Goal: Task Accomplishment & Management: Manage account settings

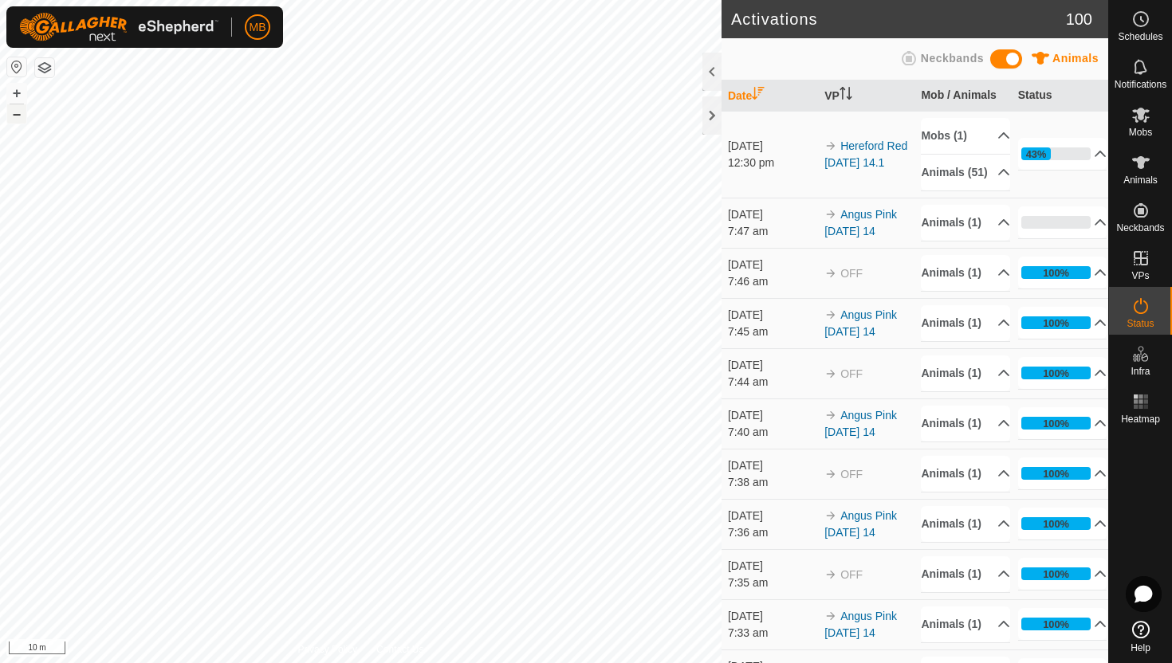
click at [14, 116] on button "–" at bounding box center [16, 113] width 19 height 19
click at [991, 241] on p-accordion-header "Animals (1)" at bounding box center [965, 223] width 89 height 36
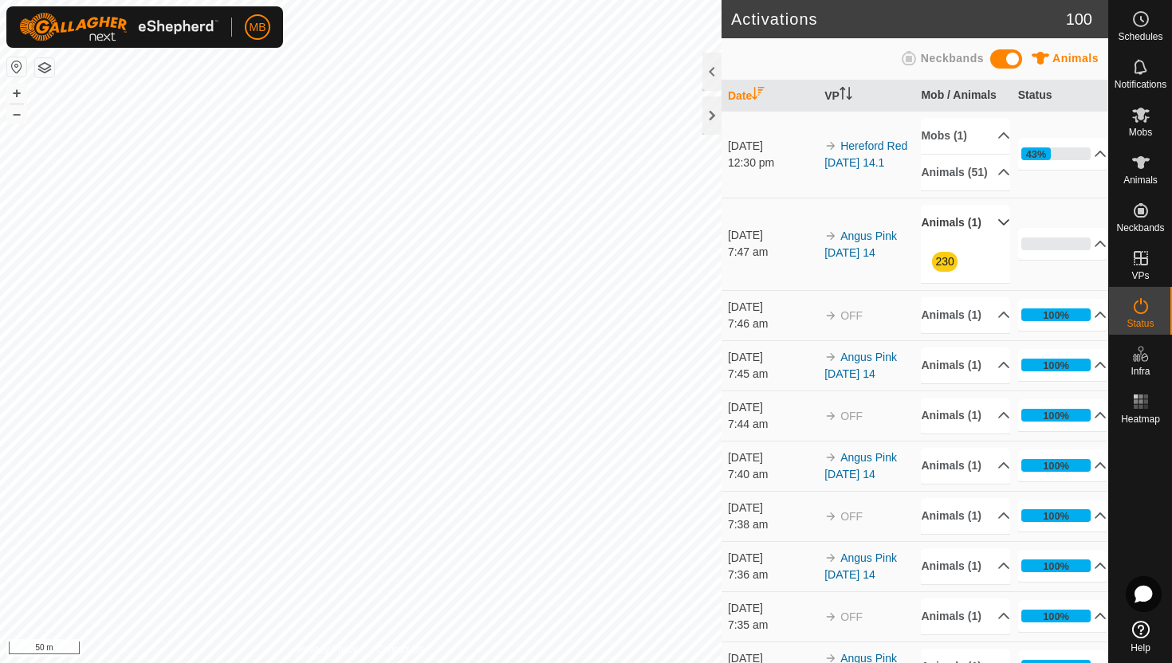
click at [991, 241] on p-accordion-header "Animals (1)" at bounding box center [965, 223] width 89 height 36
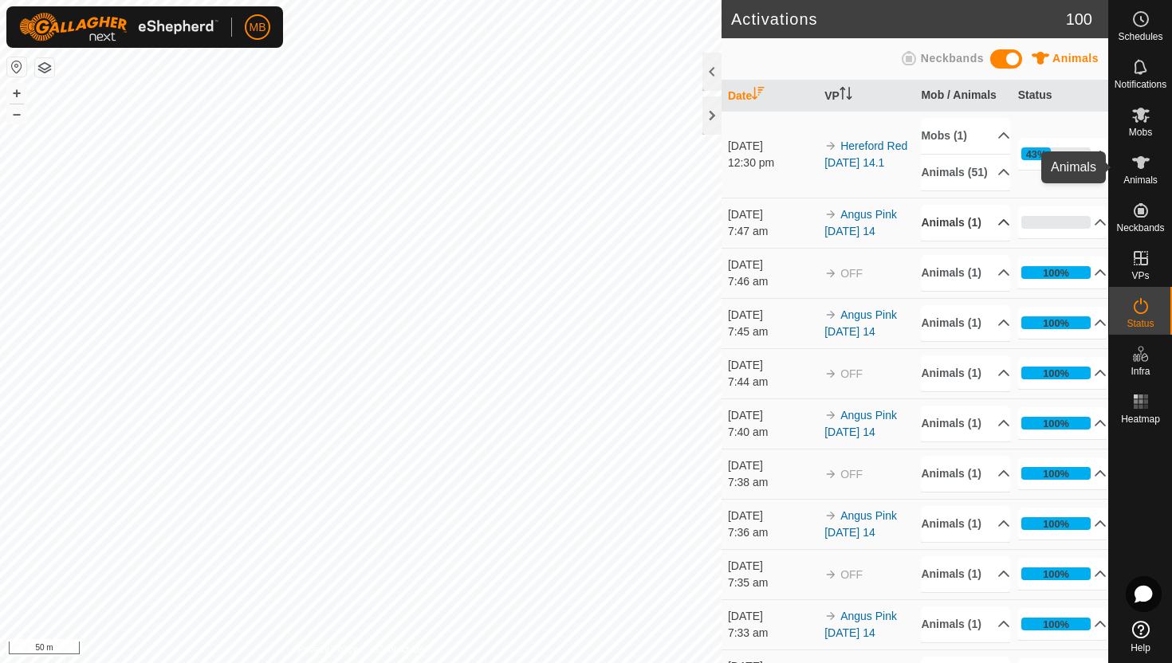
click at [1137, 166] on icon at bounding box center [1141, 162] width 18 height 13
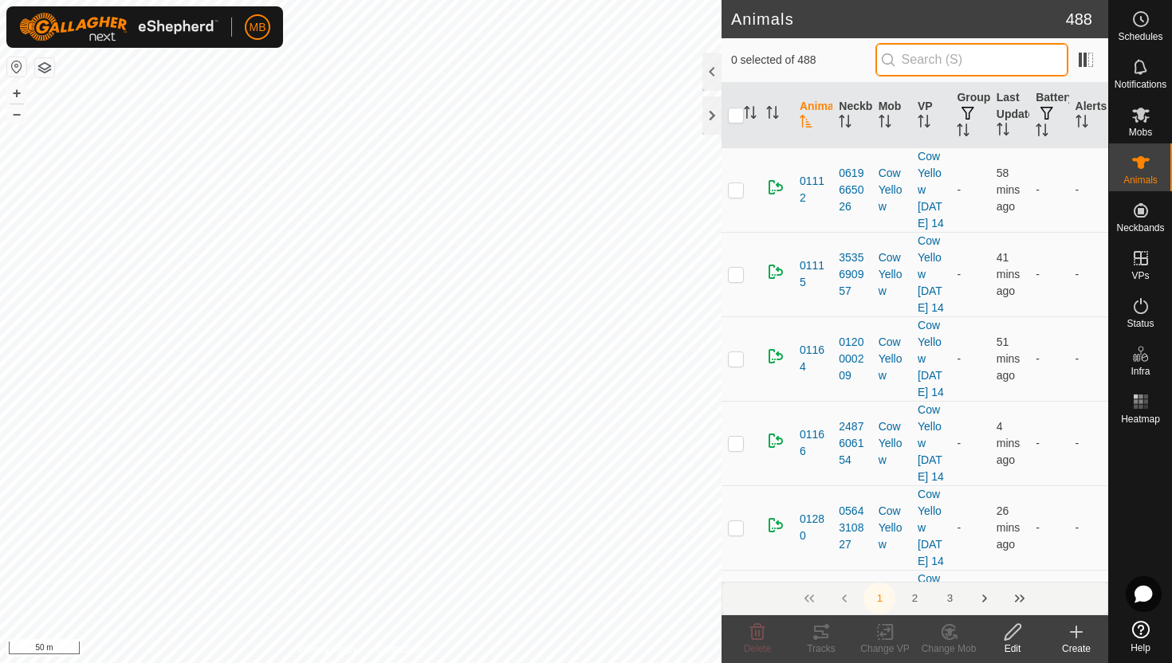
click at [1017, 62] on input "text" at bounding box center [972, 59] width 193 height 33
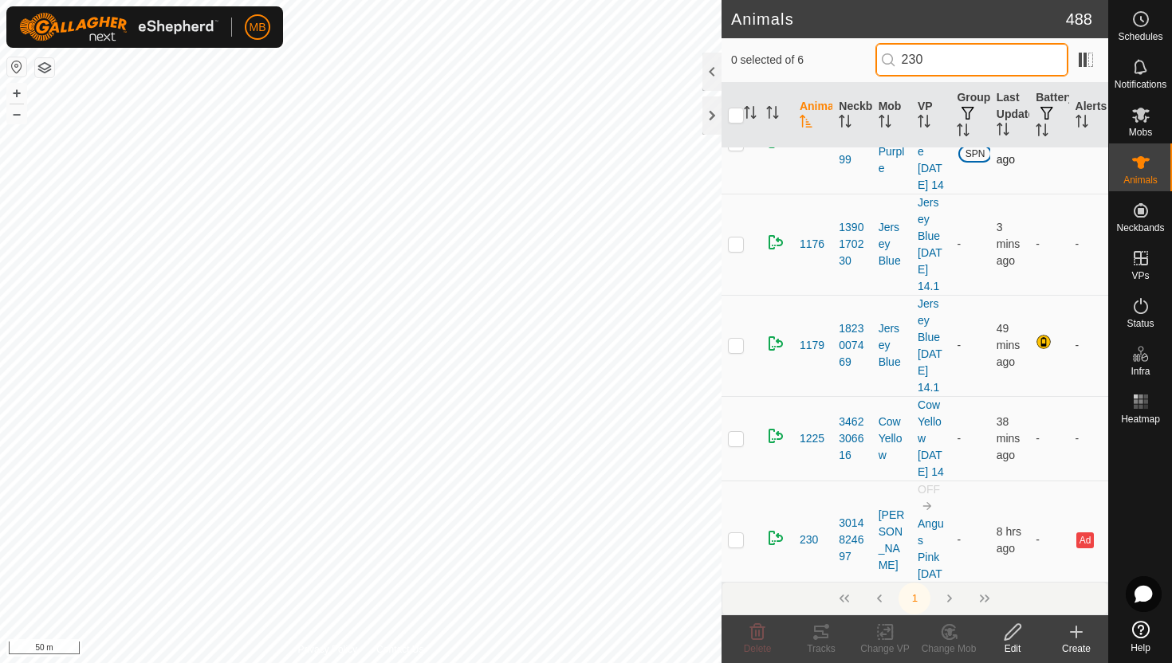
scroll to position [223, 0]
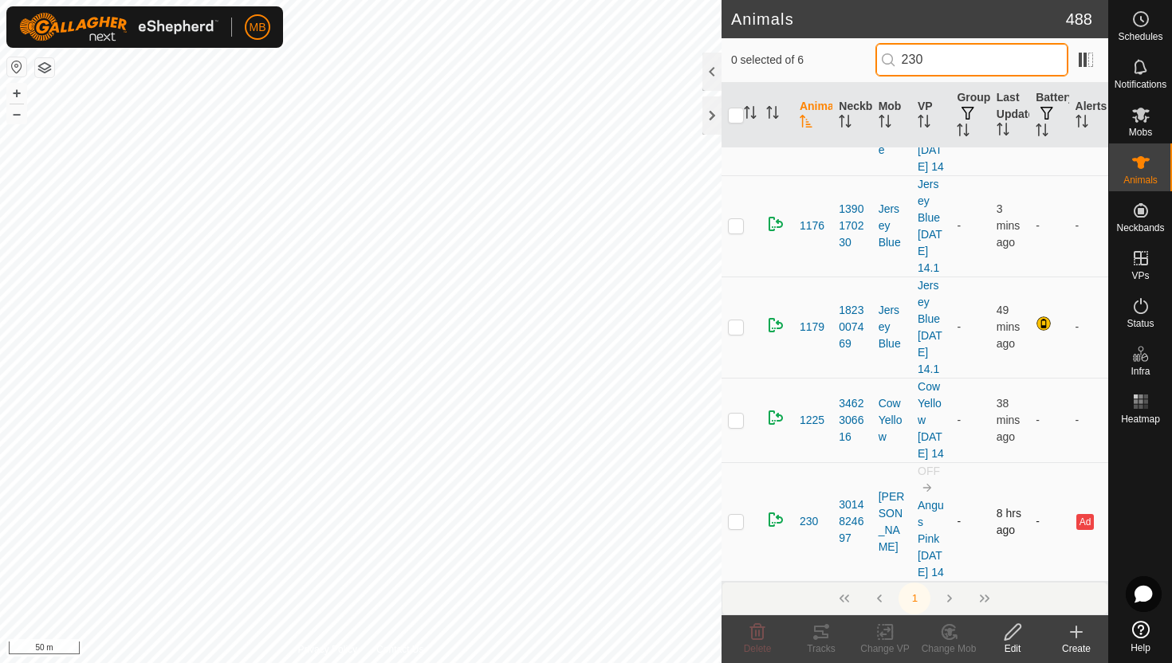
type input "230"
click at [736, 515] on p-checkbox at bounding box center [736, 521] width 16 height 13
checkbox input "true"
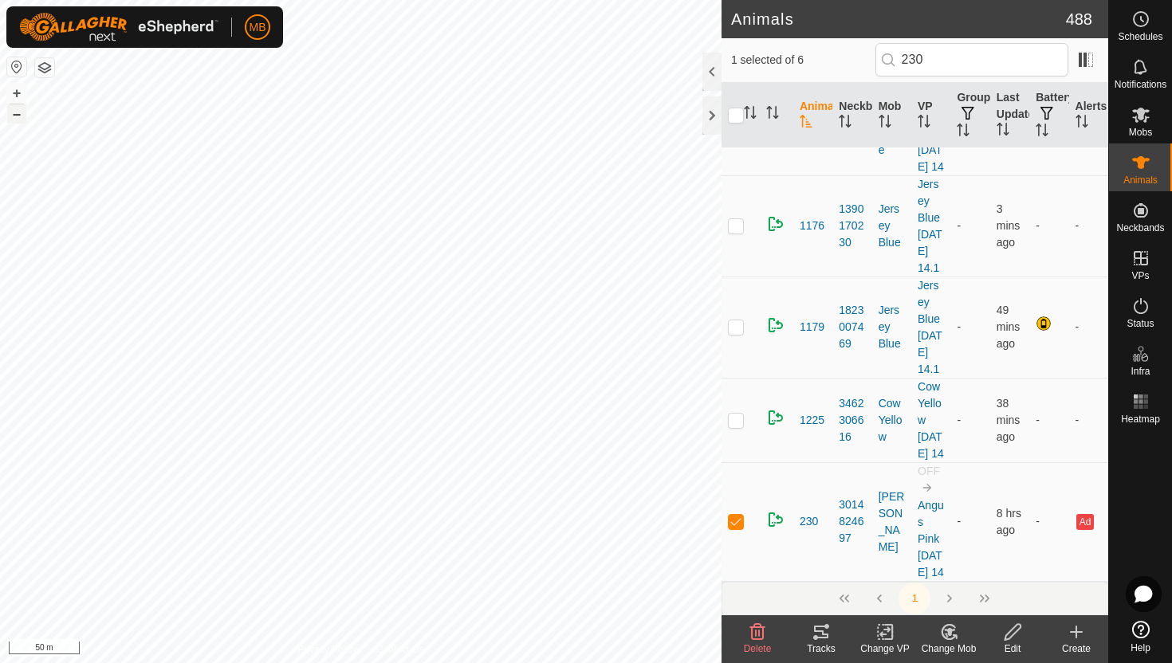
click at [22, 119] on button "–" at bounding box center [16, 113] width 19 height 19
click at [241, 30] on div "MB Schedules Notifications Mobs Animals Neckbands VPs Status Infra Heatmap Help…" at bounding box center [586, 331] width 1172 height 663
click at [21, 112] on button "–" at bounding box center [16, 113] width 19 height 19
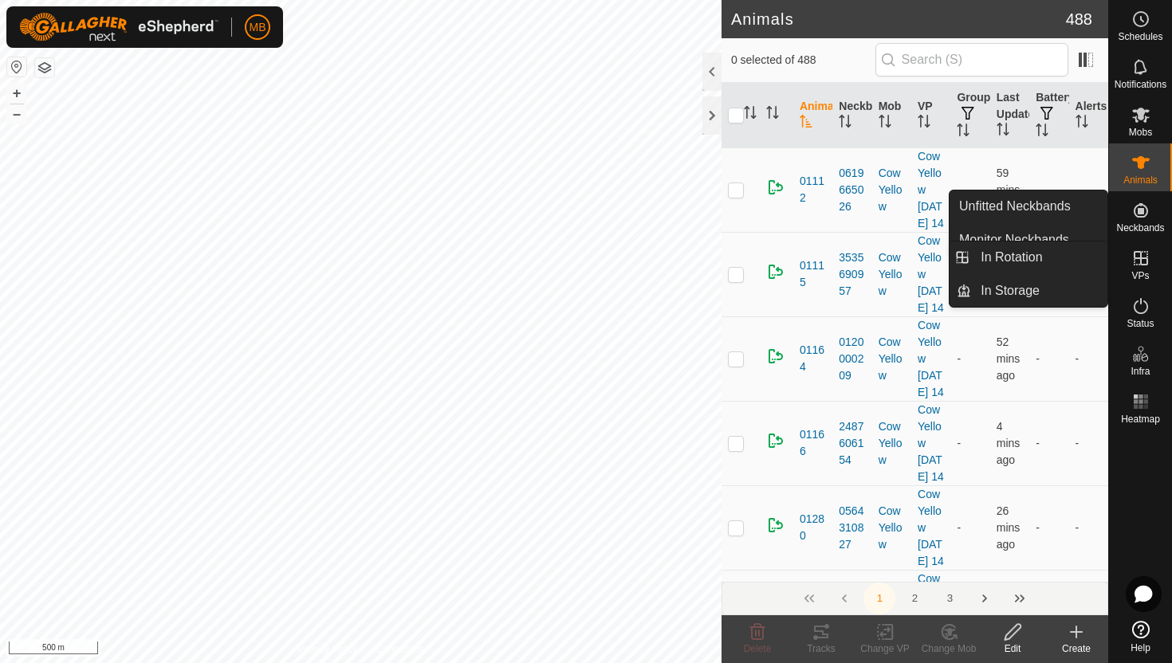
click at [1140, 257] on icon at bounding box center [1141, 258] width 14 height 14
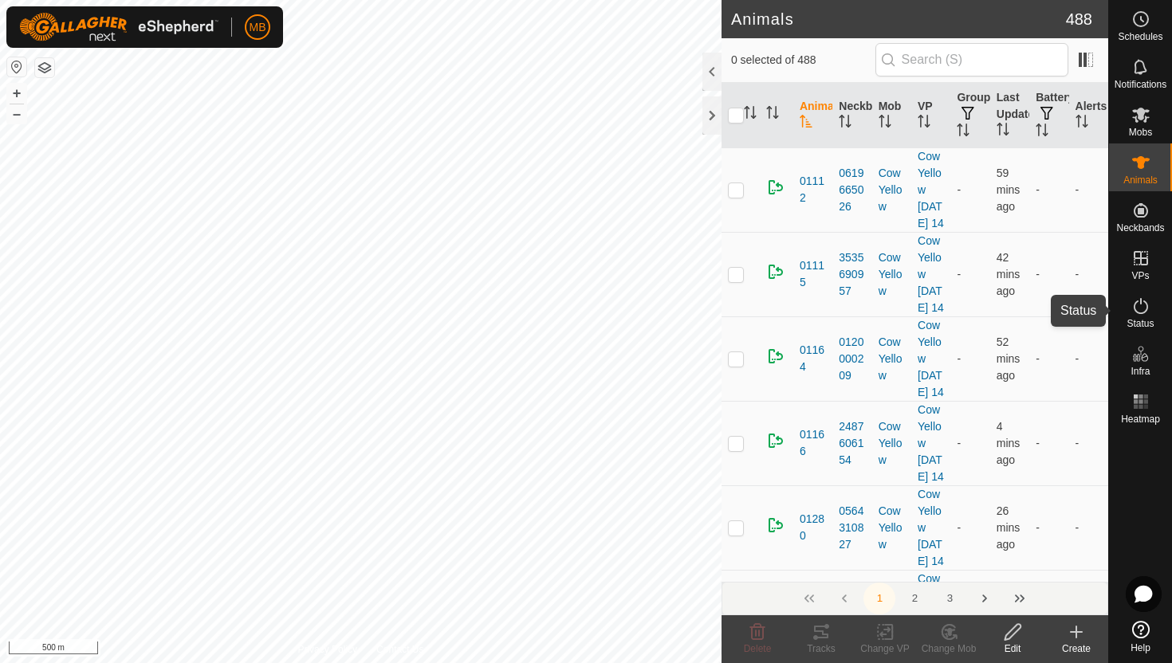
click at [1142, 307] on icon at bounding box center [1140, 306] width 19 height 19
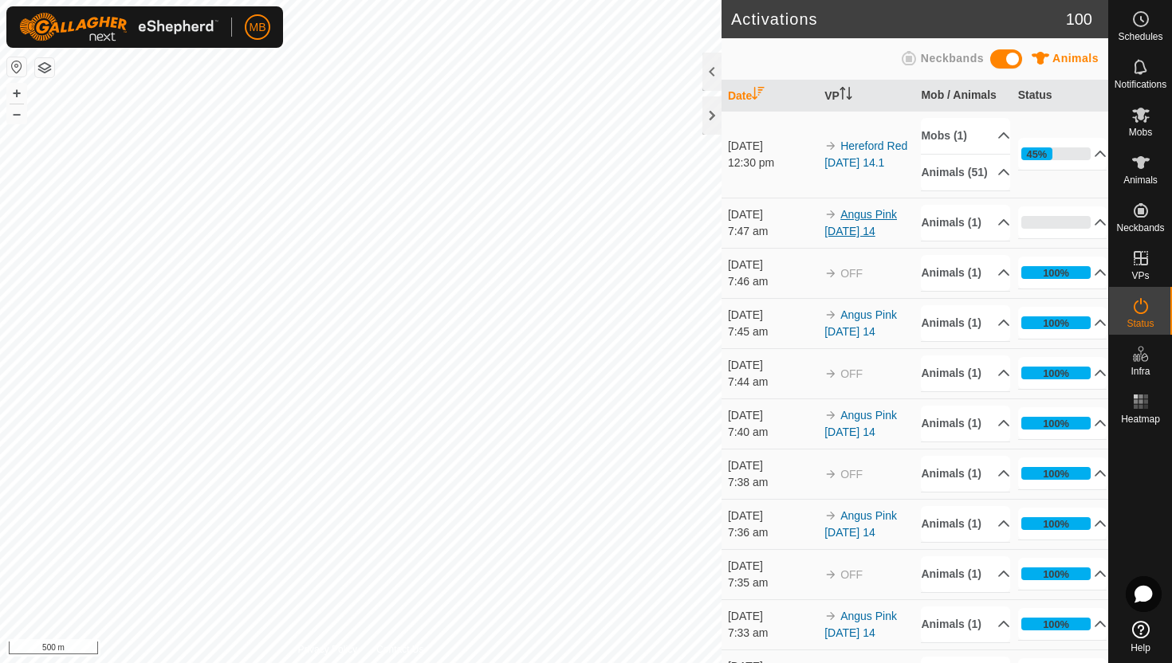
click at [884, 238] on link "Angus Pink [DATE] 14" at bounding box center [860, 223] width 73 height 30
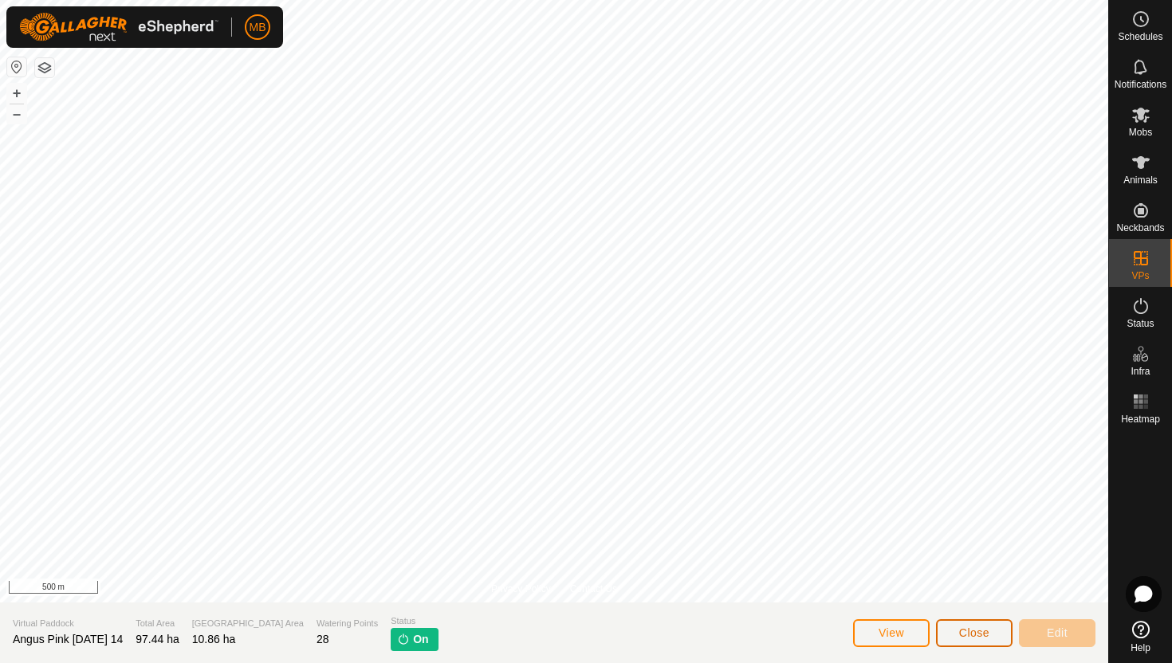
click at [985, 633] on span "Close" at bounding box center [974, 633] width 30 height 13
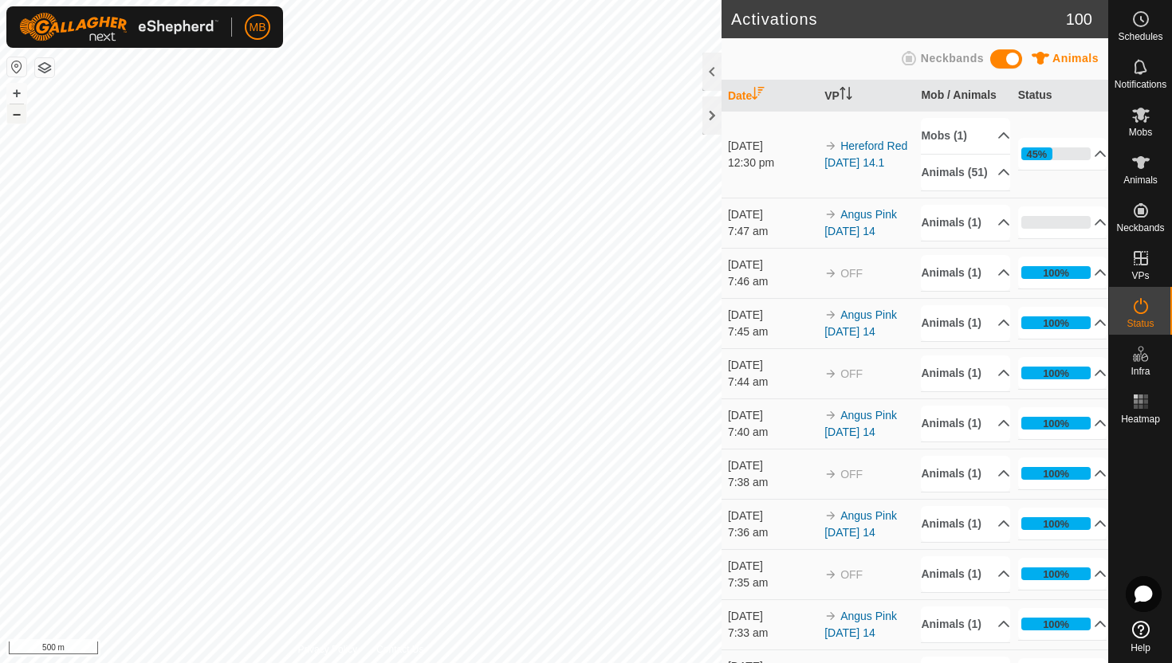
click at [14, 112] on button "–" at bounding box center [16, 113] width 19 height 19
click at [1143, 21] on icon at bounding box center [1140, 19] width 19 height 19
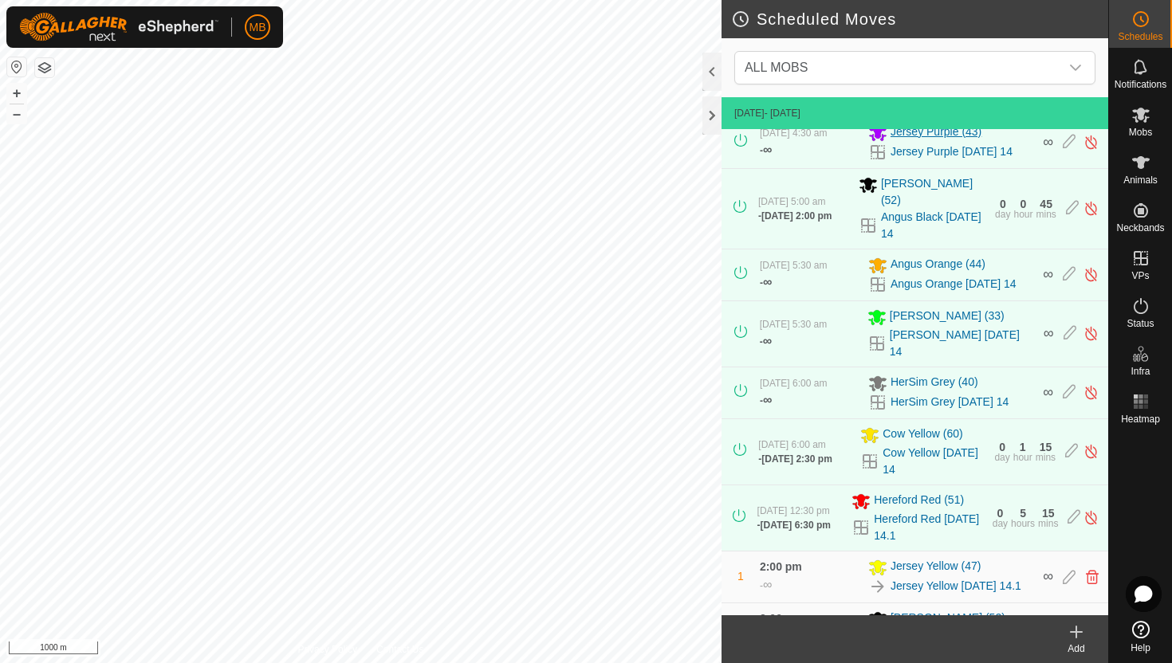
scroll to position [264, 0]
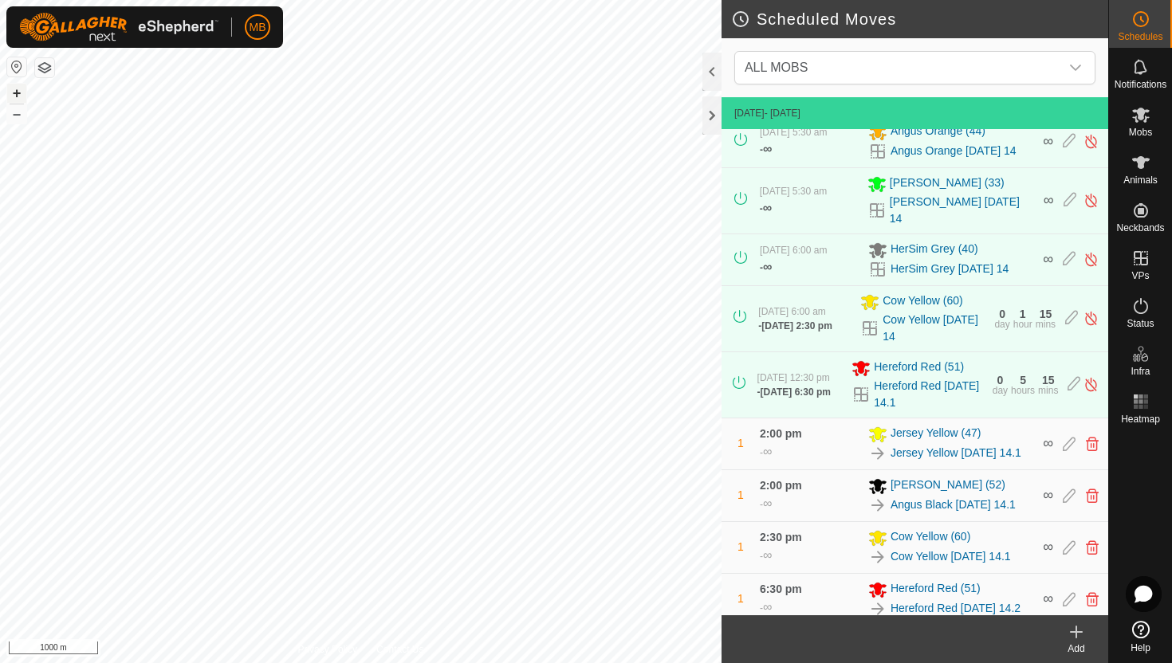
click at [22, 92] on button "+" at bounding box center [16, 93] width 19 height 19
click at [21, 89] on button "+" at bounding box center [16, 93] width 19 height 19
click at [1140, 170] on icon at bounding box center [1140, 162] width 19 height 19
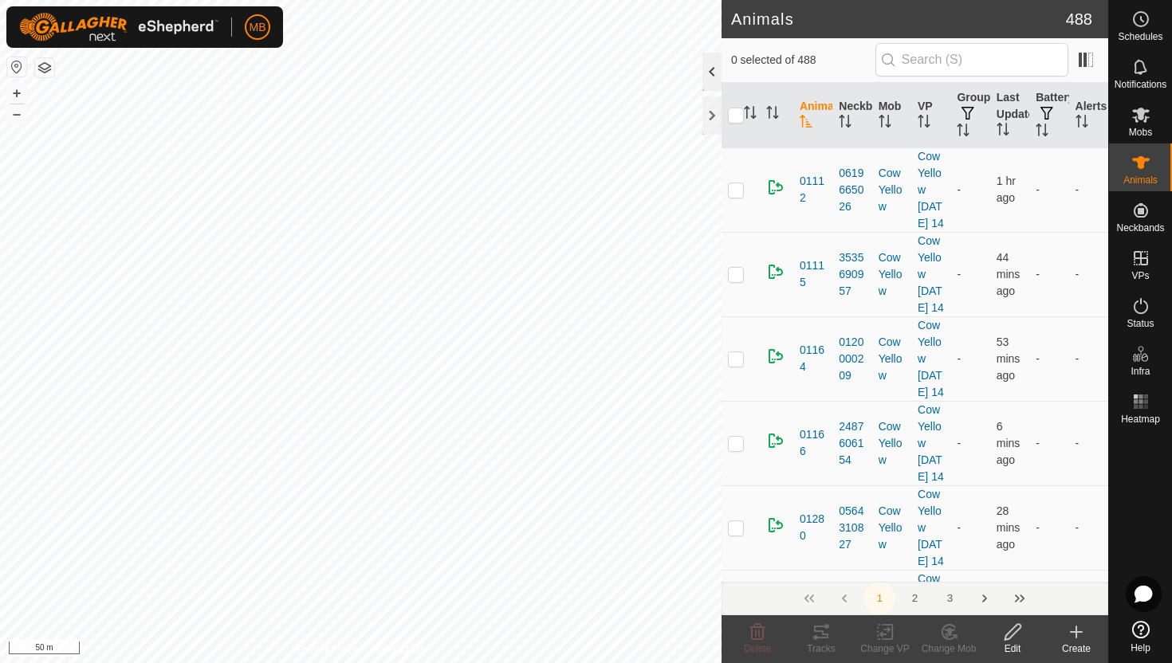
click at [715, 77] on div at bounding box center [711, 72] width 19 height 38
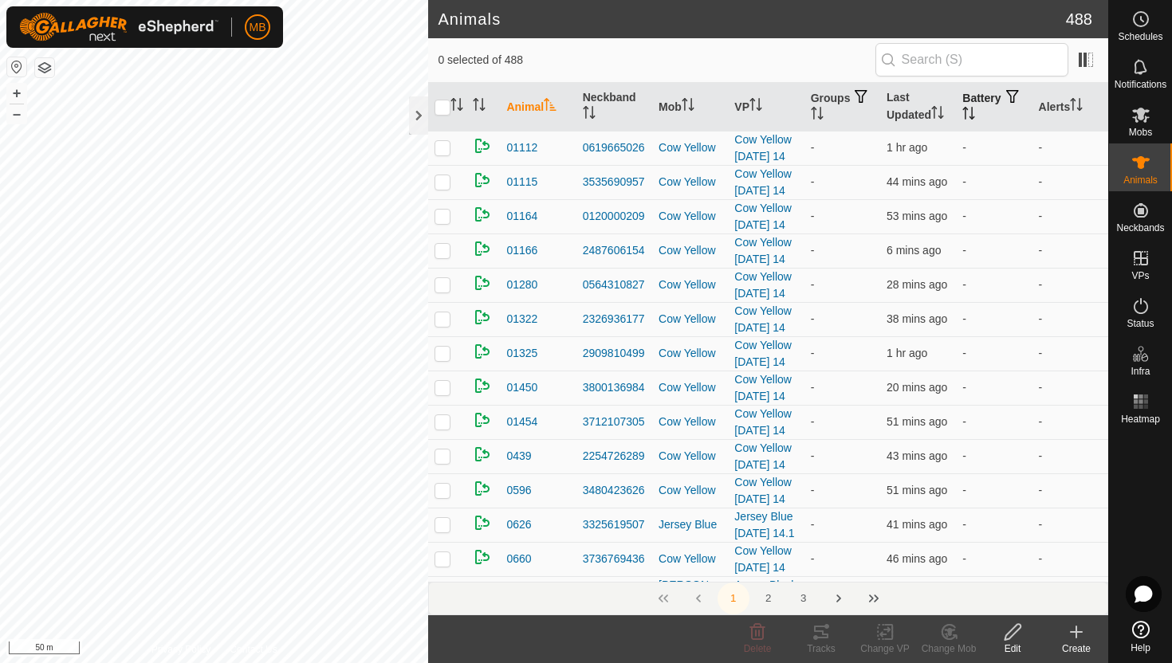
click at [998, 107] on th "Battery" at bounding box center [994, 107] width 76 height 49
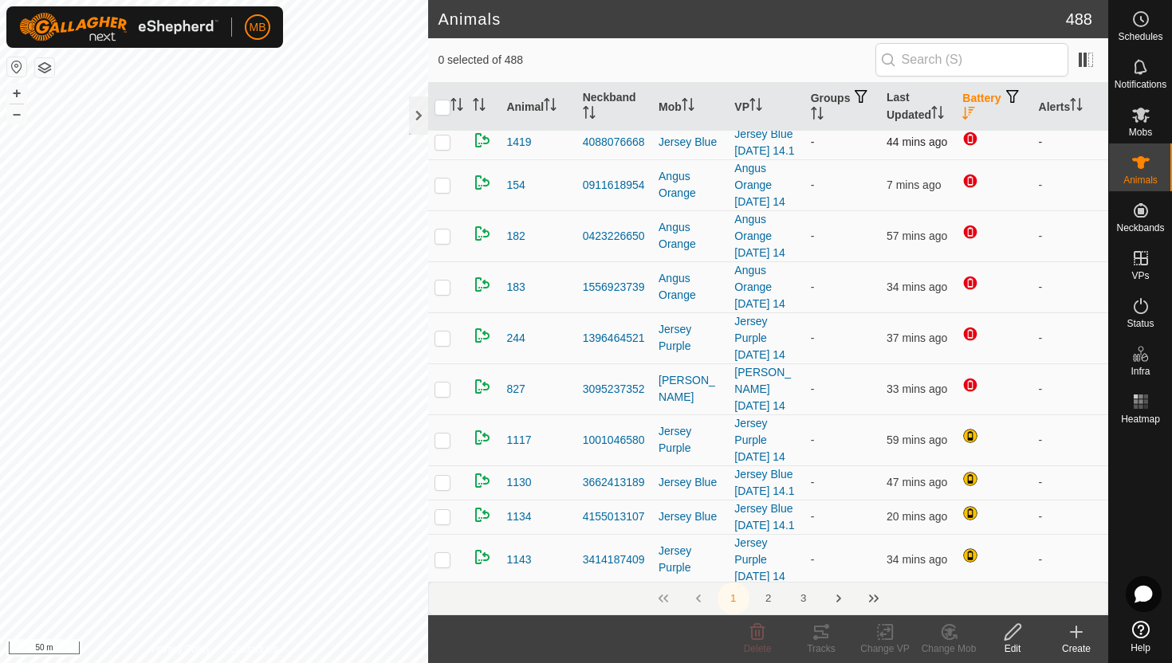
scroll to position [244, 0]
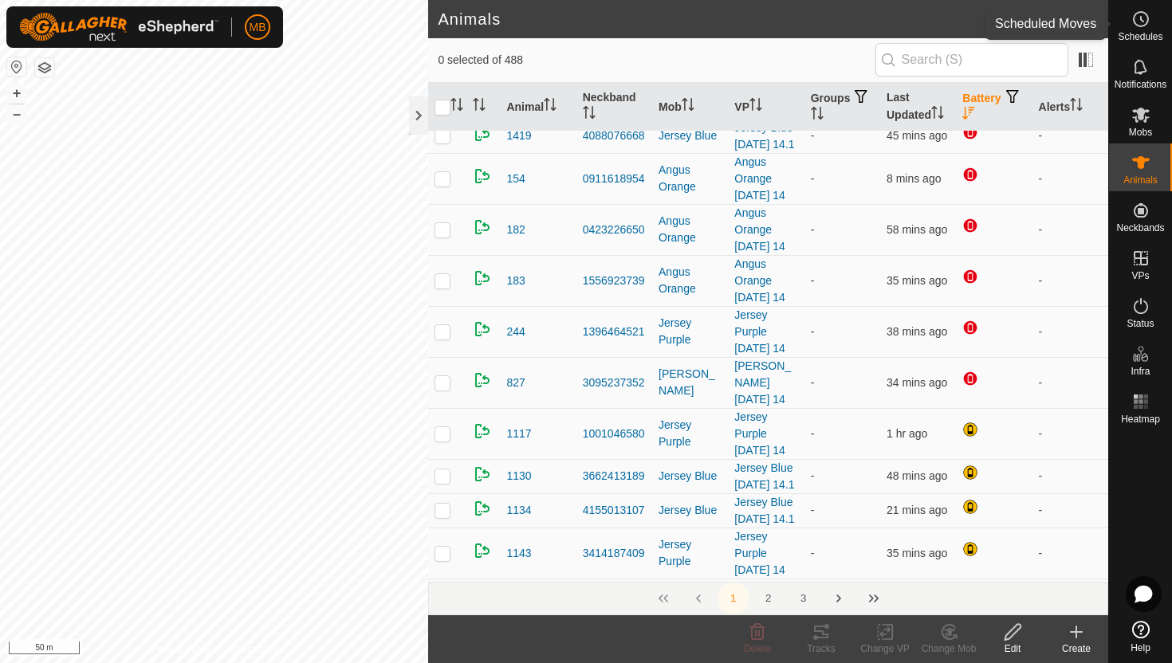
click at [1139, 21] on icon at bounding box center [1140, 19] width 19 height 19
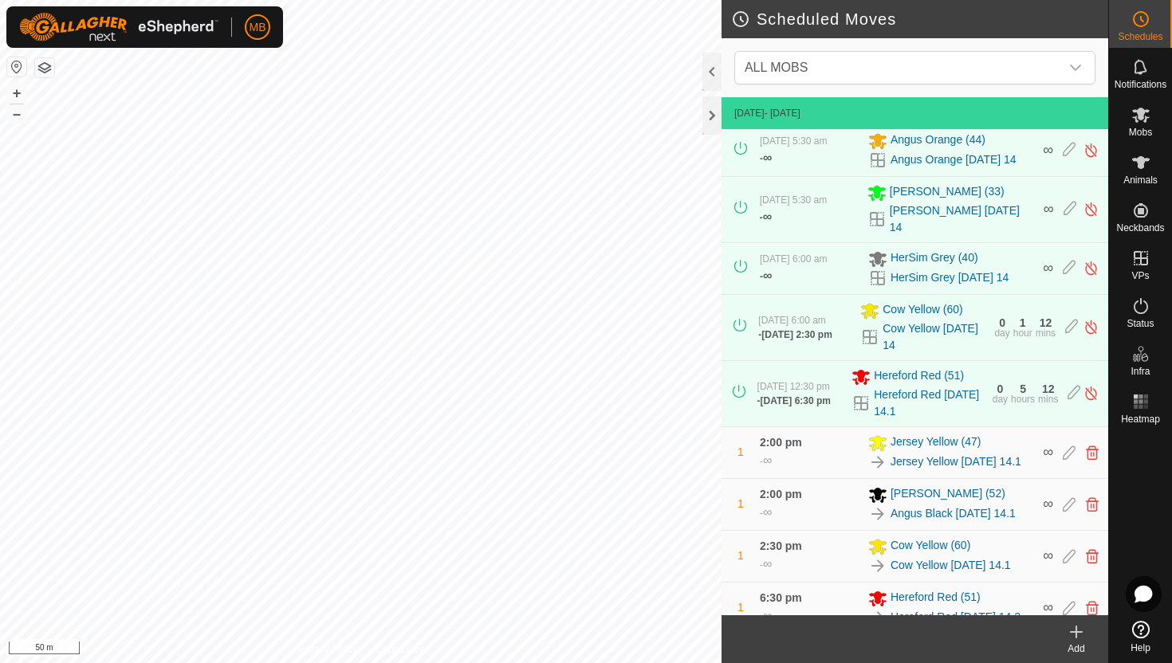
scroll to position [264, 0]
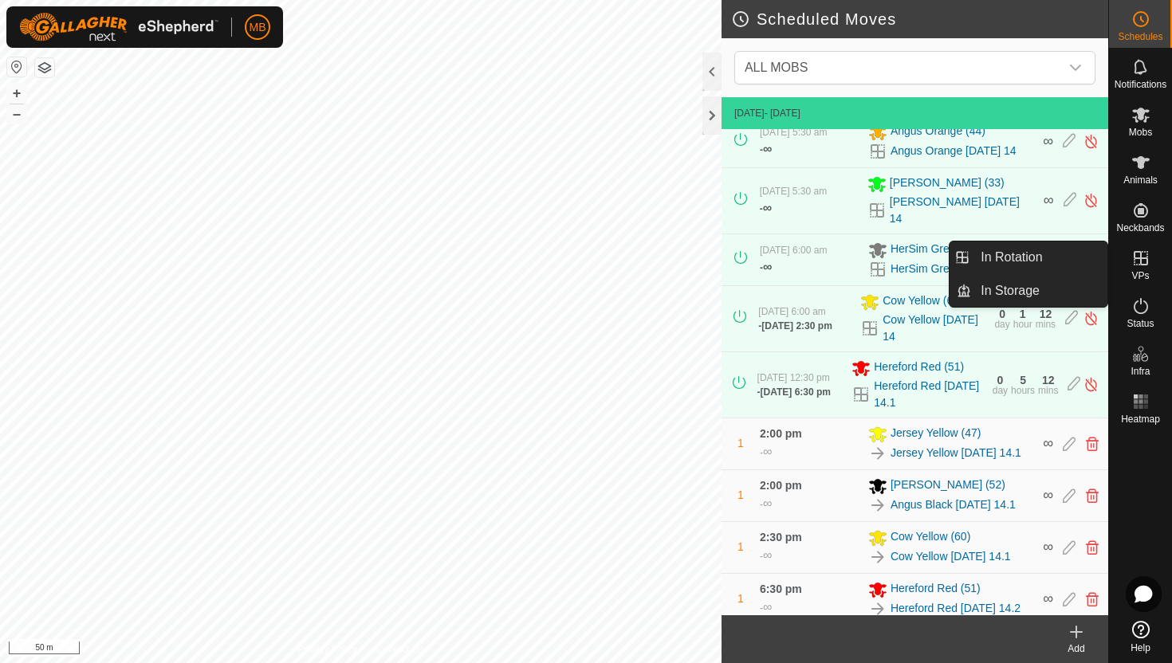
click at [1139, 260] on icon at bounding box center [1140, 258] width 19 height 19
click at [1066, 257] on link "In Rotation" at bounding box center [1039, 258] width 136 height 32
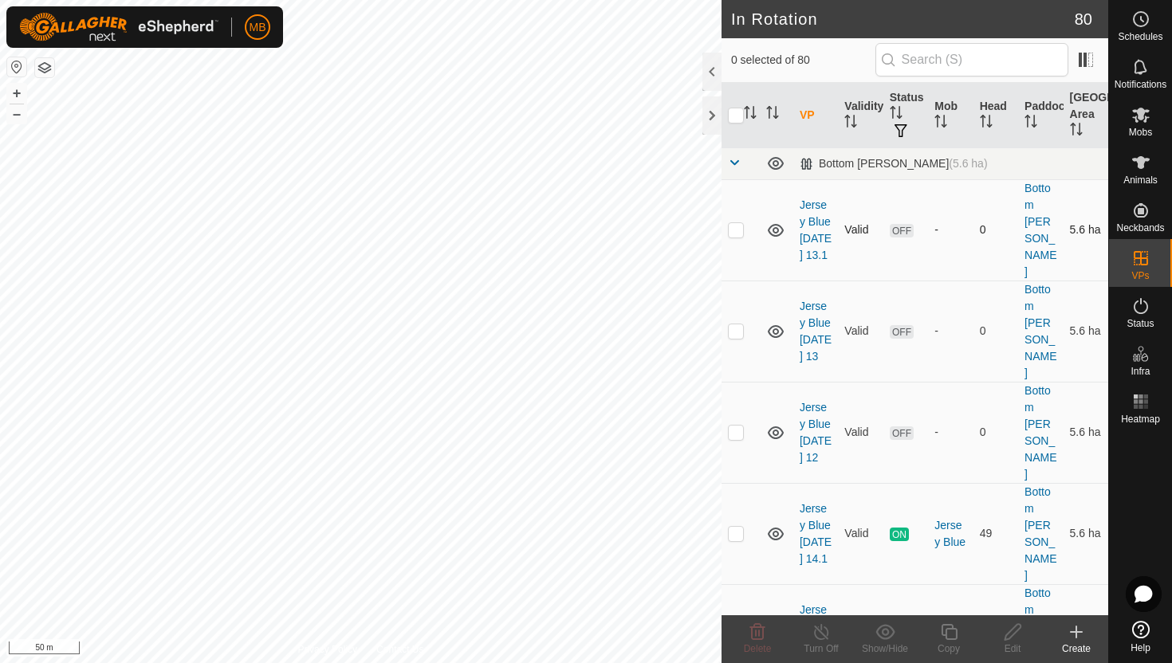
click at [738, 226] on p-checkbox at bounding box center [736, 229] width 16 height 13
checkbox input "true"
click at [737, 325] on p-checkbox at bounding box center [736, 331] width 16 height 13
checkbox input "true"
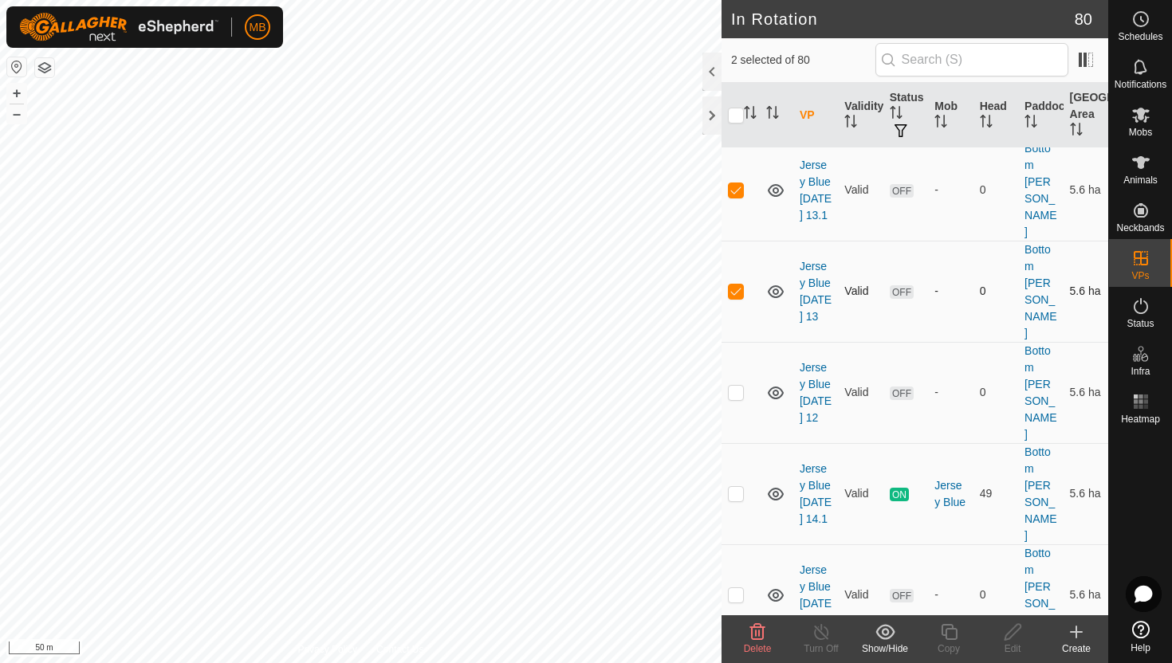
scroll to position [53, 0]
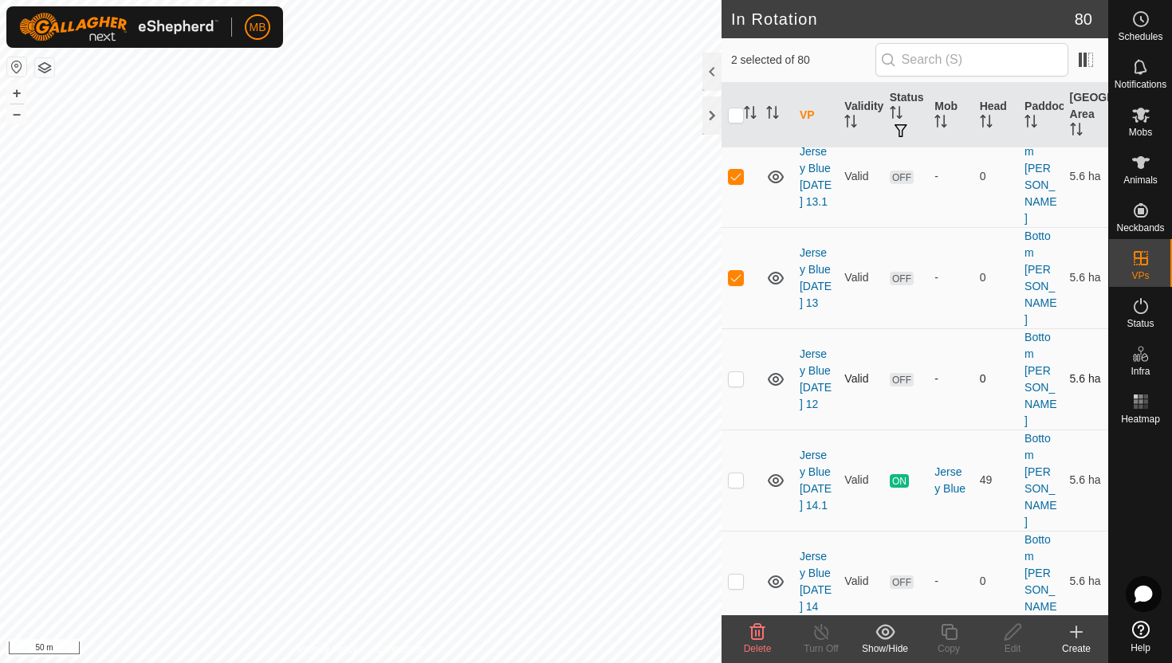
click at [734, 372] on p-checkbox at bounding box center [736, 378] width 16 height 13
checkbox input "true"
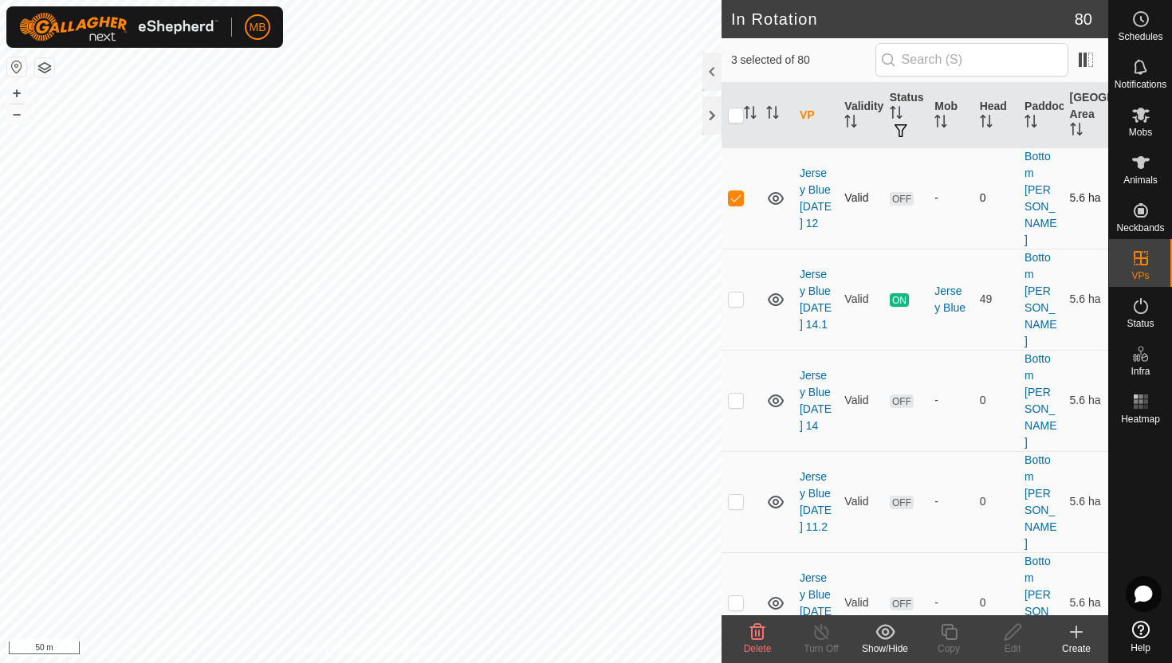
scroll to position [247, 0]
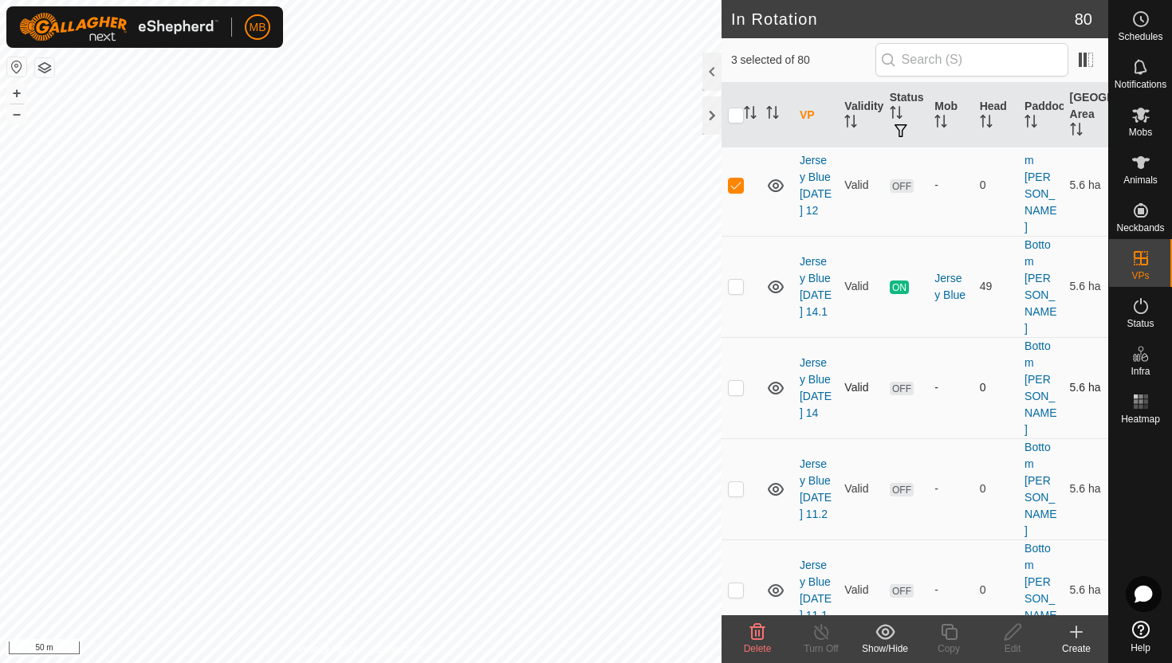
click at [739, 381] on p-checkbox at bounding box center [736, 387] width 16 height 13
checkbox input "true"
click at [738, 439] on td at bounding box center [741, 489] width 38 height 101
checkbox input "true"
click at [744, 540] on td at bounding box center [741, 590] width 38 height 101
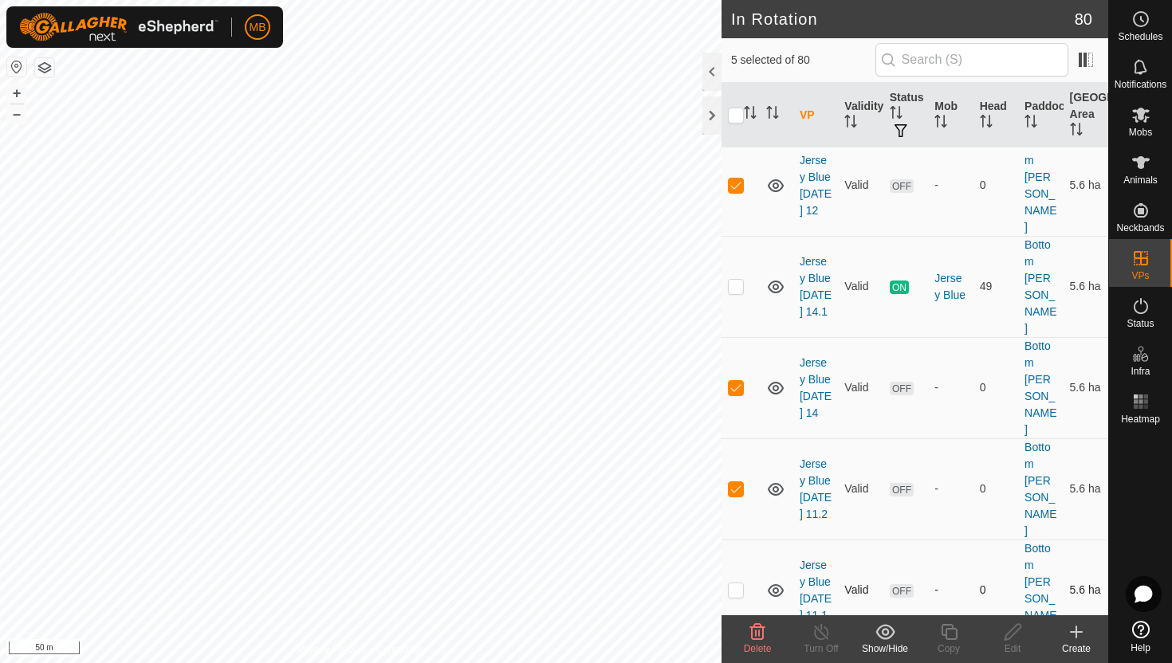
checkbox input "true"
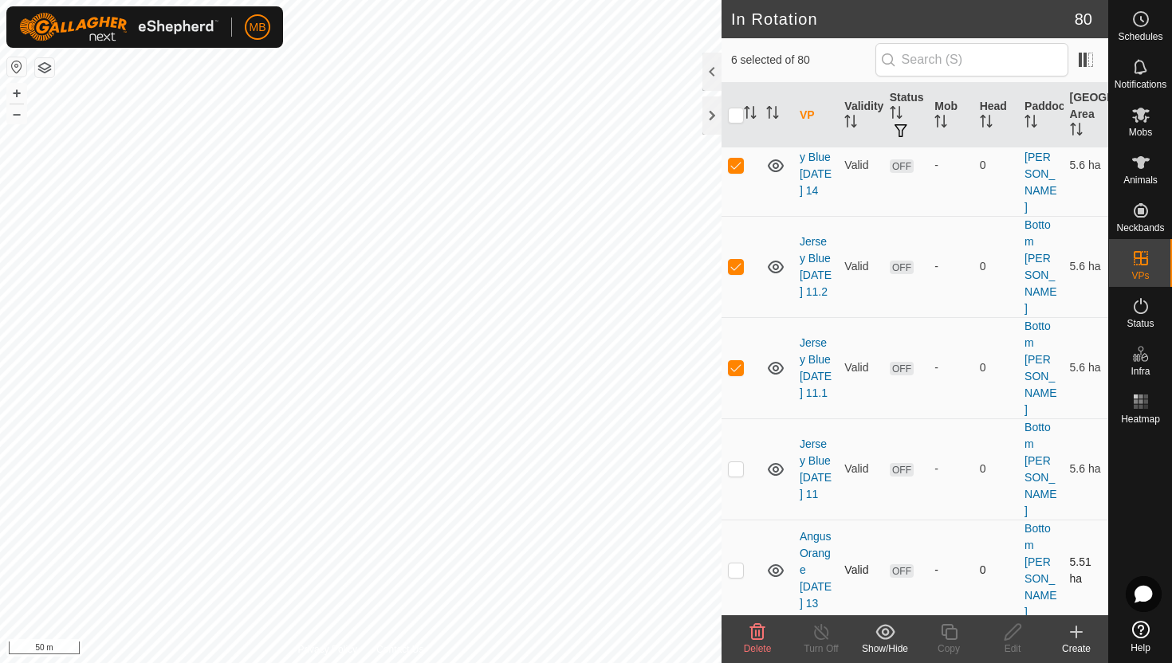
scroll to position [471, 0]
click at [738, 461] on p-checkbox at bounding box center [736, 467] width 16 height 13
checkbox input "true"
click at [734, 562] on p-checkbox at bounding box center [736, 568] width 16 height 13
checkbox input "true"
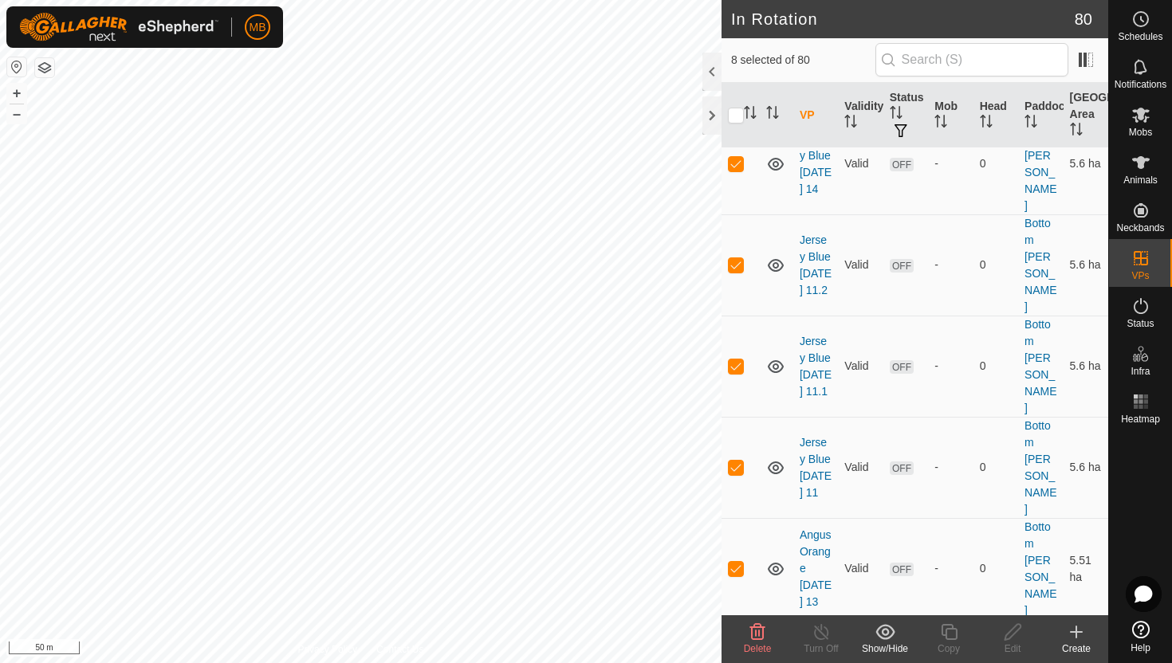
click at [741, 663] on p-checkbox at bounding box center [736, 669] width 16 height 13
checkbox input "true"
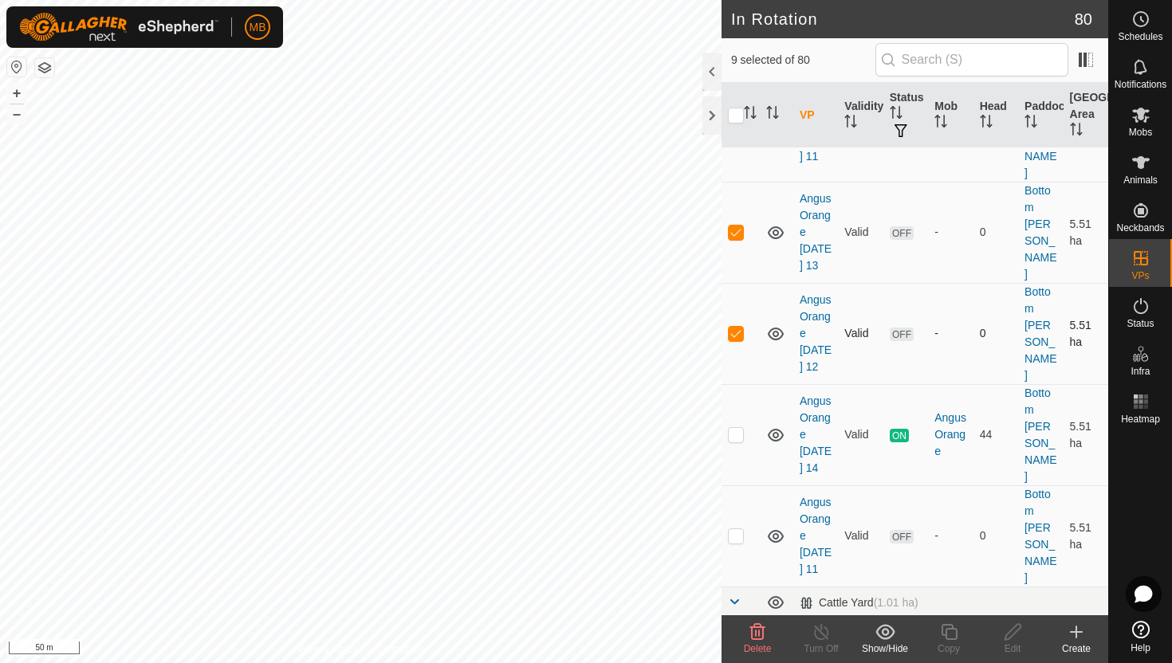
scroll to position [813, 0]
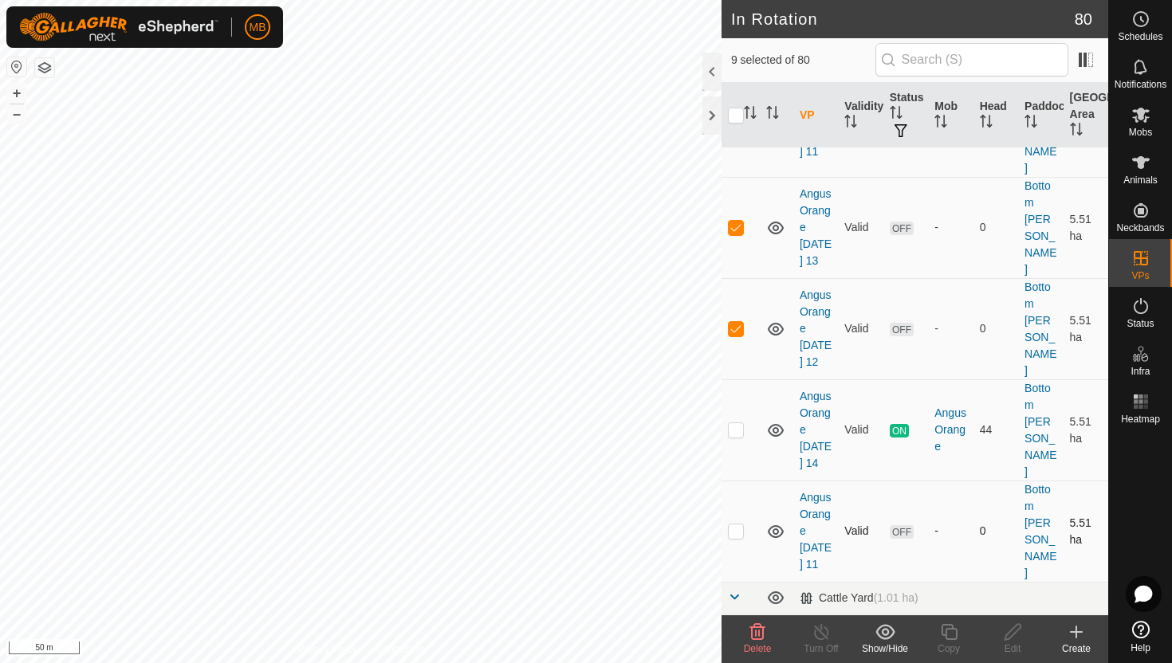
click at [738, 525] on p-checkbox at bounding box center [736, 531] width 16 height 13
checkbox input "true"
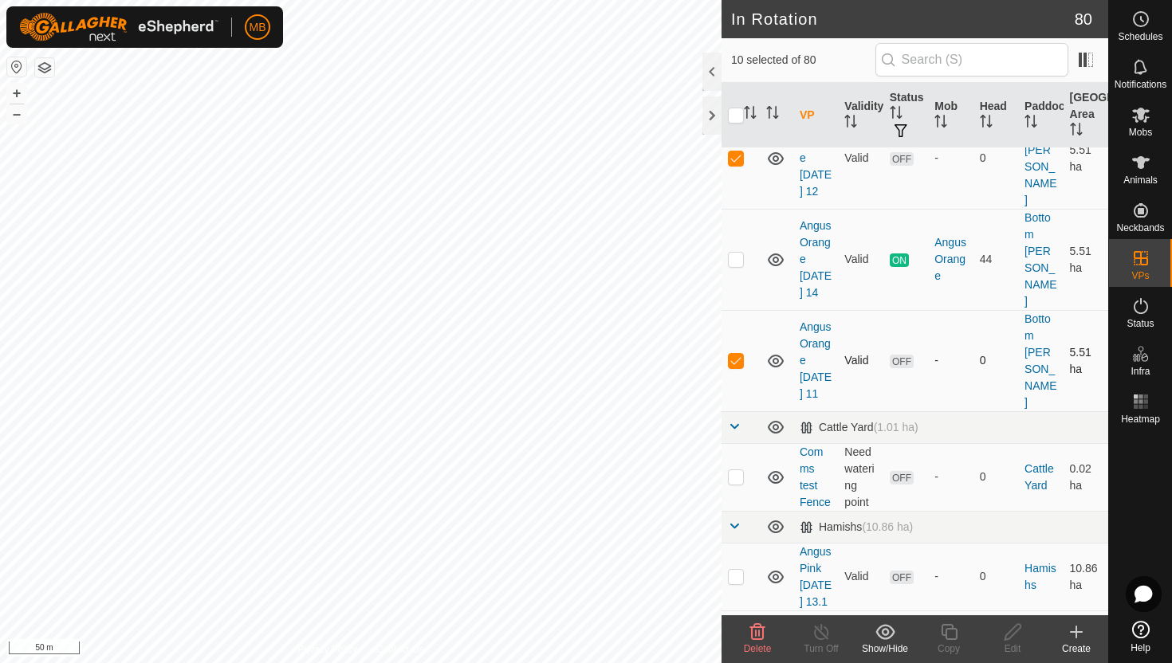
scroll to position [990, 0]
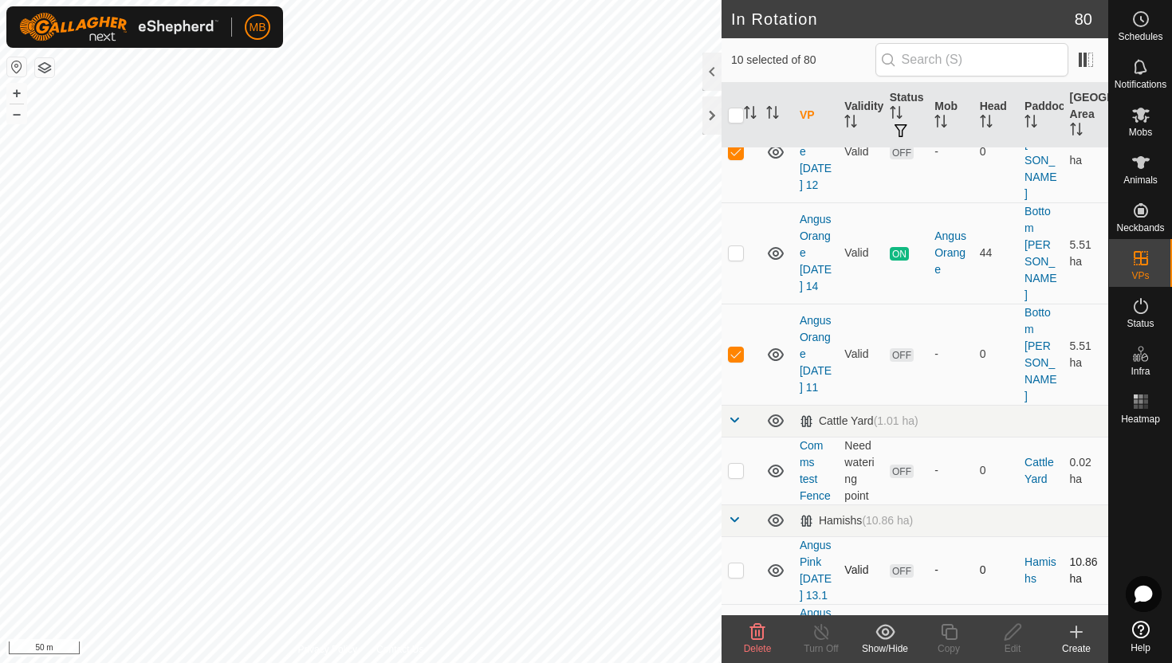
click at [734, 564] on p-checkbox at bounding box center [736, 570] width 16 height 13
checkbox input "true"
click at [741, 632] on p-checkbox at bounding box center [736, 638] width 16 height 13
checkbox input "true"
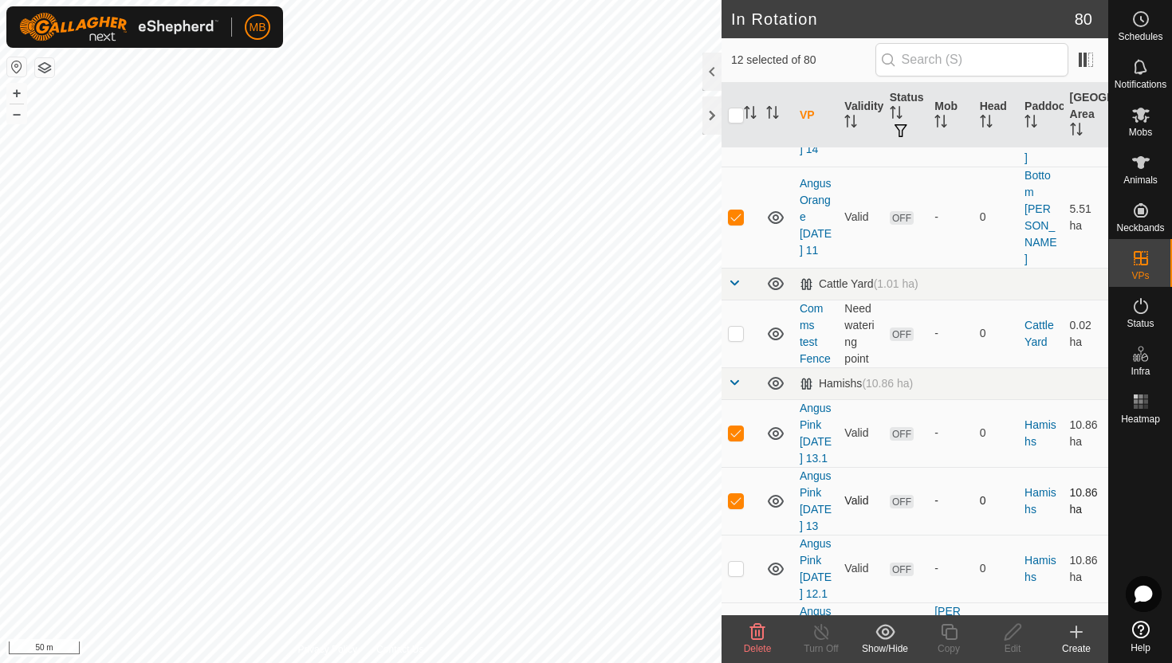
scroll to position [1147, 0]
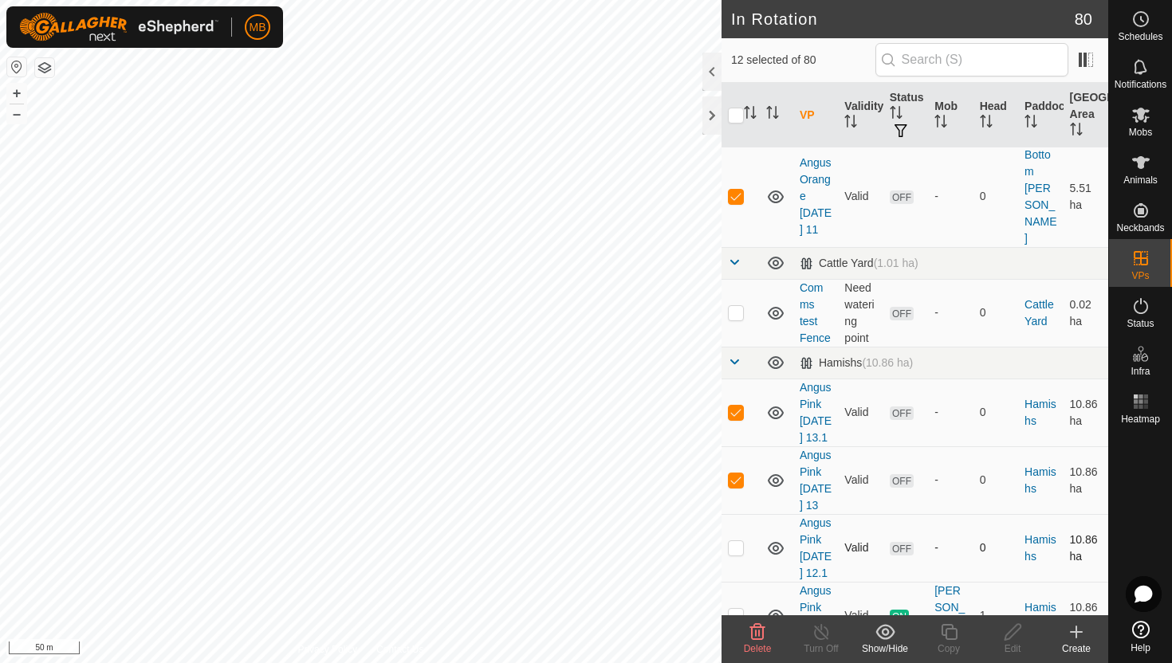
click at [737, 541] on p-checkbox at bounding box center [736, 547] width 16 height 13
checkbox input "true"
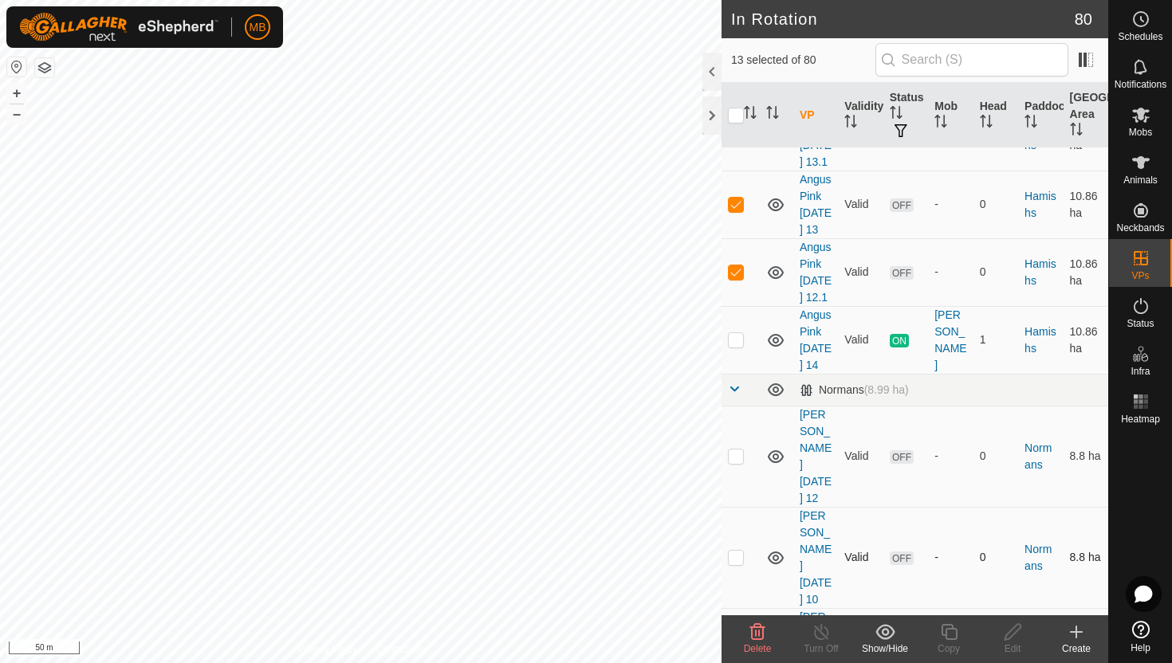
scroll to position [1428, 0]
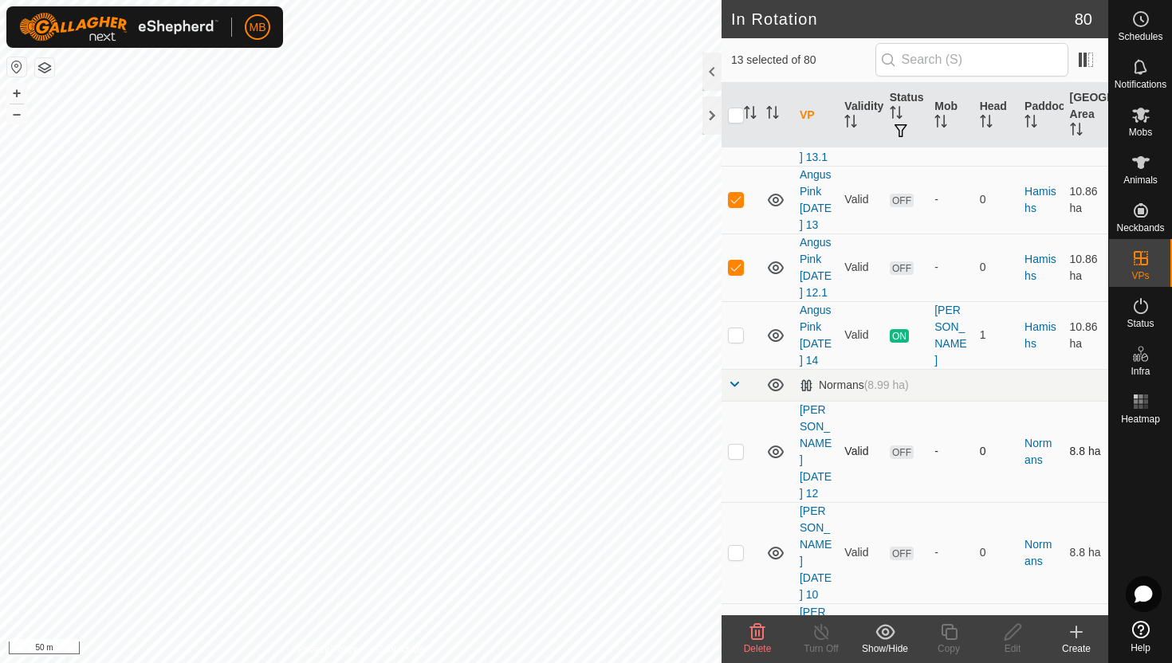
click at [737, 445] on p-checkbox at bounding box center [736, 451] width 16 height 13
checkbox input "true"
click at [733, 546] on p-checkbox at bounding box center [736, 552] width 16 height 13
checkbox input "true"
click at [735, 647] on p-checkbox at bounding box center [736, 653] width 16 height 13
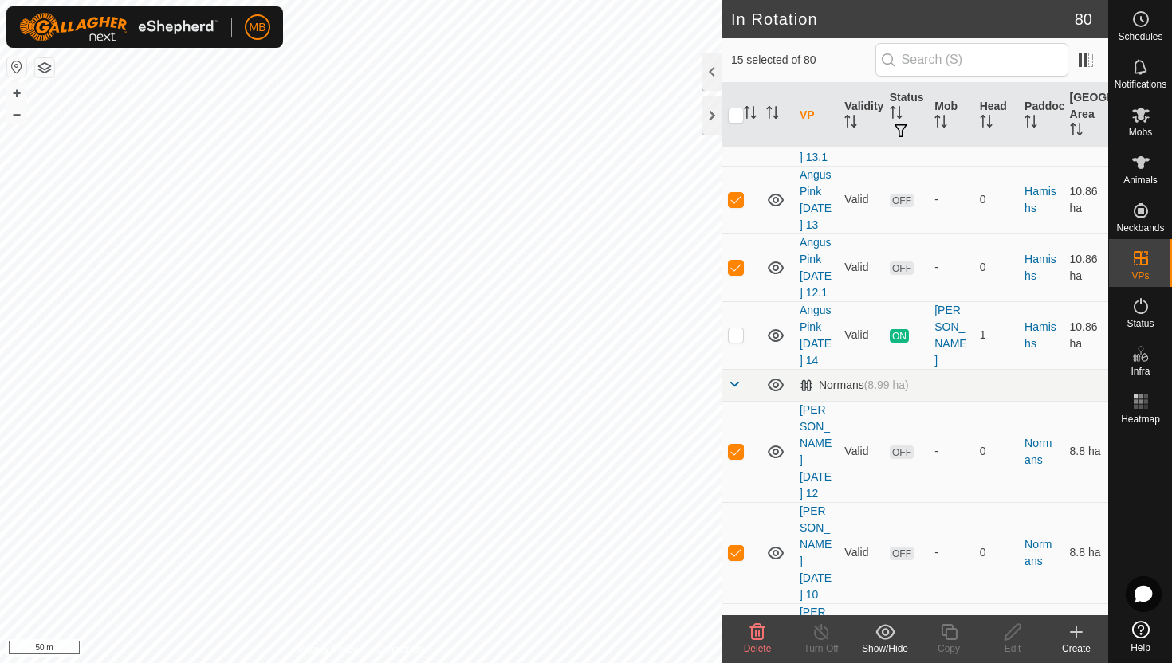
checkbox input "true"
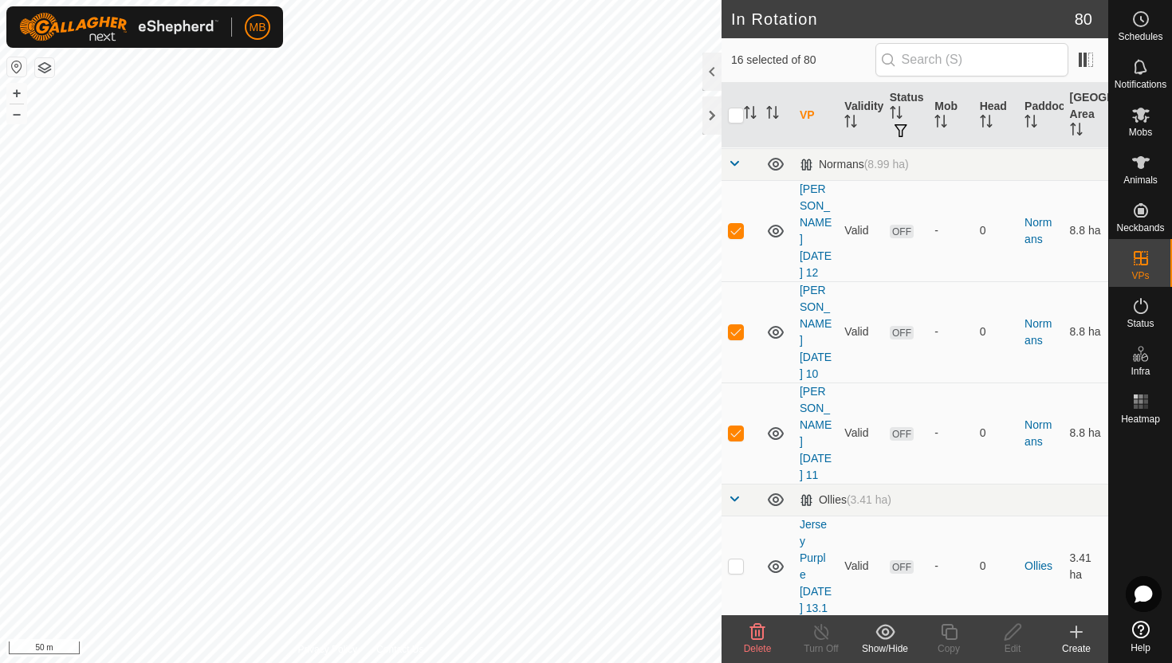
scroll to position [1650, 0]
click at [738, 559] on p-checkbox at bounding box center [736, 565] width 16 height 13
checkbox input "true"
click at [740, 660] on p-checkbox at bounding box center [736, 666] width 16 height 13
checkbox input "true"
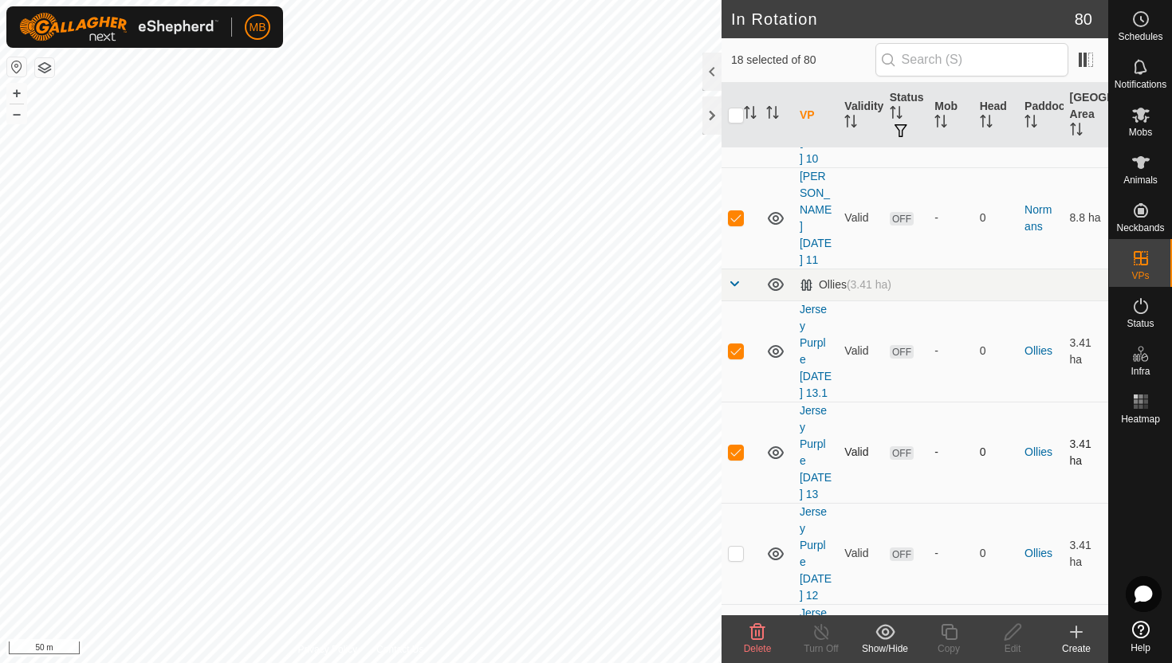
scroll to position [1893, 0]
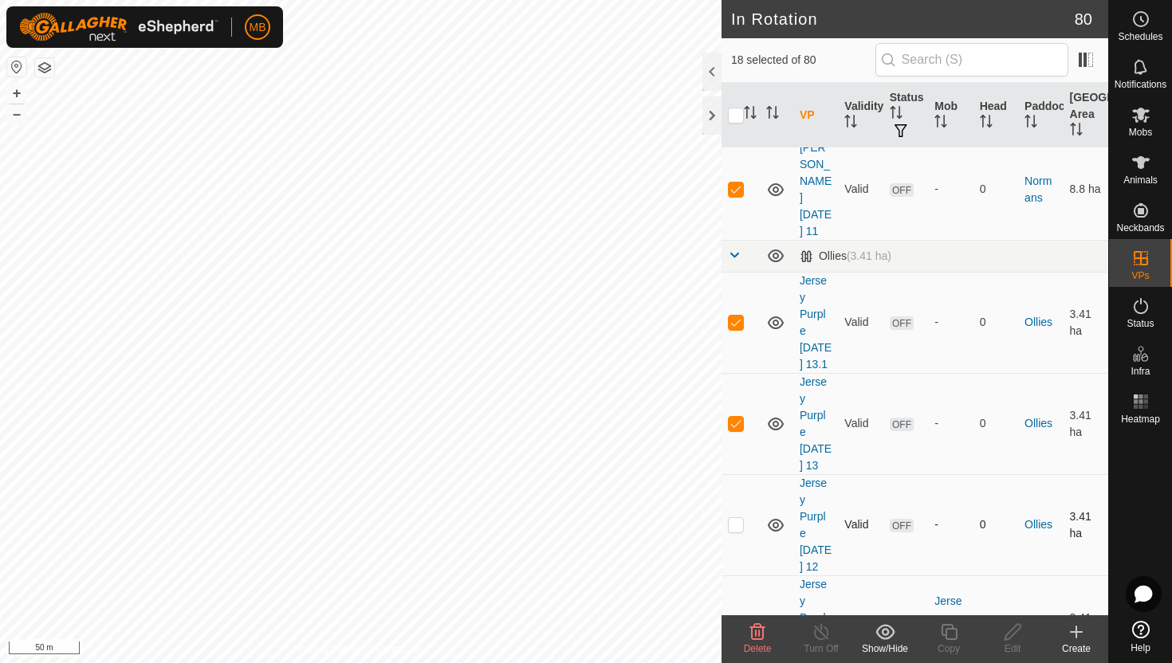
click at [739, 518] on p-checkbox at bounding box center [736, 524] width 16 height 13
checkbox input "true"
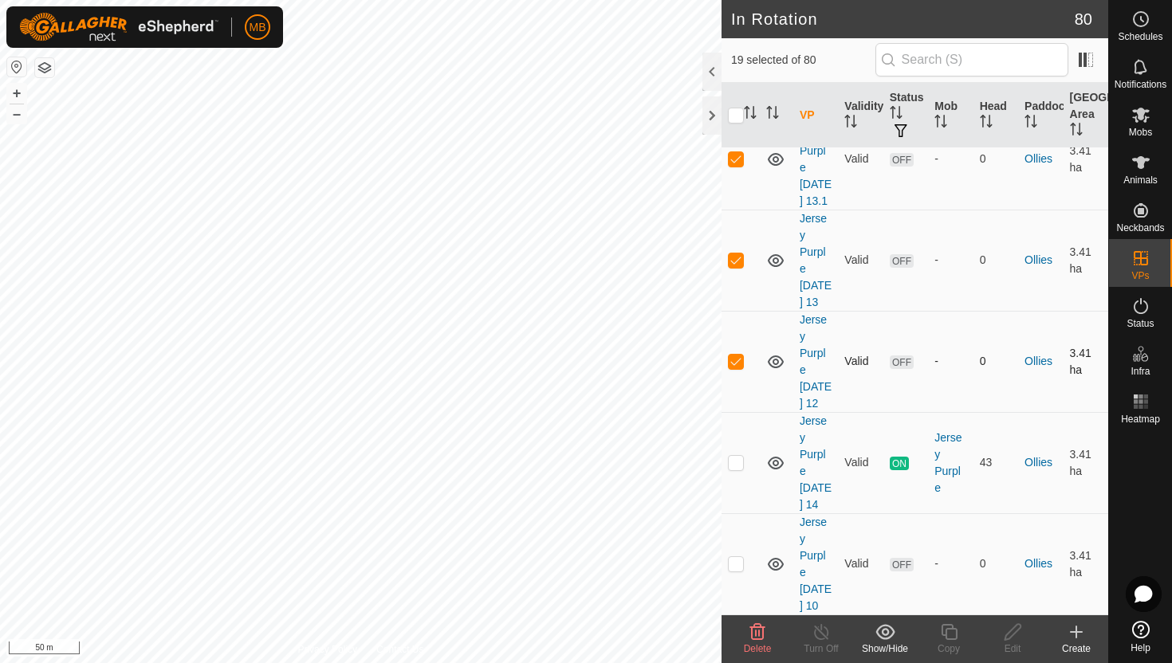
scroll to position [2095, 0]
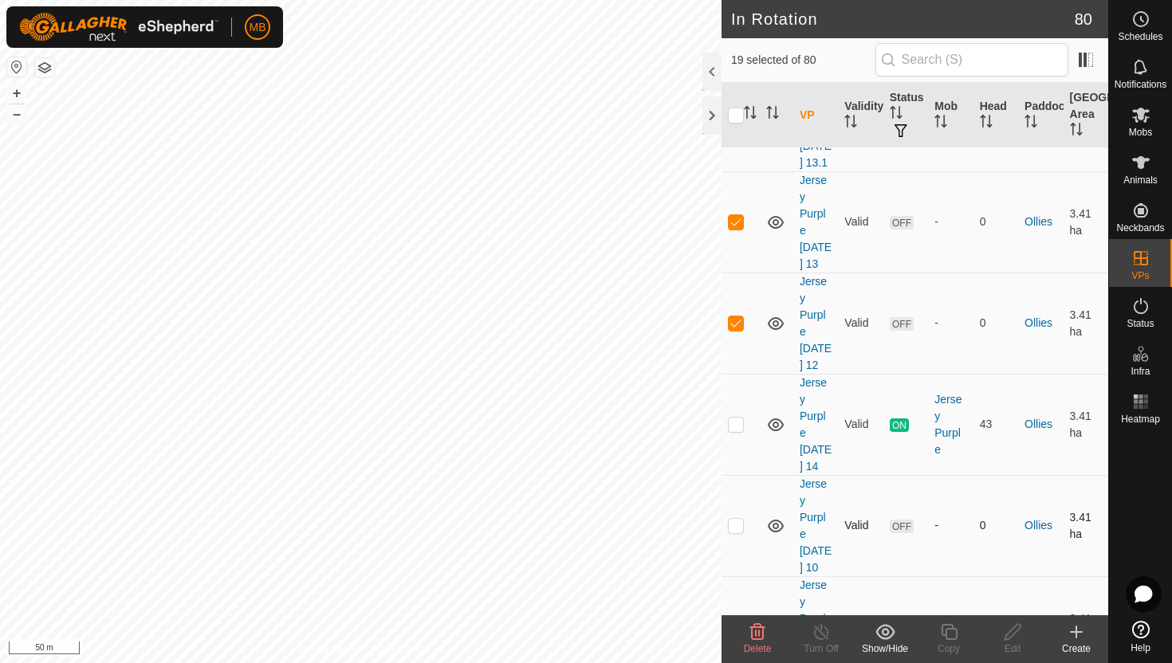
click at [736, 519] on p-checkbox at bounding box center [736, 525] width 16 height 13
checkbox input "true"
click at [738, 577] on td at bounding box center [741, 627] width 38 height 101
checkbox input "true"
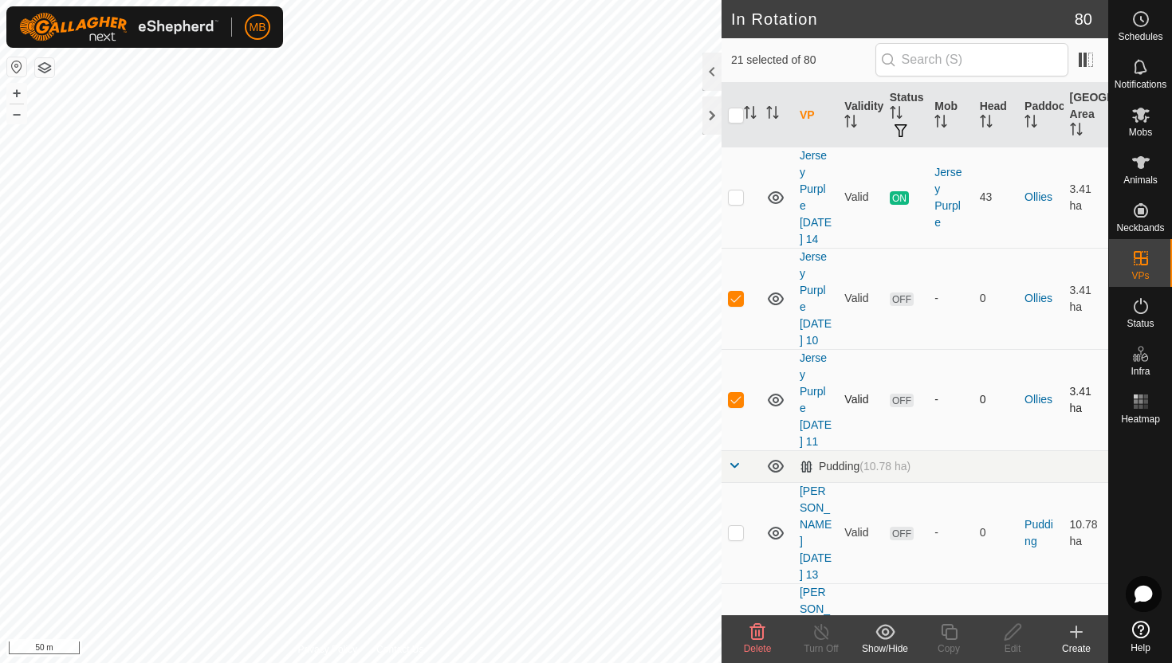
scroll to position [2324, 0]
click at [744, 480] on td at bounding box center [741, 530] width 38 height 101
checkbox input "true"
click at [740, 625] on p-checkbox at bounding box center [736, 631] width 16 height 13
checkbox input "true"
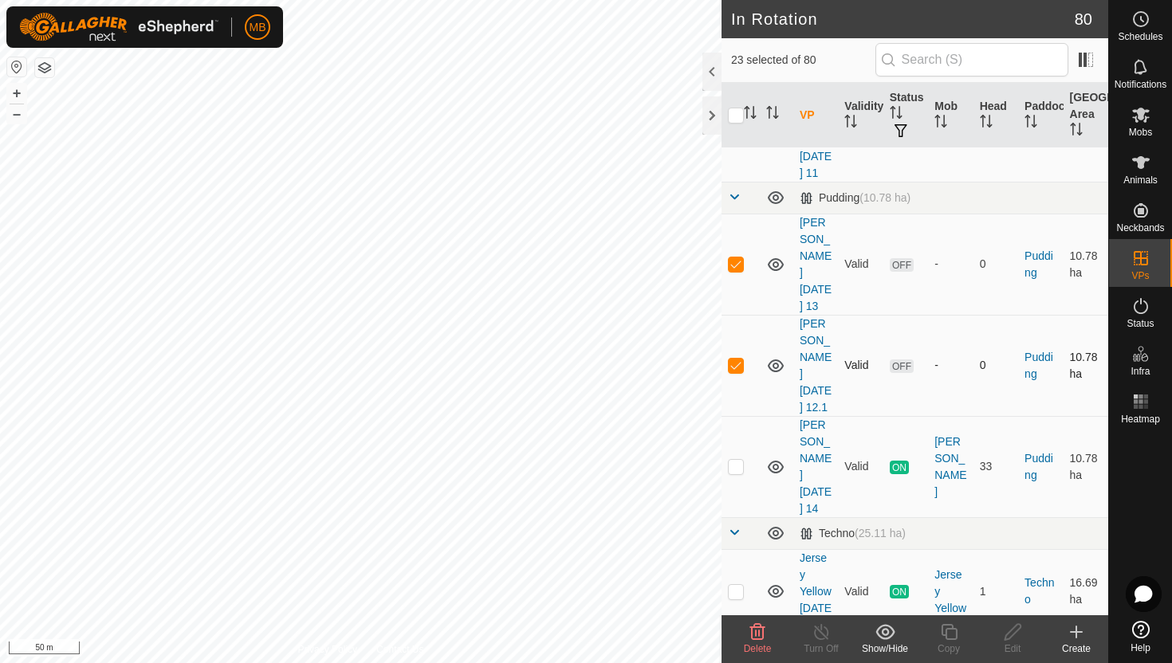
scroll to position [2599, 0]
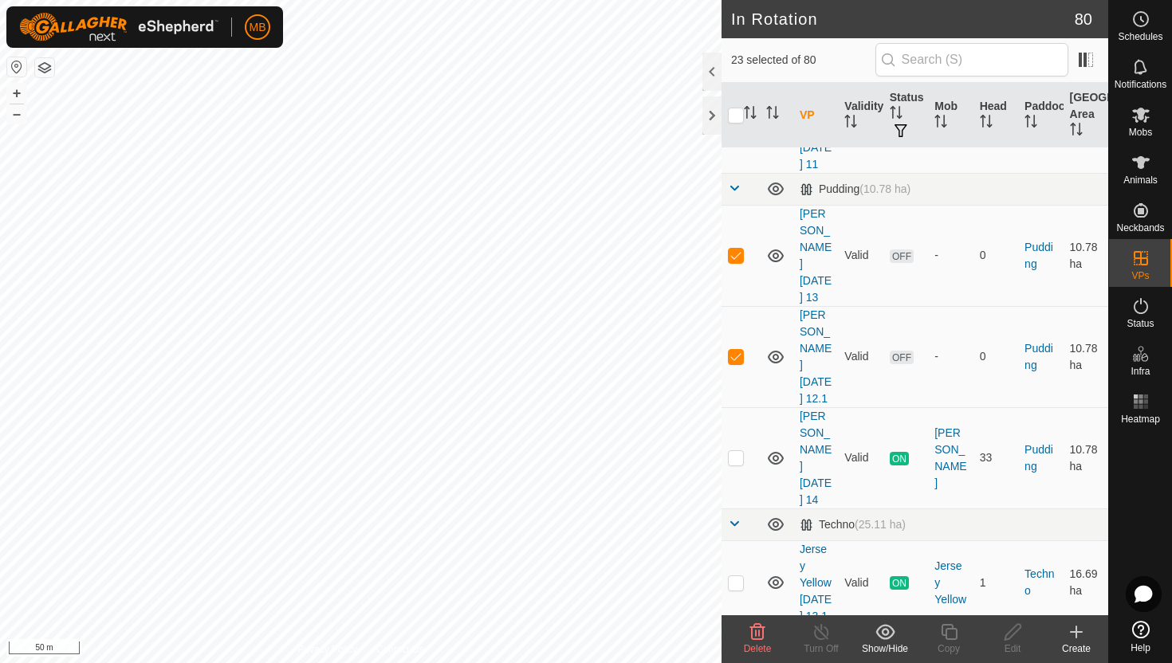
click at [736, 661] on p-checkbox at bounding box center [736, 667] width 16 height 13
checkbox input "true"
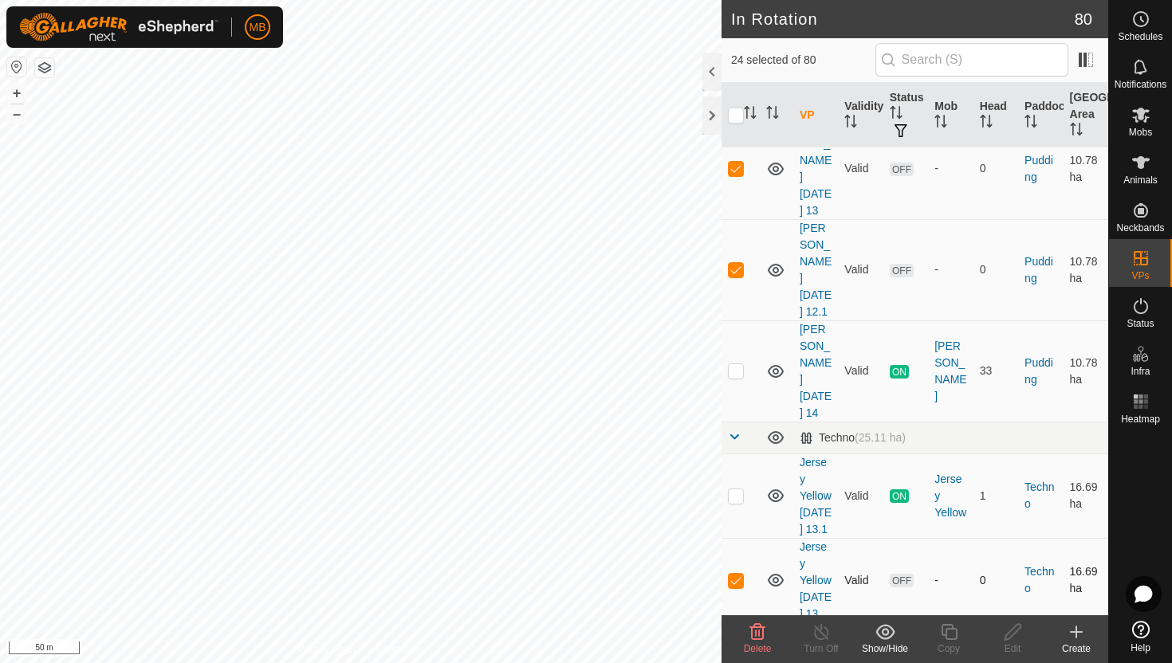
scroll to position [2689, 0]
click at [740, 656] on p-checkbox at bounding box center [736, 662] width 16 height 13
checkbox input "true"
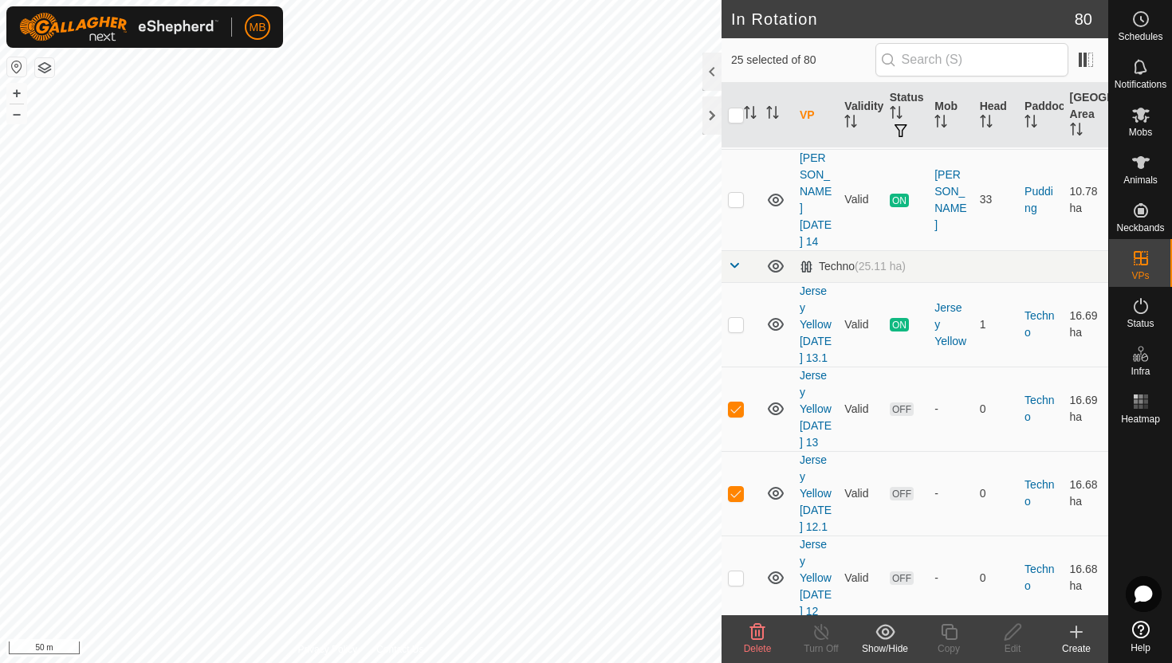
scroll to position [2859, 0]
click at [738, 571] on p-checkbox at bounding box center [736, 577] width 16 height 13
checkbox input "true"
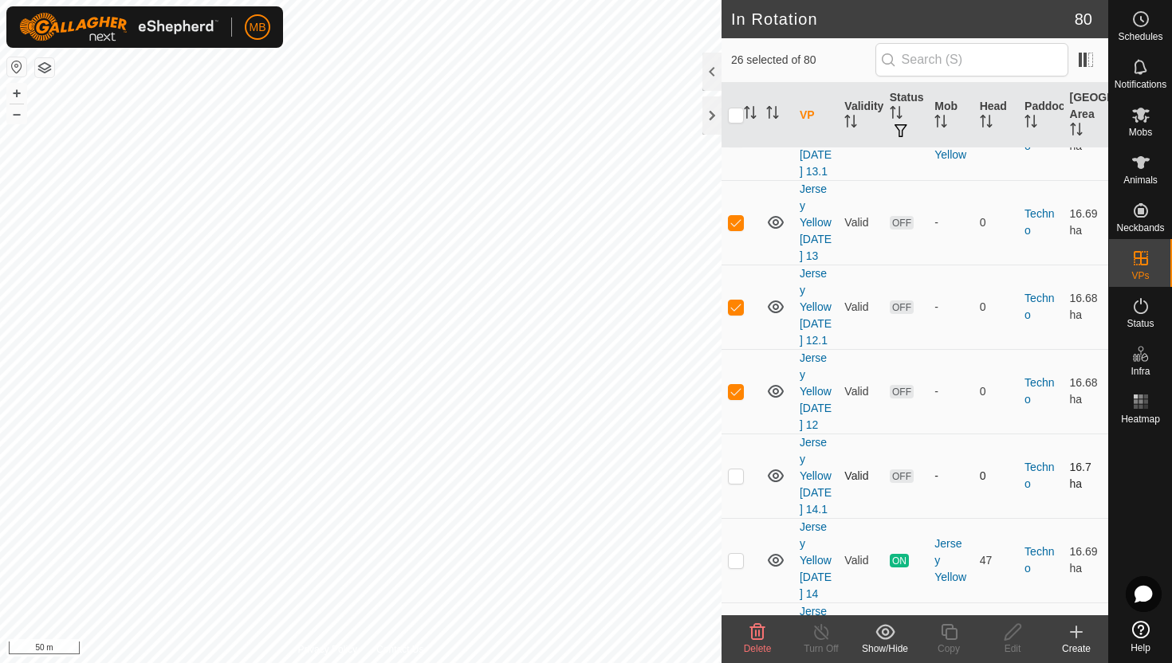
scroll to position [3045, 0]
click at [736, 602] on td at bounding box center [741, 644] width 38 height 85
checkbox input "true"
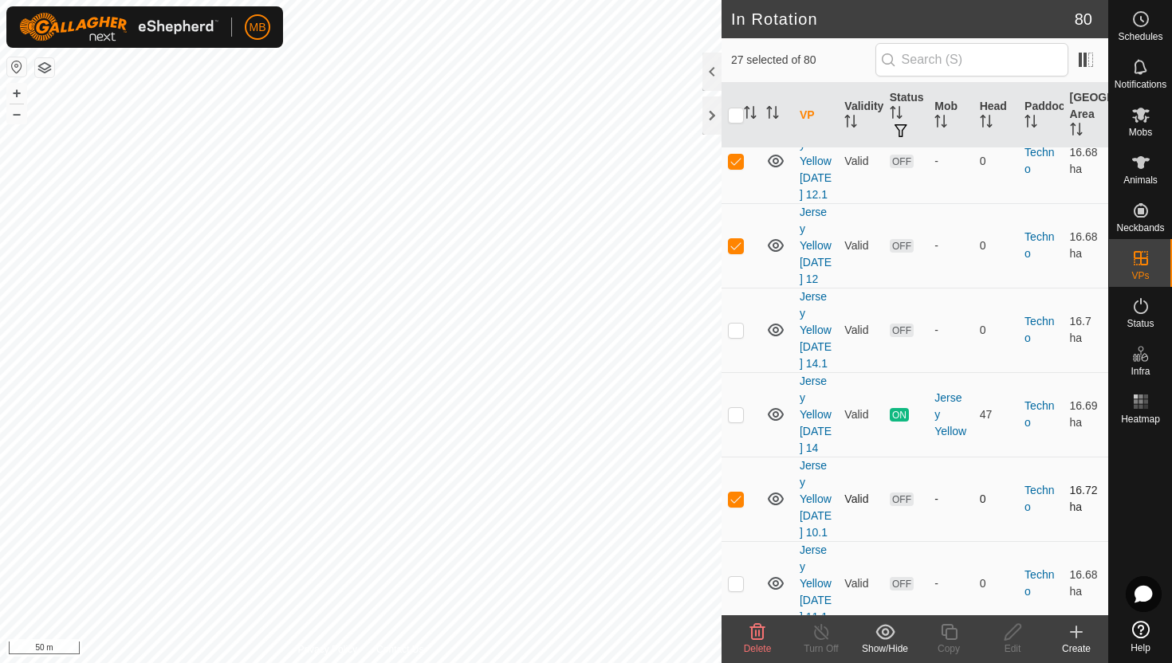
scroll to position [3221, 0]
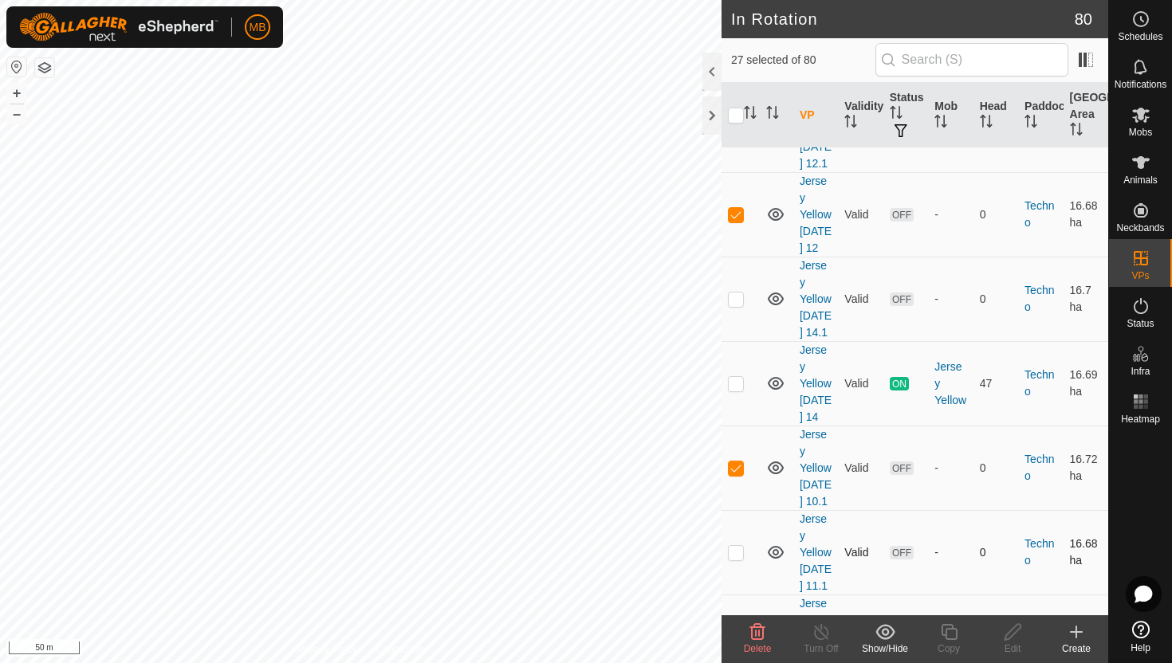
click at [738, 546] on p-checkbox at bounding box center [736, 552] width 16 height 13
checkbox input "true"
click at [736, 631] on p-checkbox at bounding box center [736, 637] width 16 height 13
checkbox input "true"
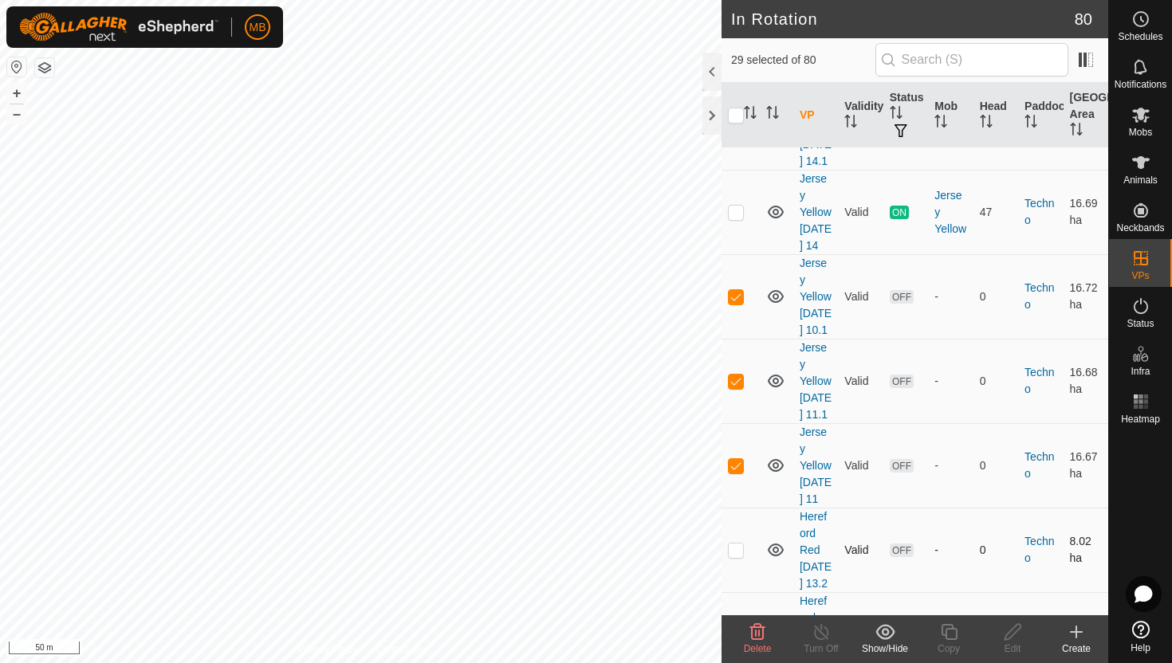
click at [738, 544] on p-checkbox at bounding box center [736, 550] width 16 height 13
checkbox input "true"
click at [737, 628] on p-checkbox at bounding box center [736, 634] width 16 height 13
checkbox input "true"
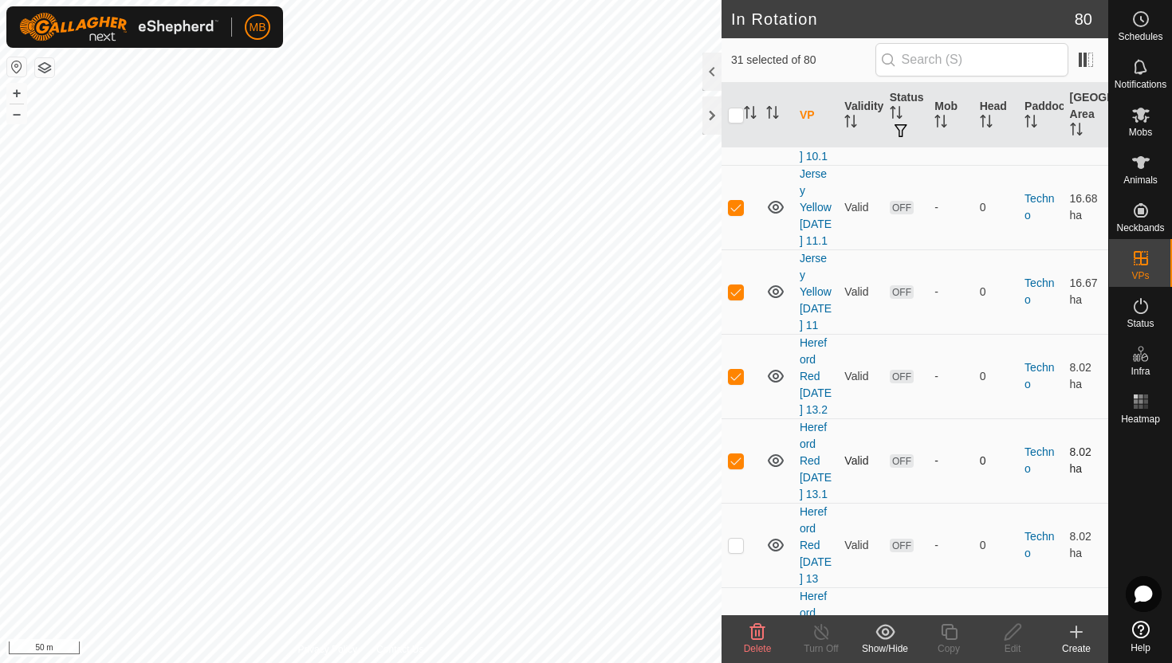
scroll to position [3573, 0]
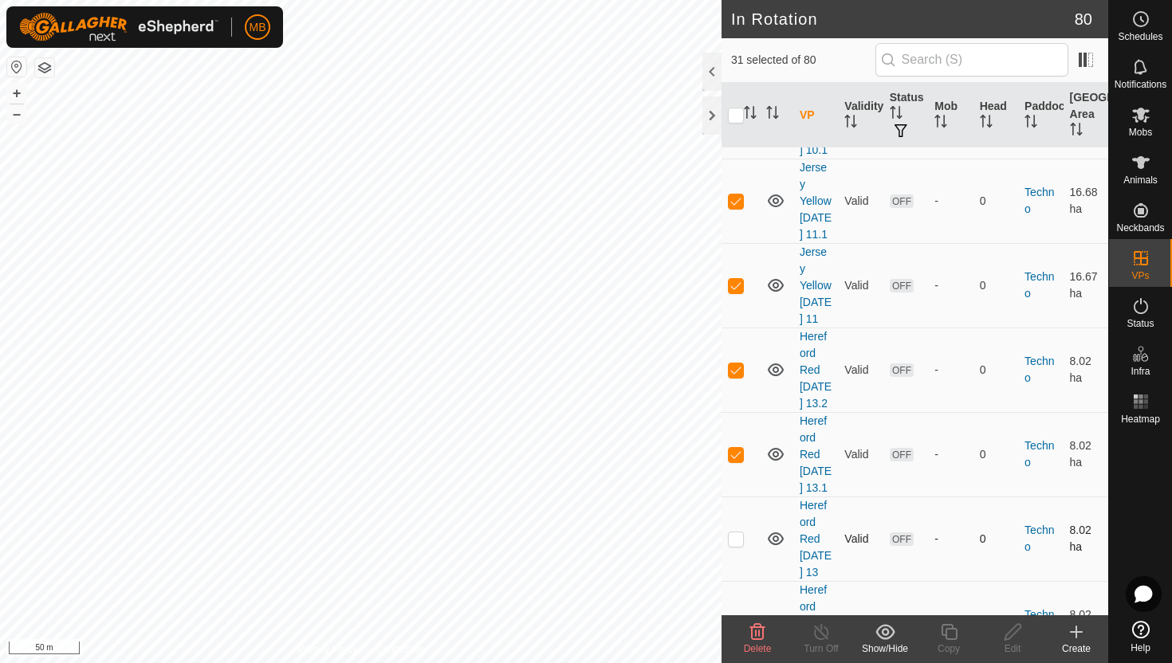
click at [736, 533] on p-checkbox at bounding box center [736, 539] width 16 height 13
checkbox input "true"
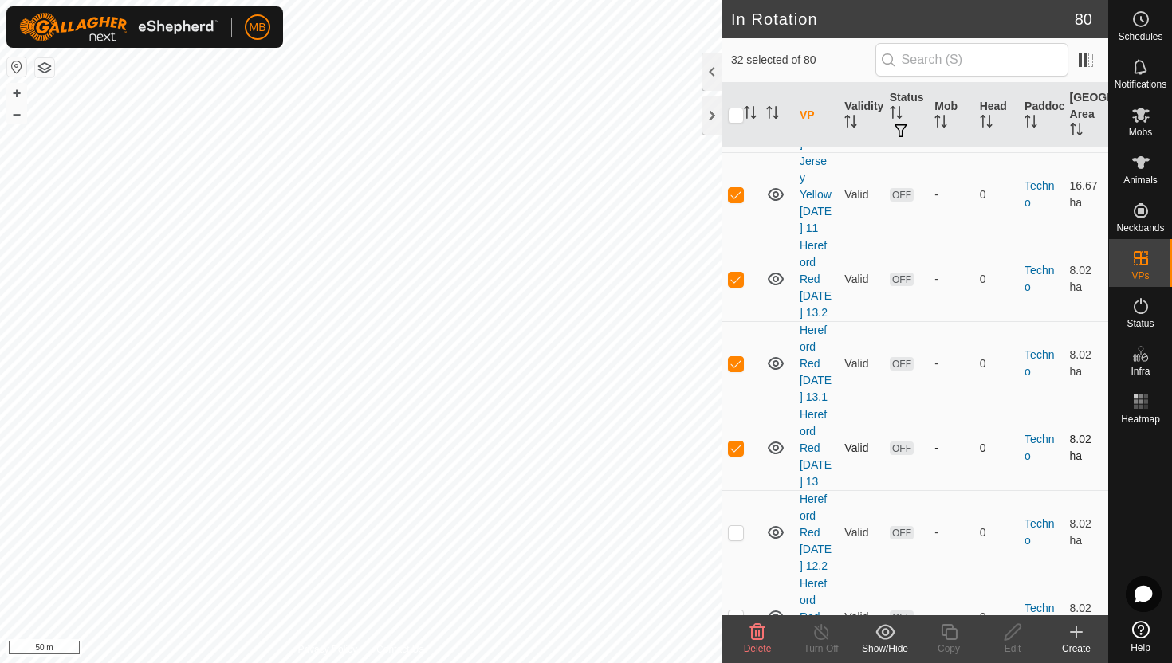
scroll to position [3669, 0]
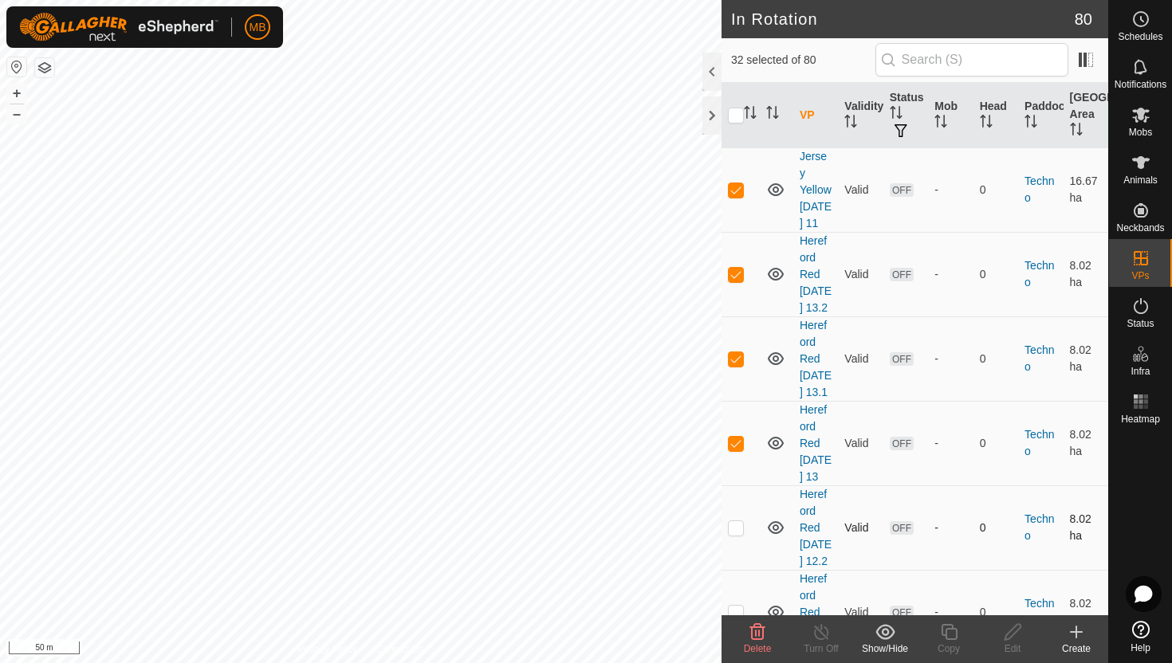
click at [736, 521] on p-checkbox at bounding box center [736, 527] width 16 height 13
checkbox input "true"
click at [738, 606] on p-checkbox at bounding box center [736, 612] width 16 height 13
checkbox input "true"
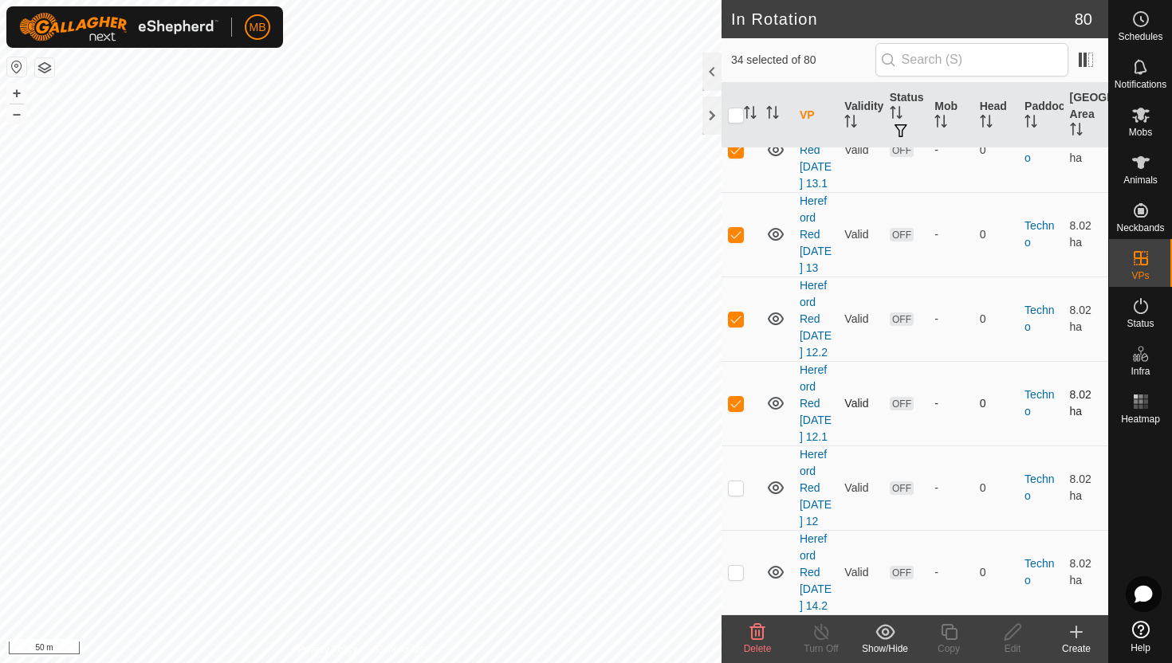
scroll to position [3885, 0]
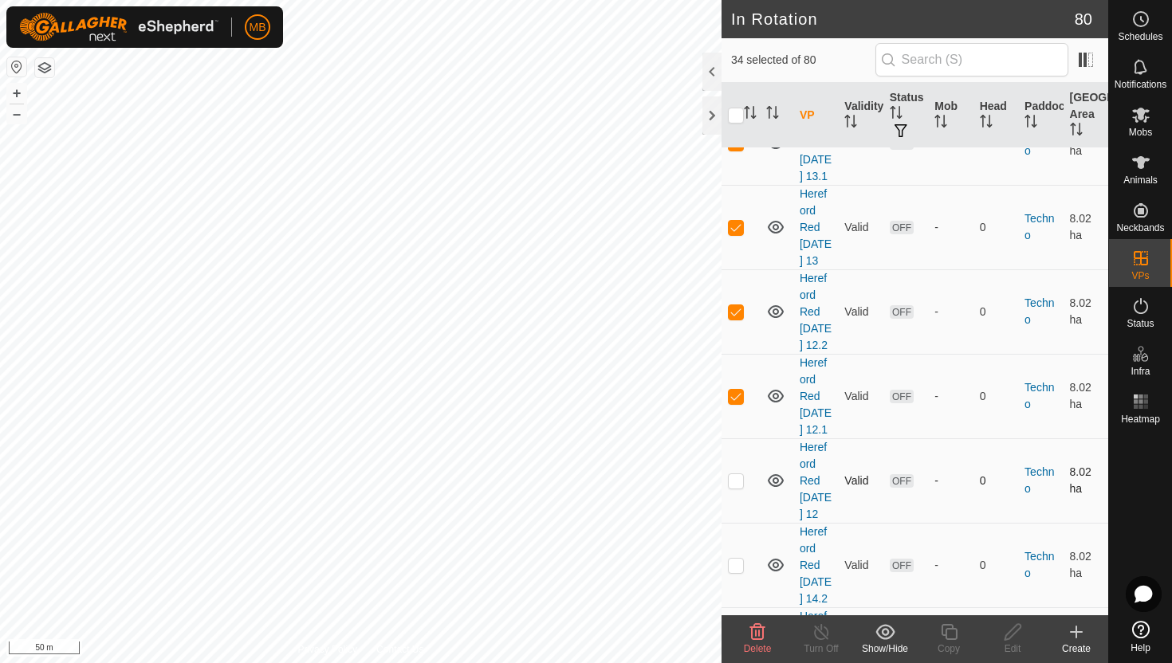
click at [739, 474] on p-checkbox at bounding box center [736, 480] width 16 height 13
checkbox input "true"
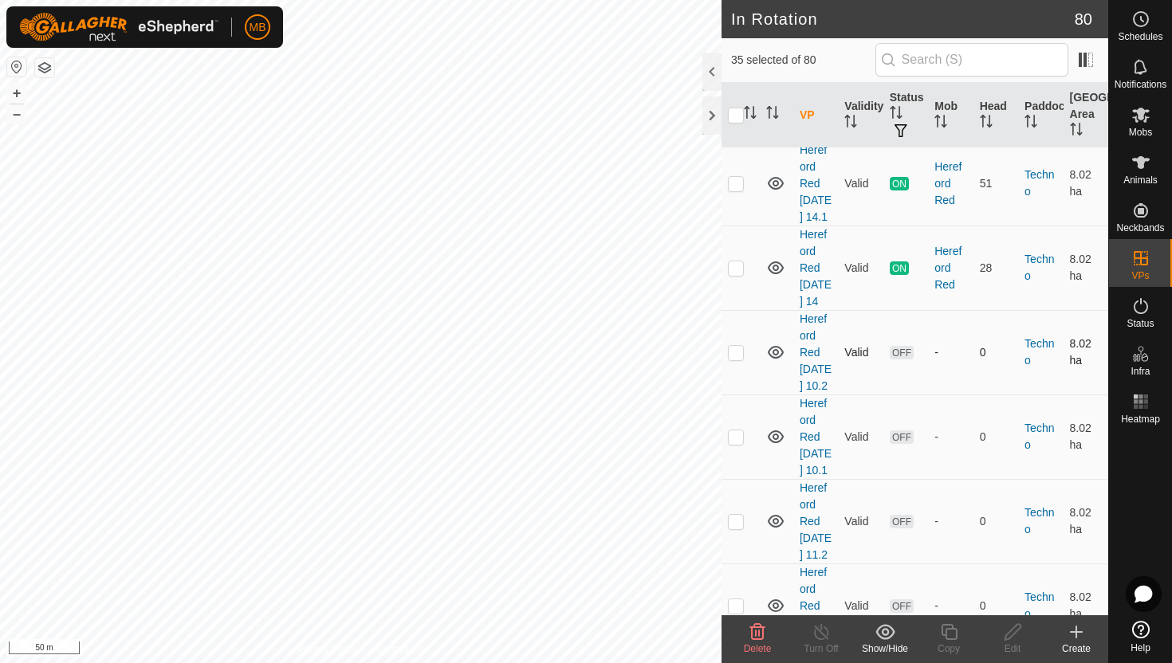
scroll to position [4354, 0]
click at [734, 356] on p-checkbox at bounding box center [736, 350] width 16 height 13
checkbox input "true"
click at [738, 441] on p-checkbox at bounding box center [736, 434] width 16 height 13
checkbox input "true"
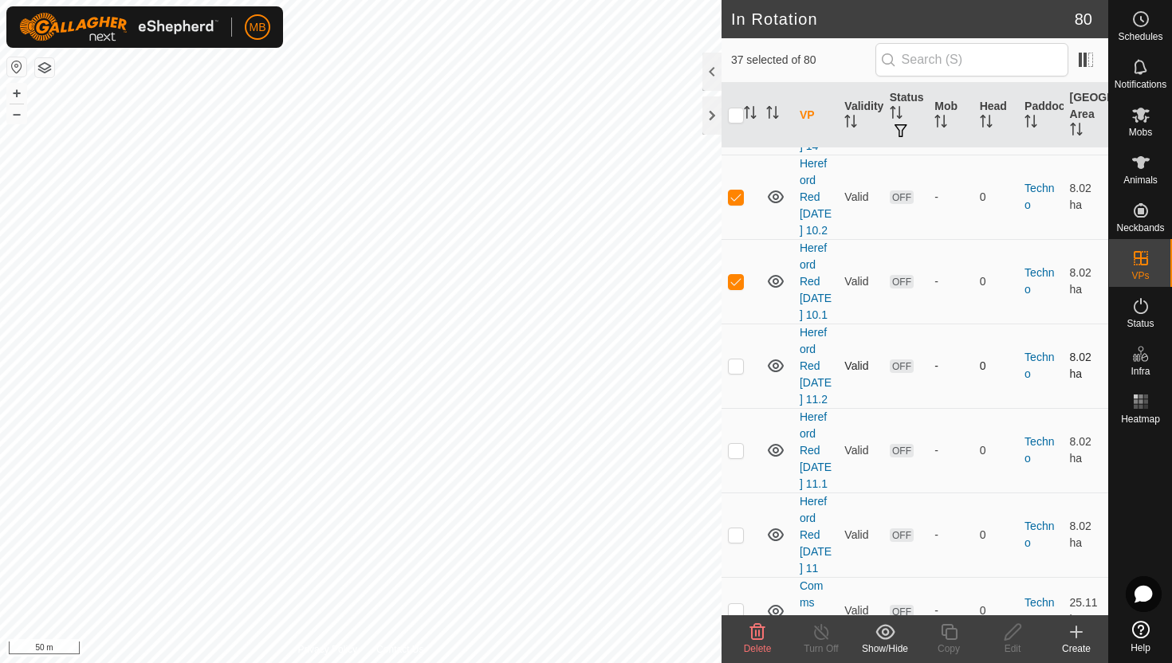
scroll to position [4511, 0]
click at [738, 368] on p-checkbox at bounding box center [736, 362] width 16 height 13
checkbox input "true"
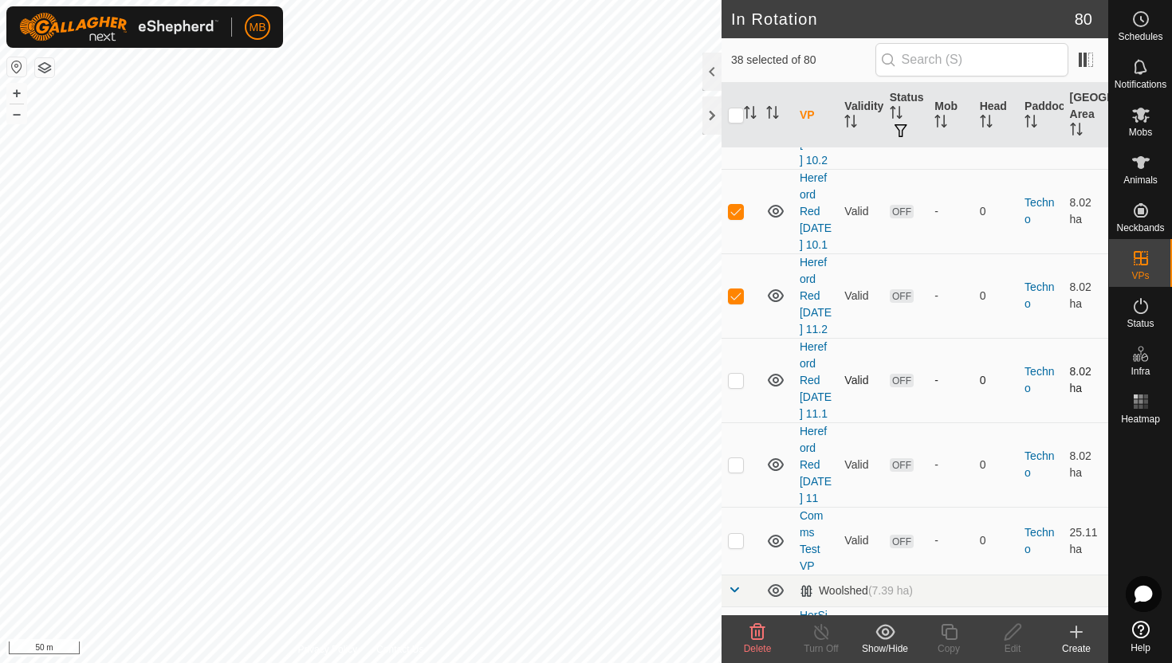
scroll to position [4583, 0]
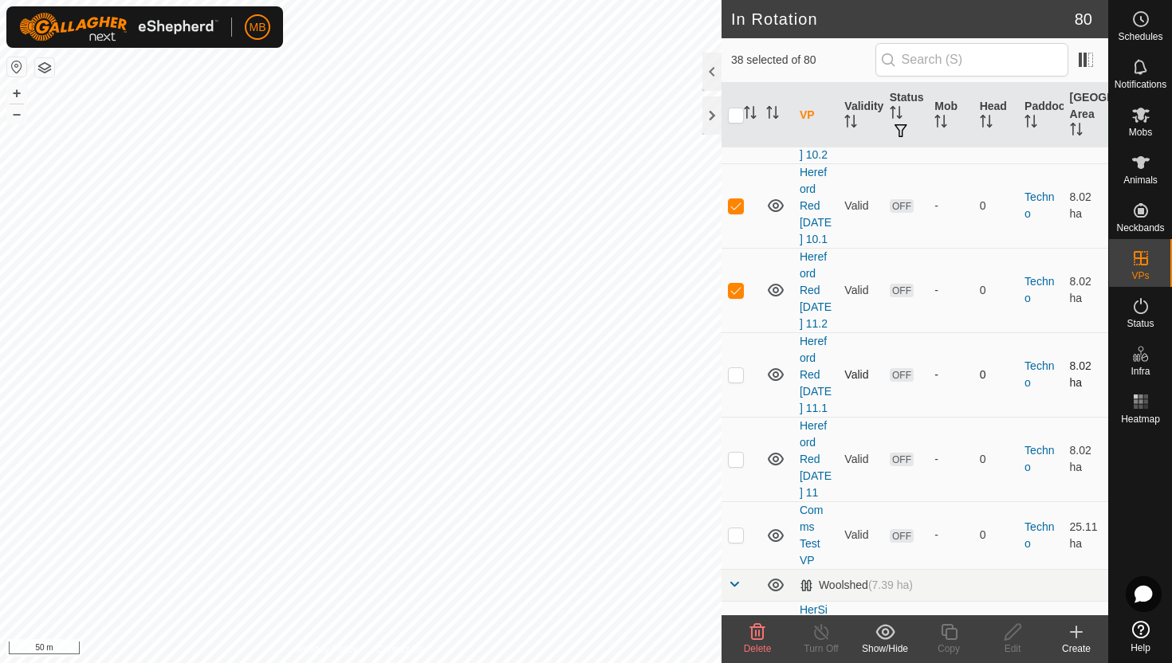
click at [742, 381] on p-checkbox at bounding box center [736, 374] width 16 height 13
checkbox input "true"
click at [739, 466] on p-checkbox at bounding box center [736, 459] width 16 height 13
checkbox input "true"
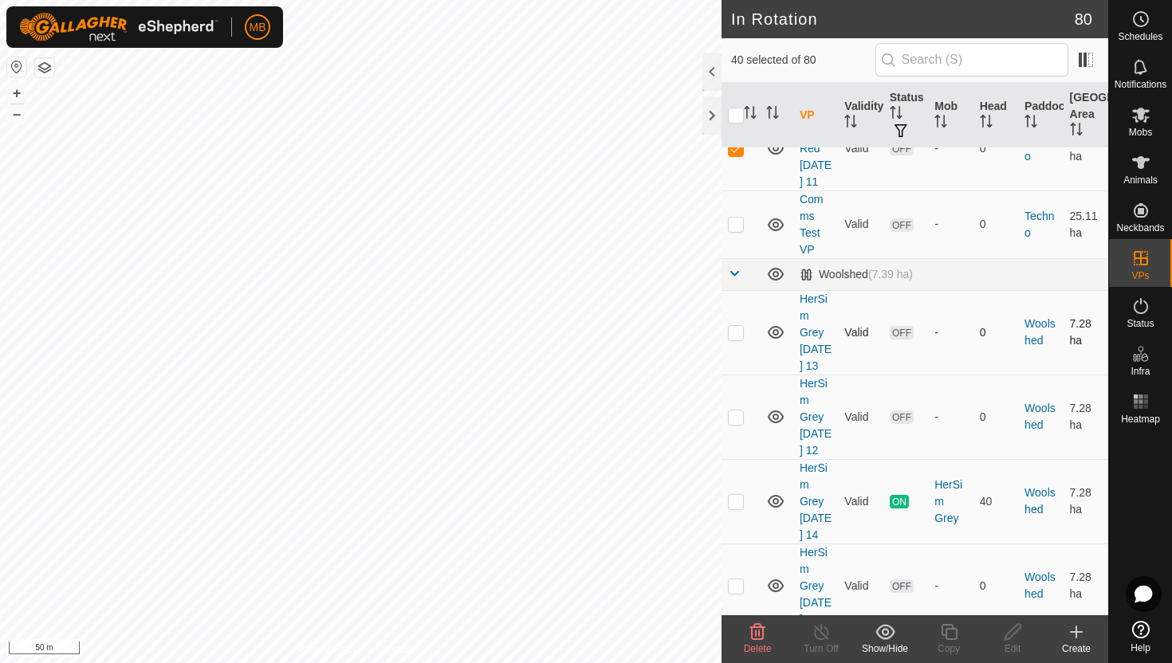
scroll to position [4897, 0]
click at [739, 336] on p-checkbox at bounding box center [736, 329] width 16 height 13
checkbox input "true"
click at [735, 420] on p-checkbox at bounding box center [736, 413] width 16 height 13
checkbox input "true"
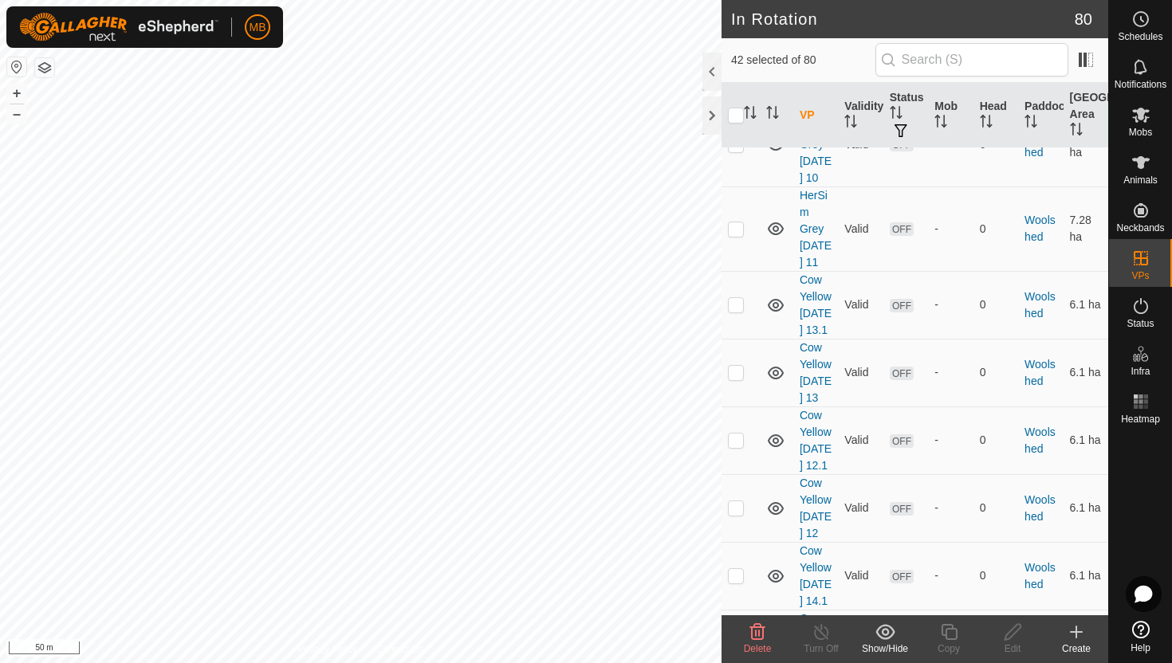
scroll to position [5350, 0]
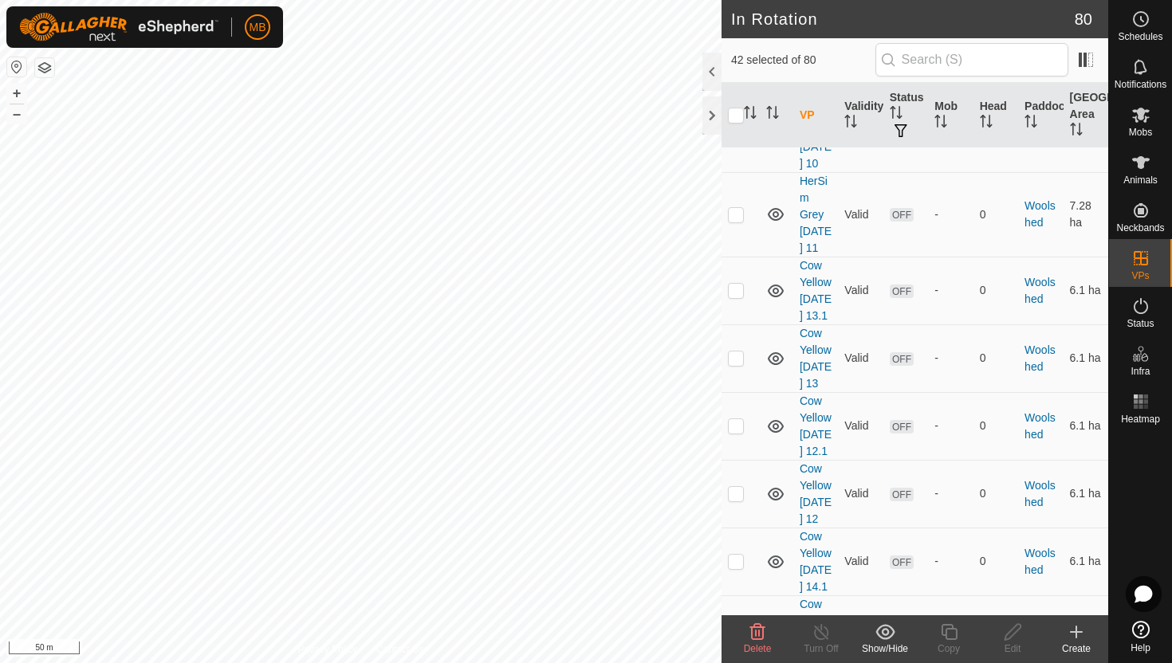
click at [738, 136] on p-checkbox at bounding box center [736, 130] width 16 height 13
checkbox input "true"
click at [744, 257] on td at bounding box center [741, 214] width 38 height 85
checkbox input "true"
click at [738, 297] on p-checkbox at bounding box center [736, 290] width 16 height 13
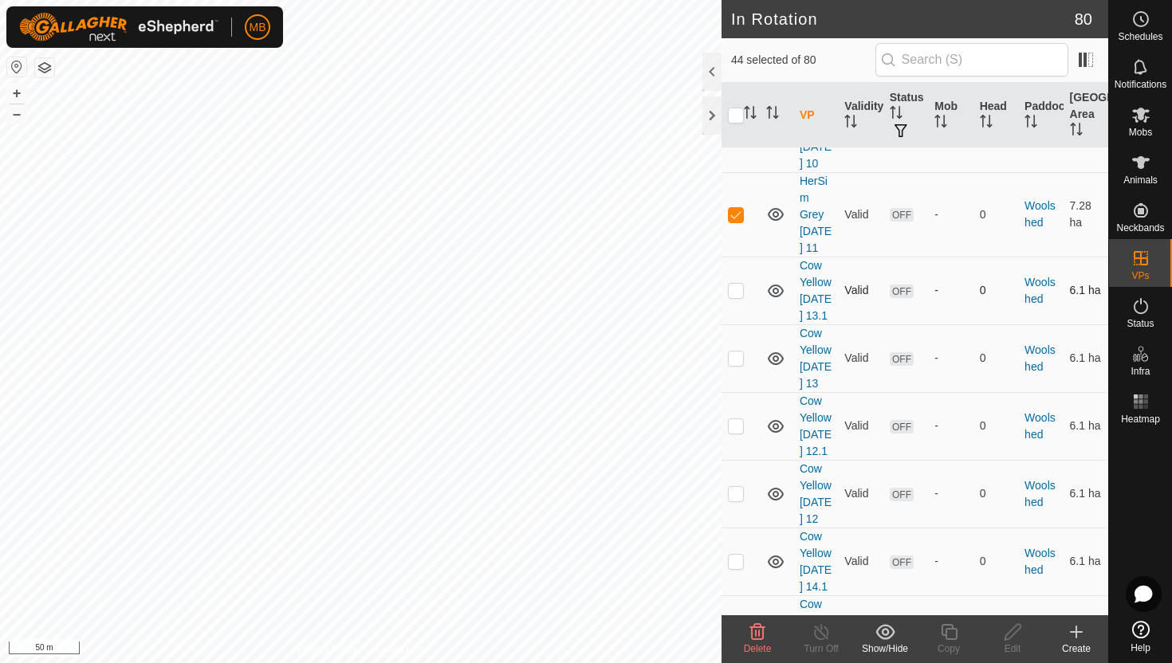
checkbox input "true"
click at [736, 364] on p-checkbox at bounding box center [736, 358] width 16 height 13
checkbox input "true"
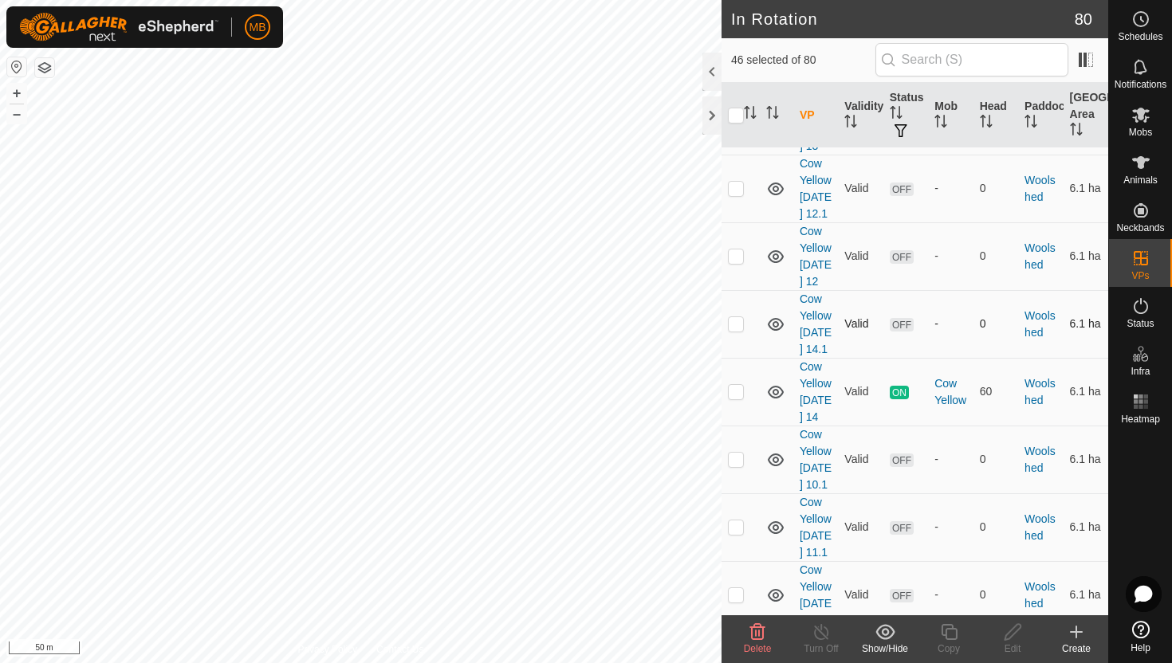
scroll to position [5590, 0]
click at [733, 192] on p-checkbox at bounding box center [736, 185] width 16 height 13
checkbox input "true"
click at [735, 288] on td at bounding box center [741, 254] width 38 height 68
checkbox input "true"
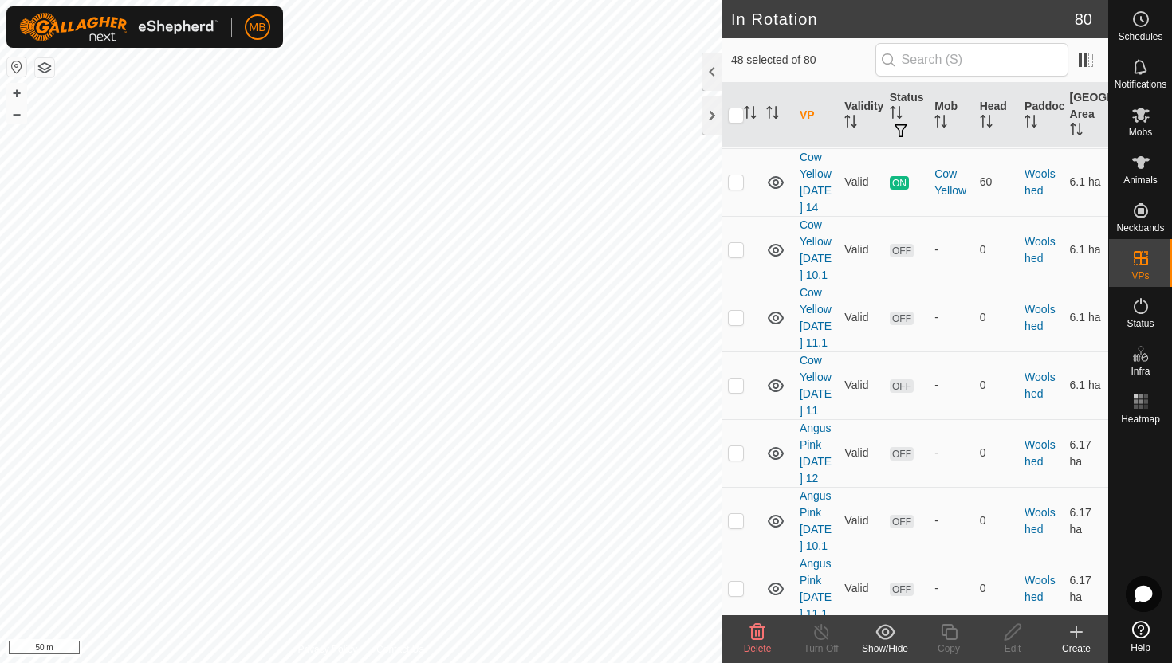
scroll to position [5799, 0]
click at [739, 254] on p-checkbox at bounding box center [736, 247] width 16 height 13
checkbox input "true"
click at [738, 321] on p-checkbox at bounding box center [736, 315] width 16 height 13
checkbox input "true"
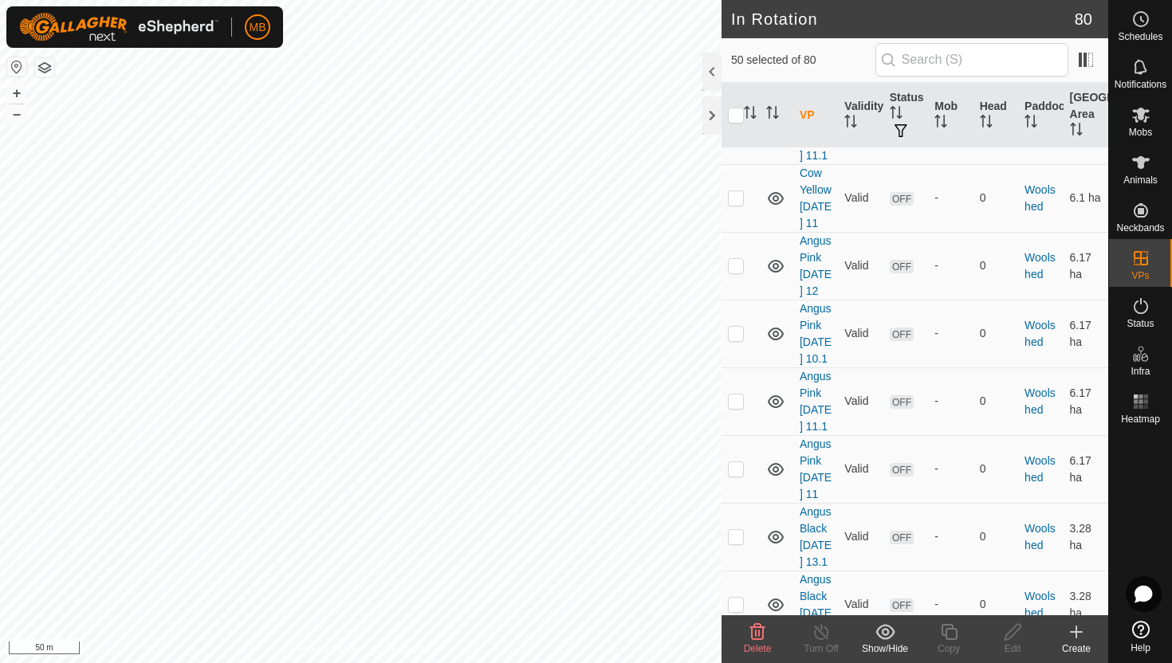
scroll to position [5992, 0]
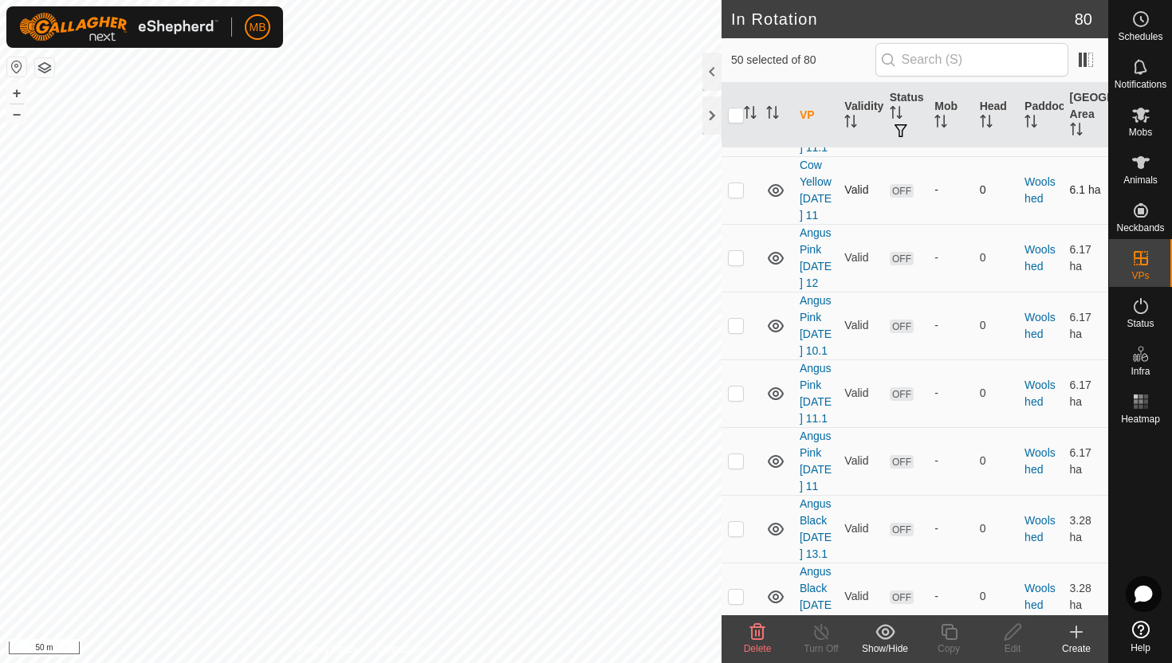
click at [738, 196] on p-checkbox at bounding box center [736, 189] width 16 height 13
checkbox input "true"
click at [737, 264] on p-checkbox at bounding box center [736, 257] width 16 height 13
checkbox input "true"
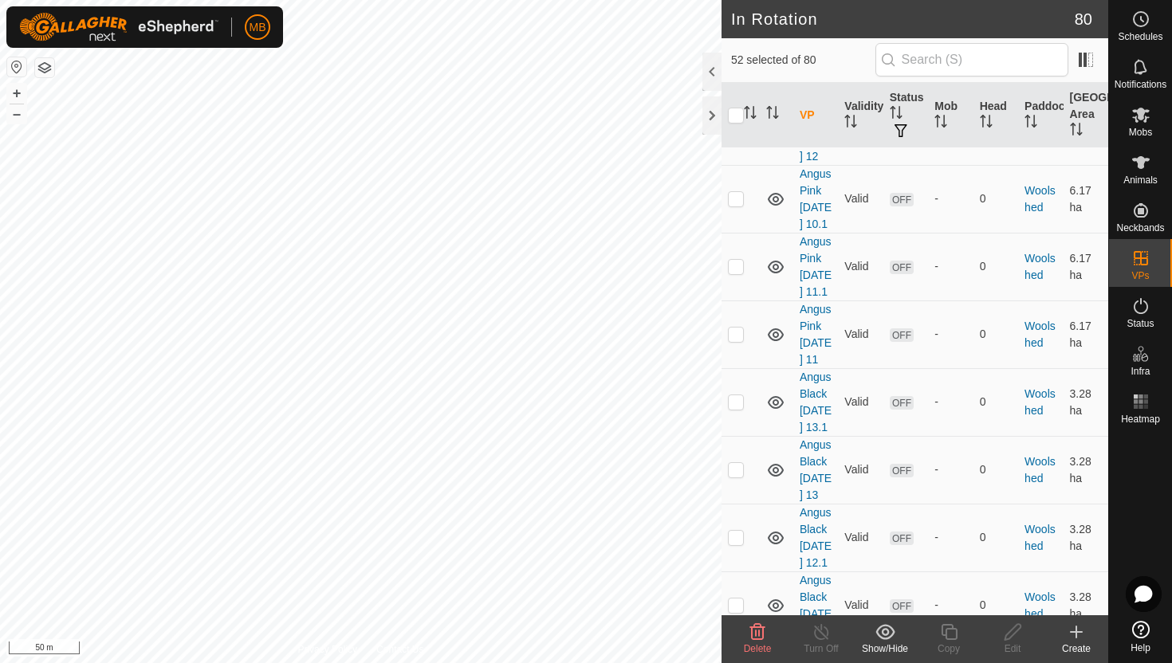
scroll to position [6122, 0]
click at [737, 202] on p-checkbox at bounding box center [736, 195] width 16 height 13
checkbox input "true"
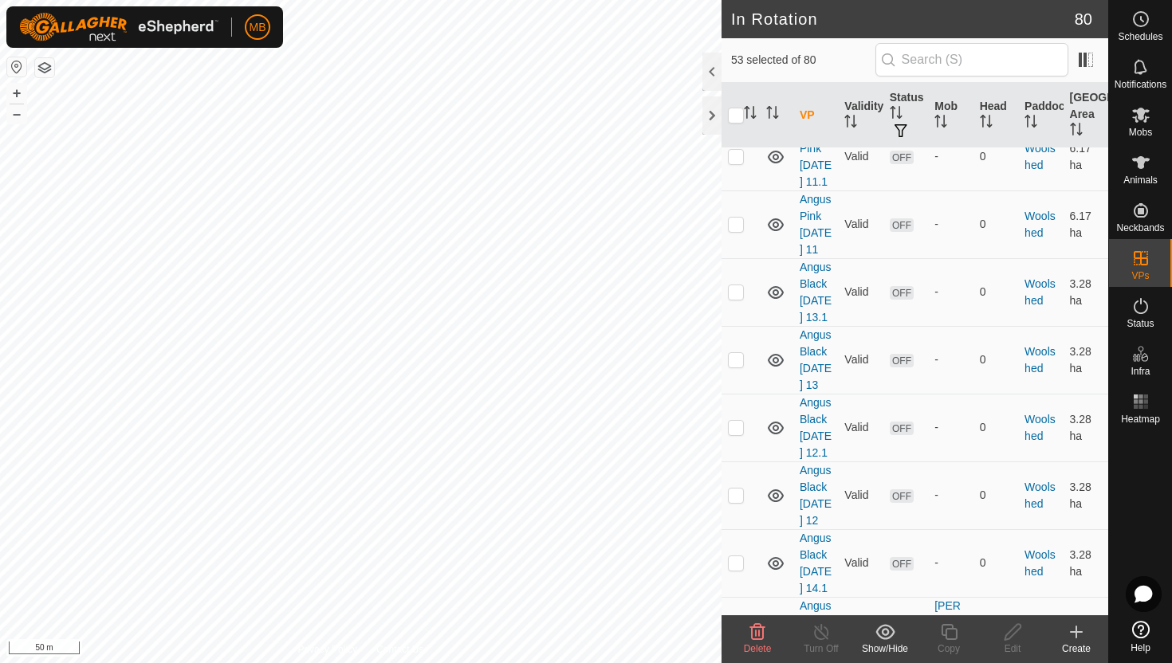
scroll to position [6245, 0]
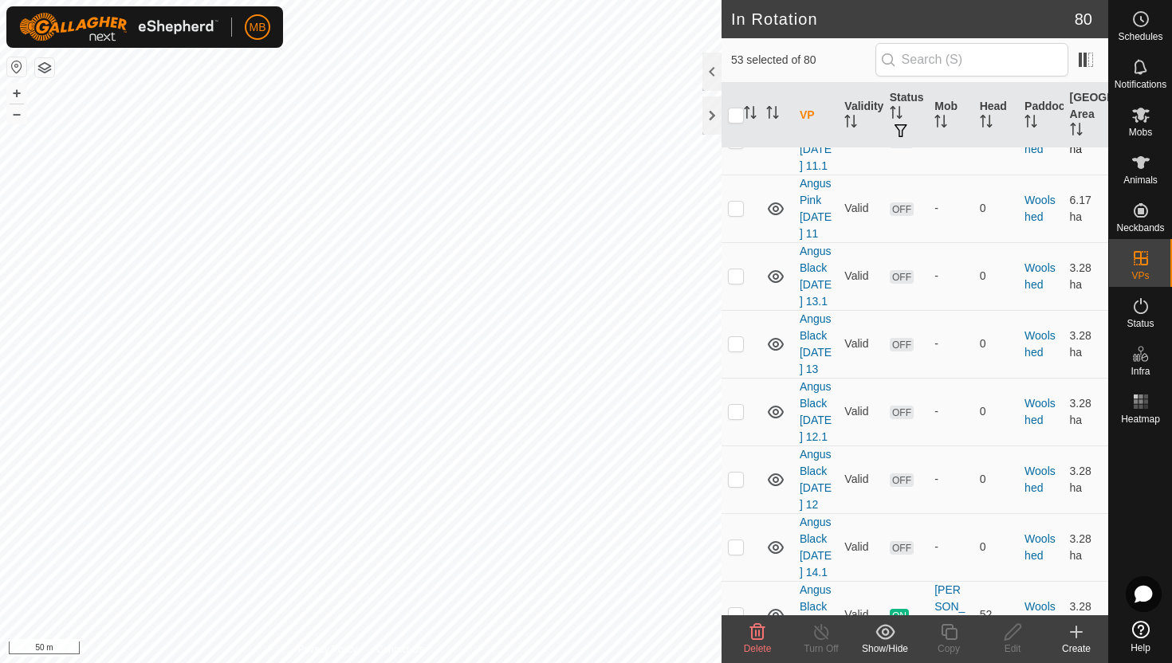
click at [737, 147] on p-checkbox at bounding box center [736, 140] width 16 height 13
checkbox input "true"
click at [734, 214] on p-checkbox at bounding box center [736, 208] width 16 height 13
checkbox input "true"
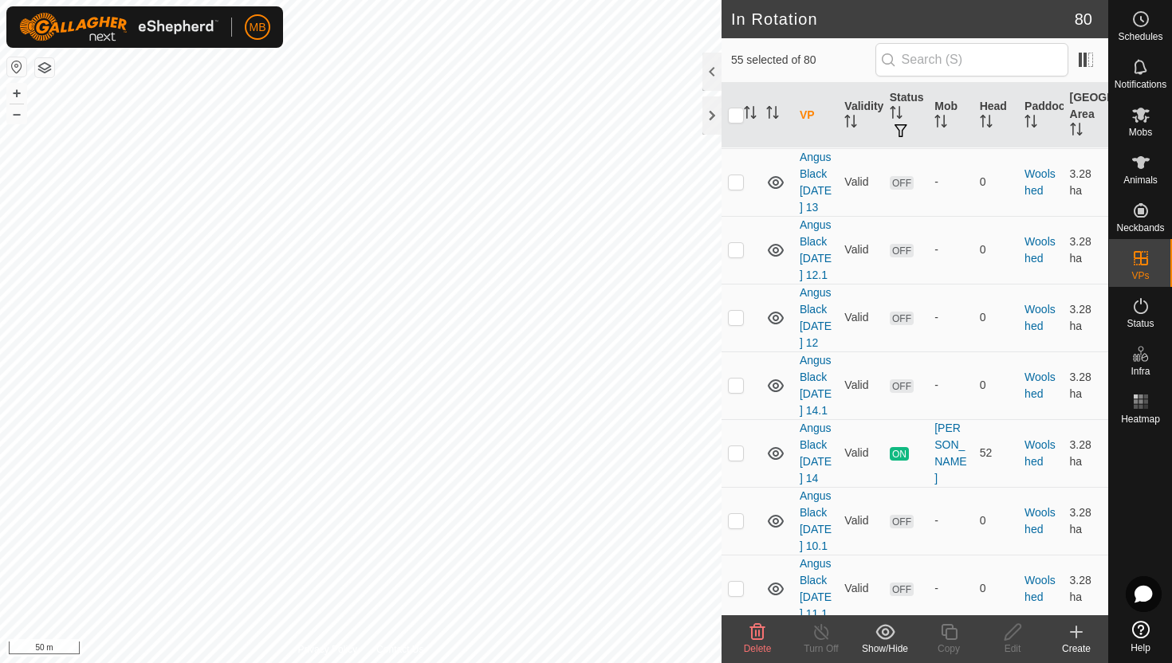
scroll to position [6412, 0]
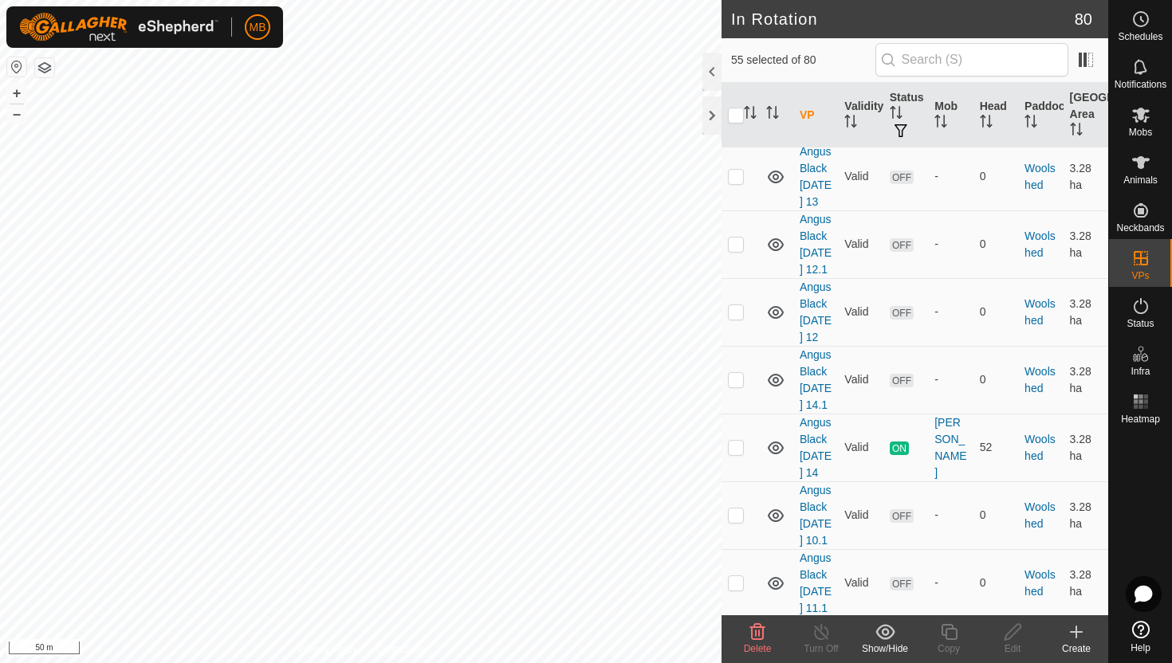
click at [736, 115] on p-checkbox at bounding box center [736, 108] width 16 height 13
checkbox input "true"
click at [737, 183] on p-checkbox at bounding box center [736, 176] width 16 height 13
checkbox input "true"
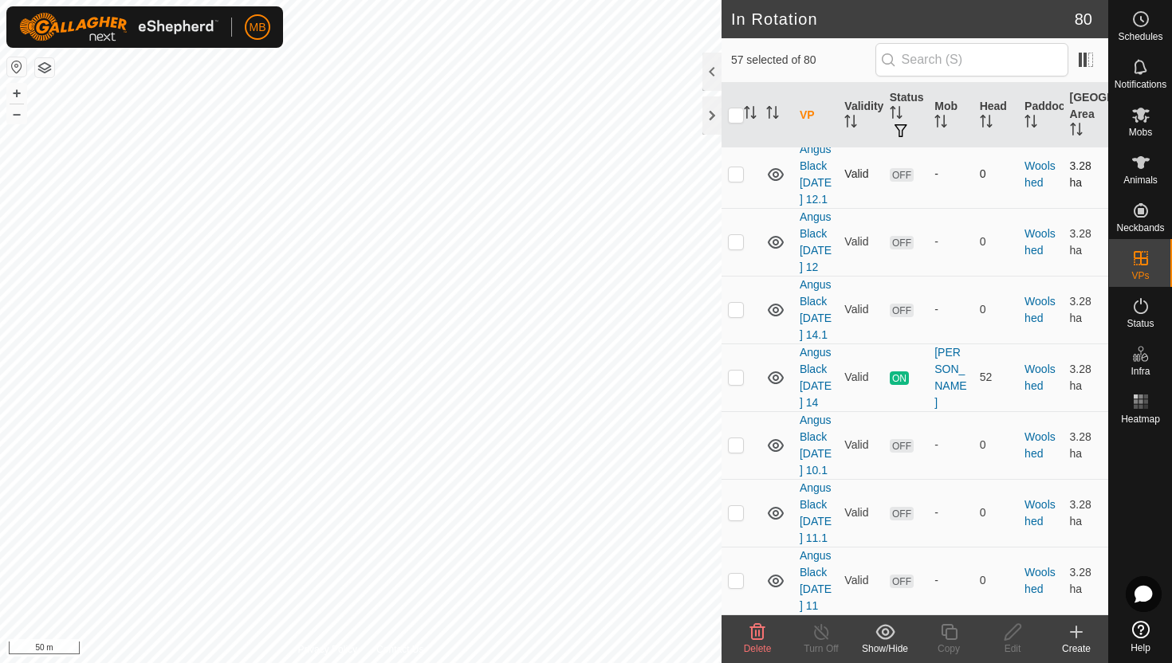
click at [740, 180] on p-checkbox at bounding box center [736, 173] width 16 height 13
checkbox input "true"
click at [739, 248] on p-checkbox at bounding box center [736, 241] width 16 height 13
checkbox input "true"
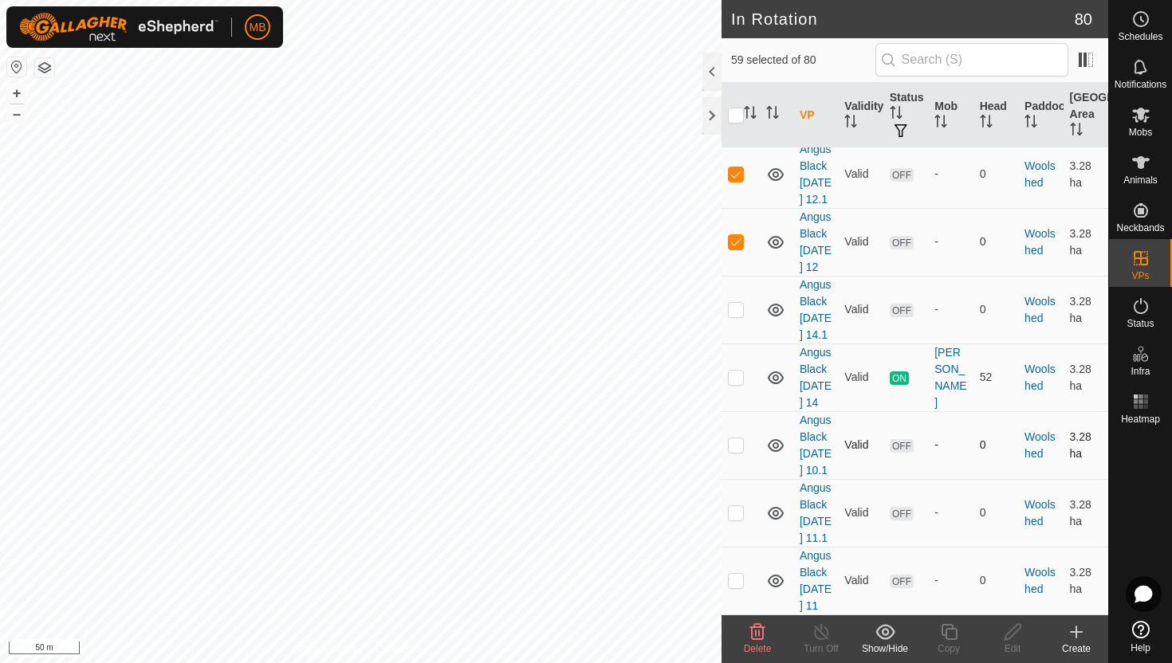
click at [739, 439] on p-checkbox at bounding box center [736, 445] width 16 height 13
checkbox input "true"
click at [738, 506] on p-checkbox at bounding box center [736, 512] width 16 height 13
checkbox input "true"
click at [739, 582] on p-checkbox at bounding box center [736, 580] width 16 height 13
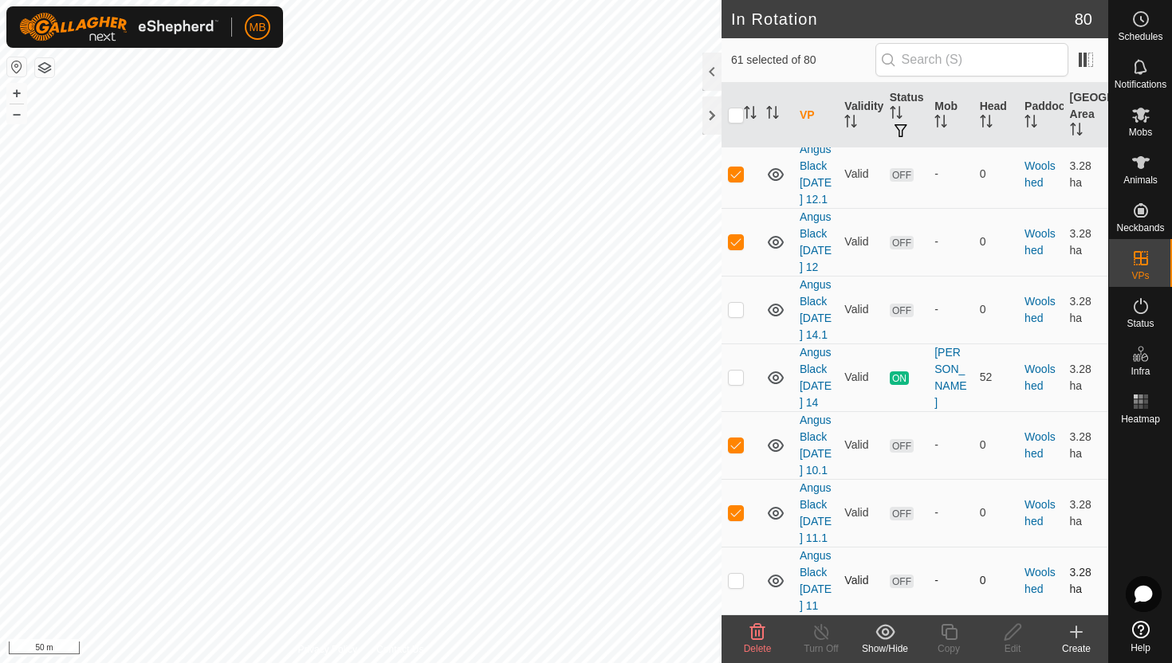
checkbox input "true"
click at [758, 642] on div "Delete" at bounding box center [758, 649] width 64 height 14
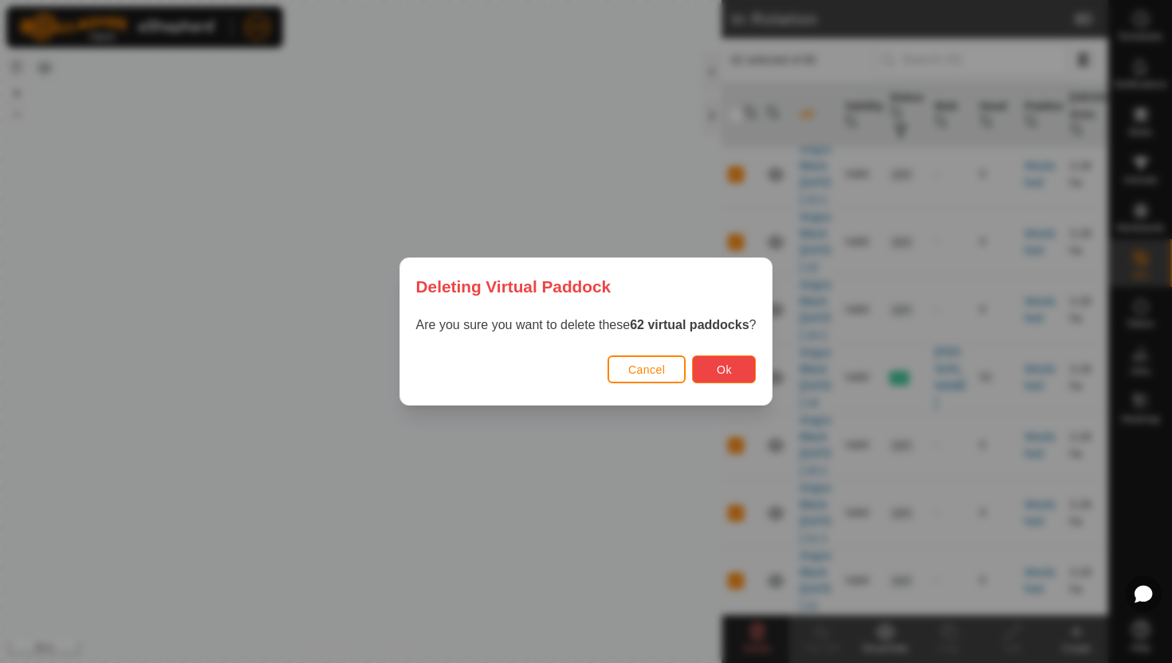
click at [737, 368] on button "Ok" at bounding box center [724, 370] width 64 height 28
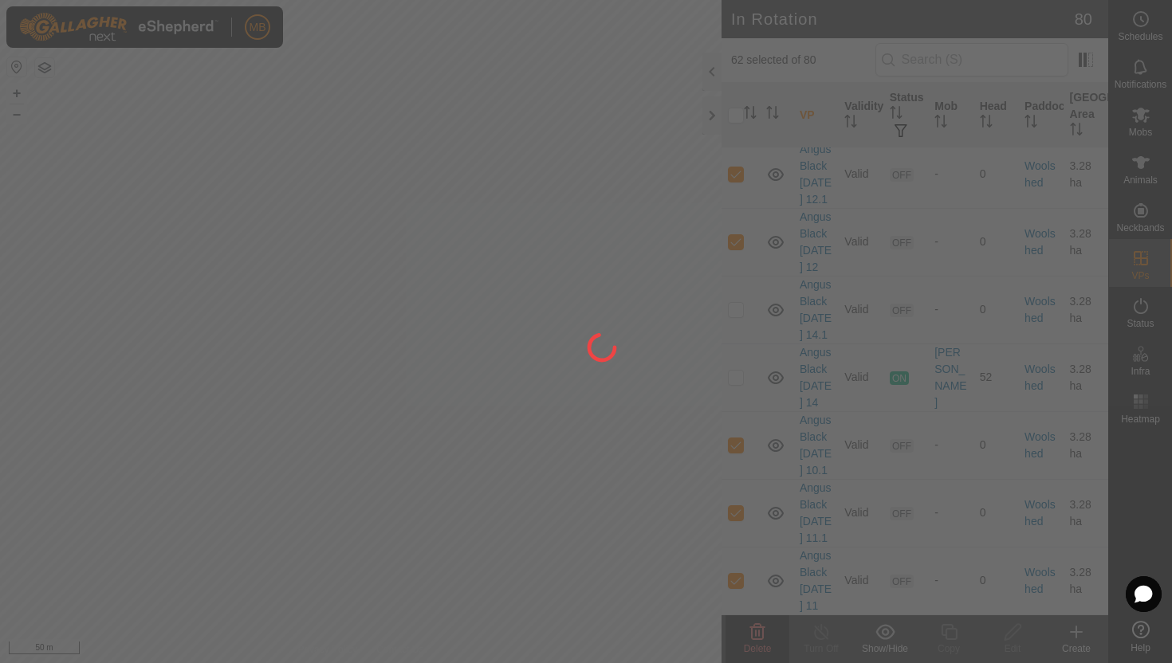
checkbox input "false"
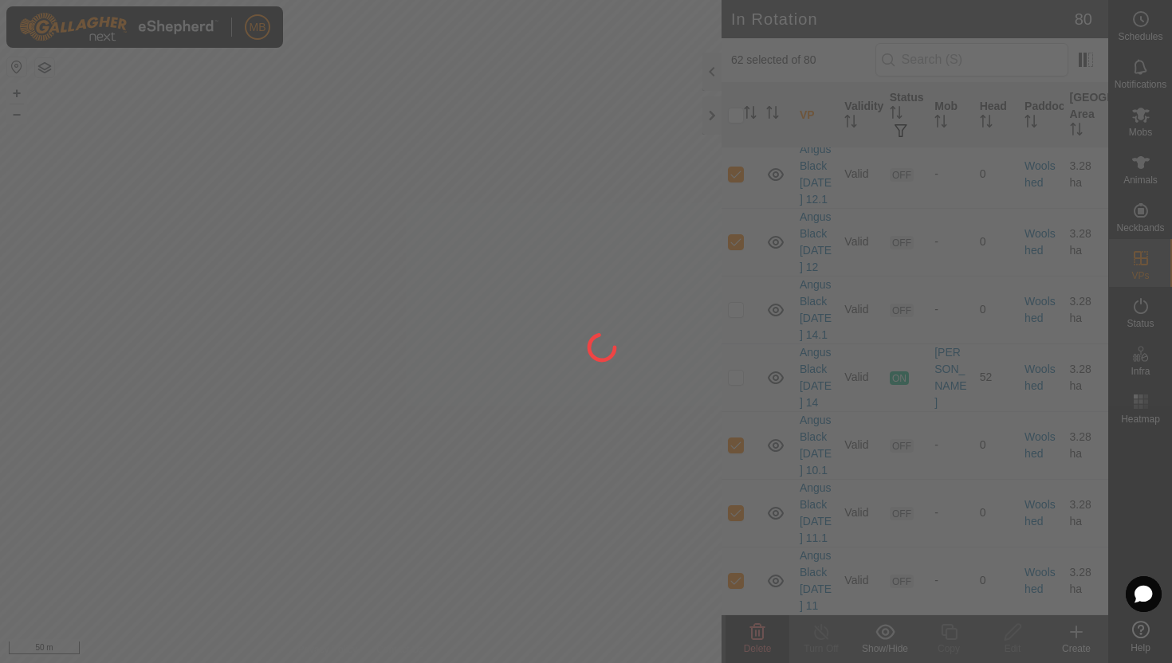
checkbox input "false"
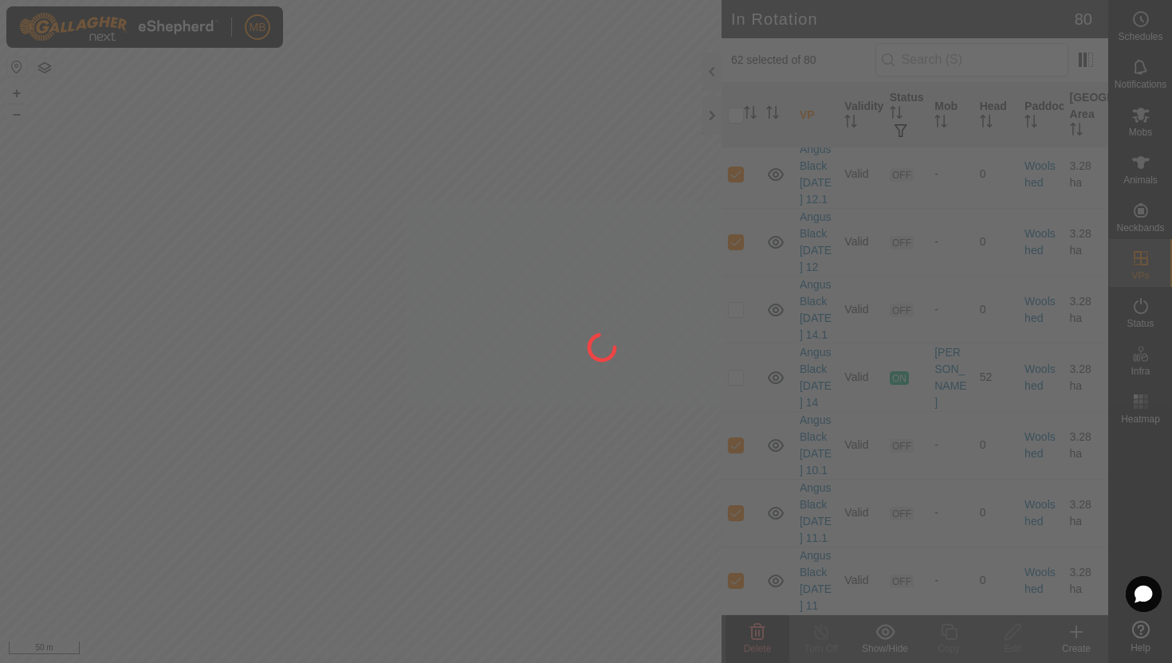
checkbox input "false"
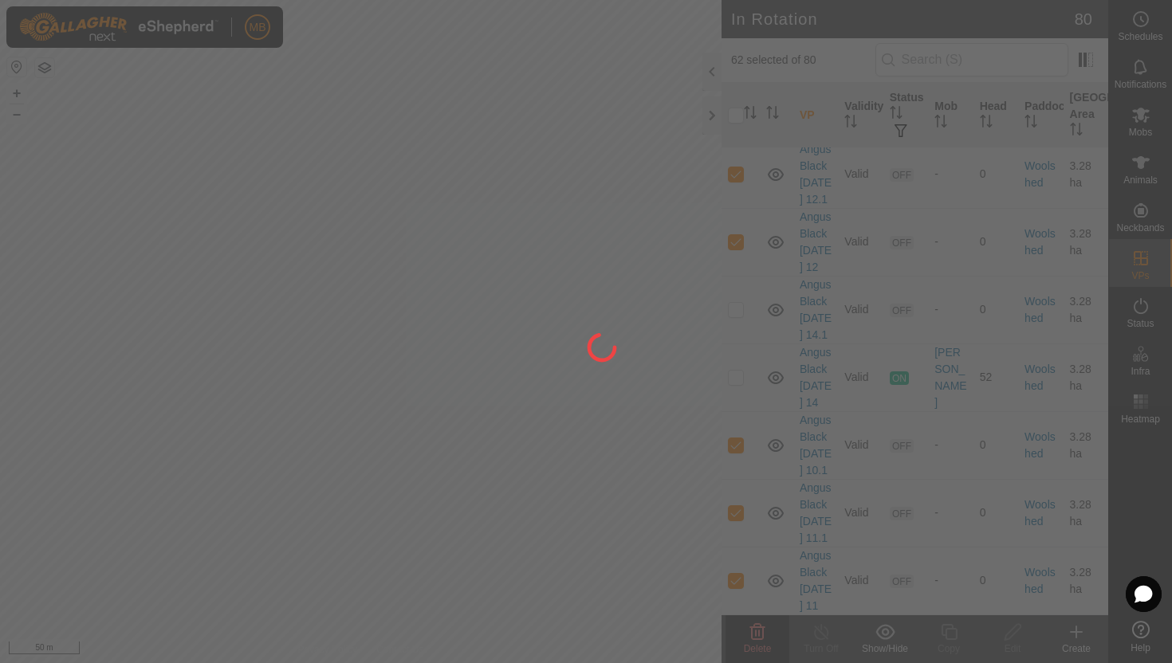
checkbox input "false"
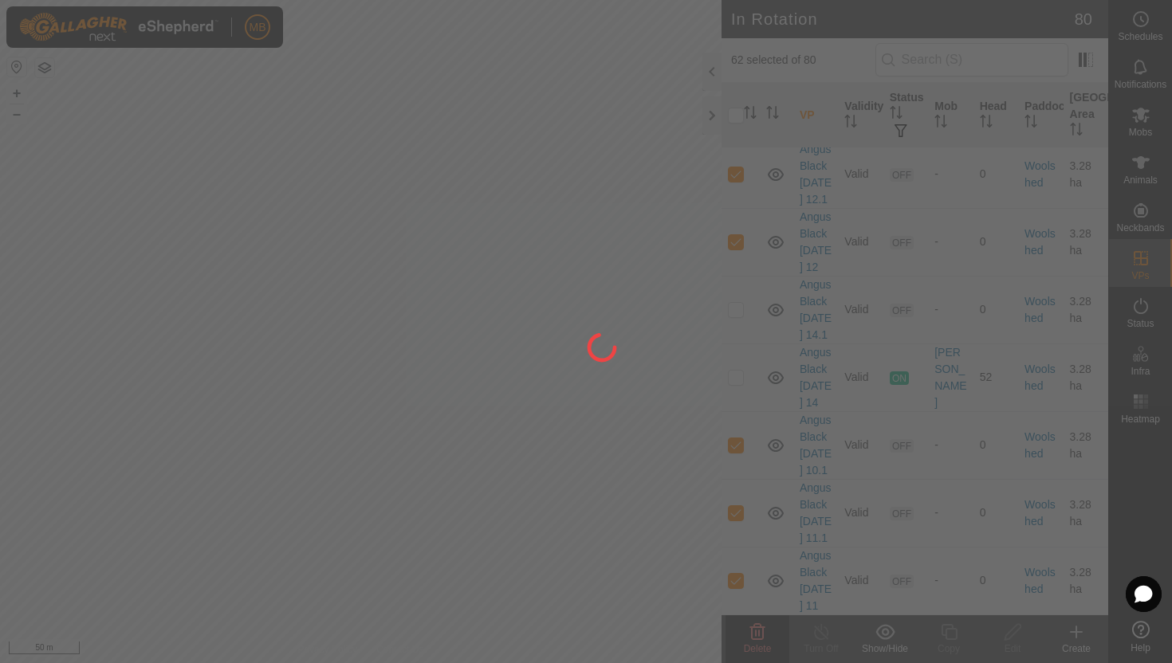
checkbox input "false"
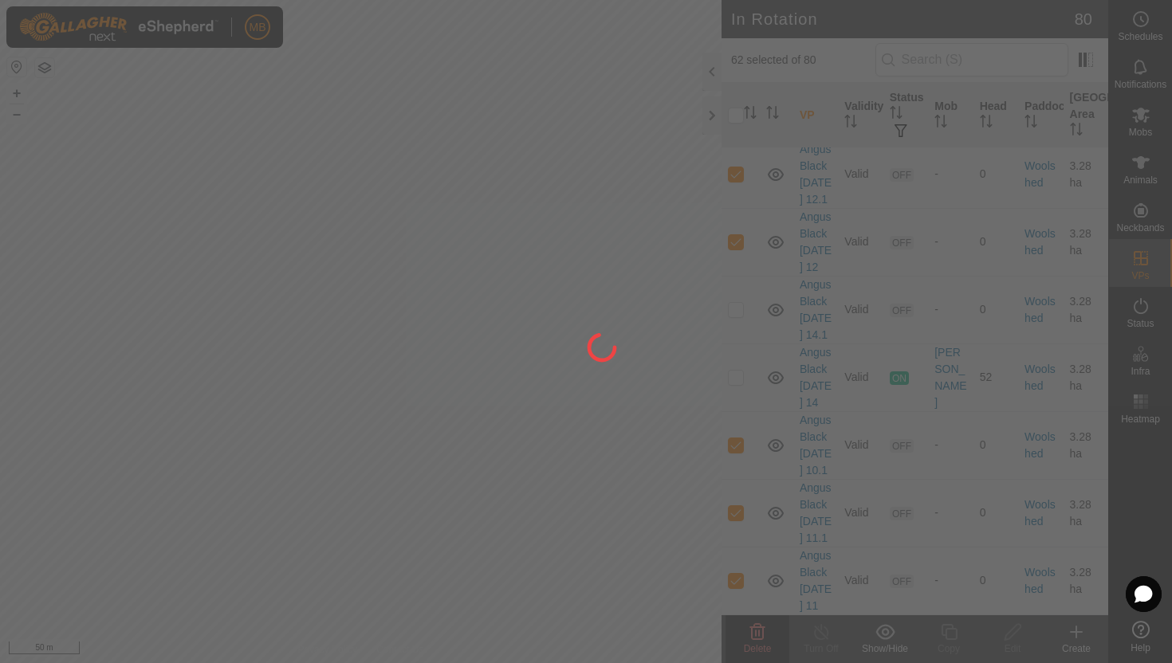
checkbox input "false"
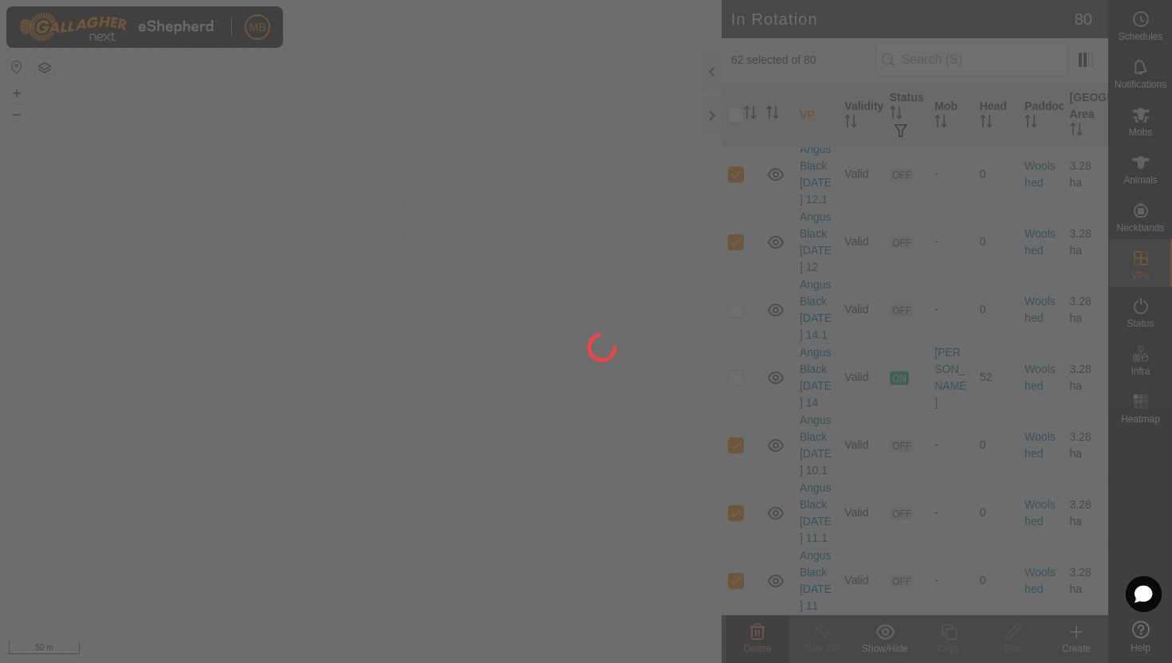
checkbox input "false"
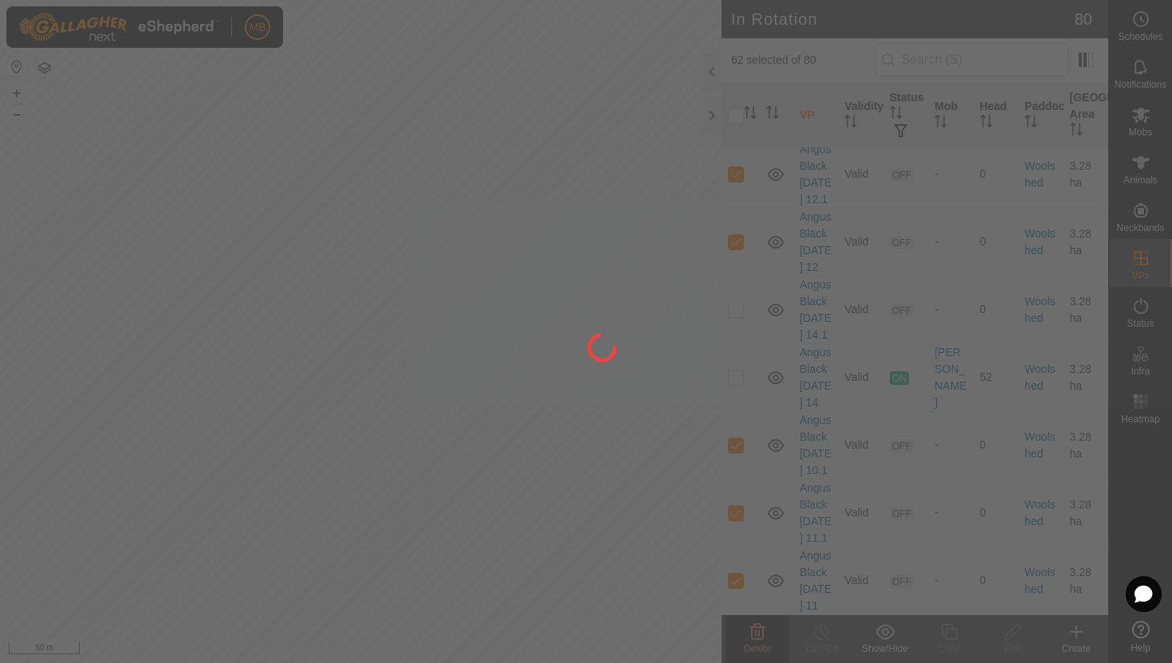
checkbox input "false"
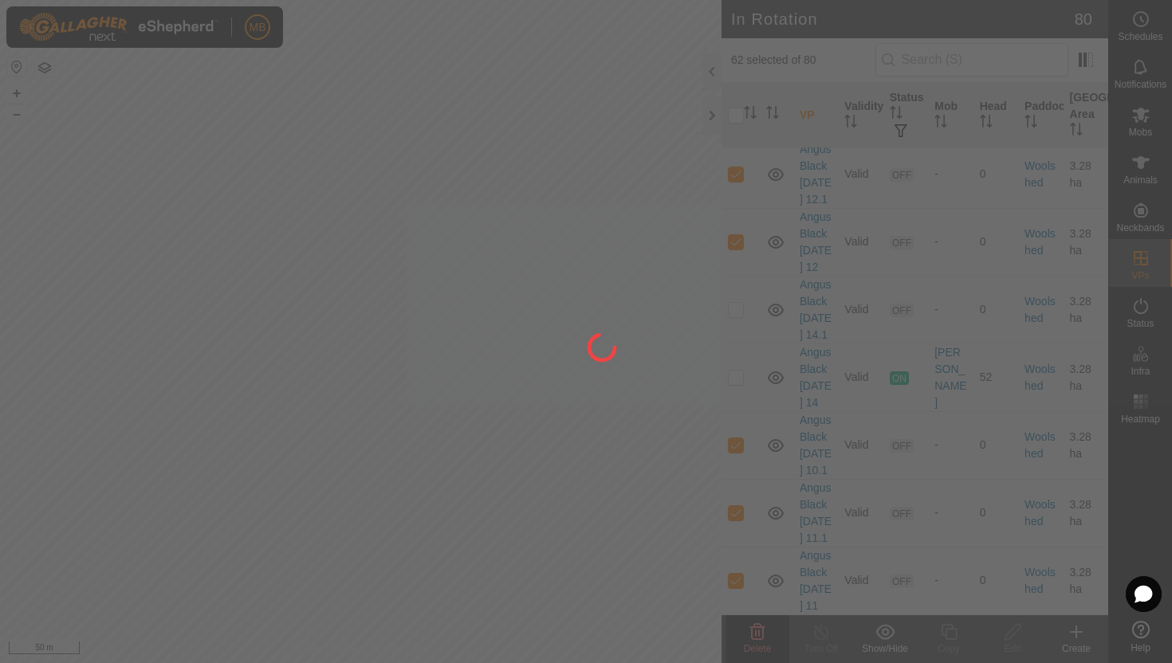
checkbox input "false"
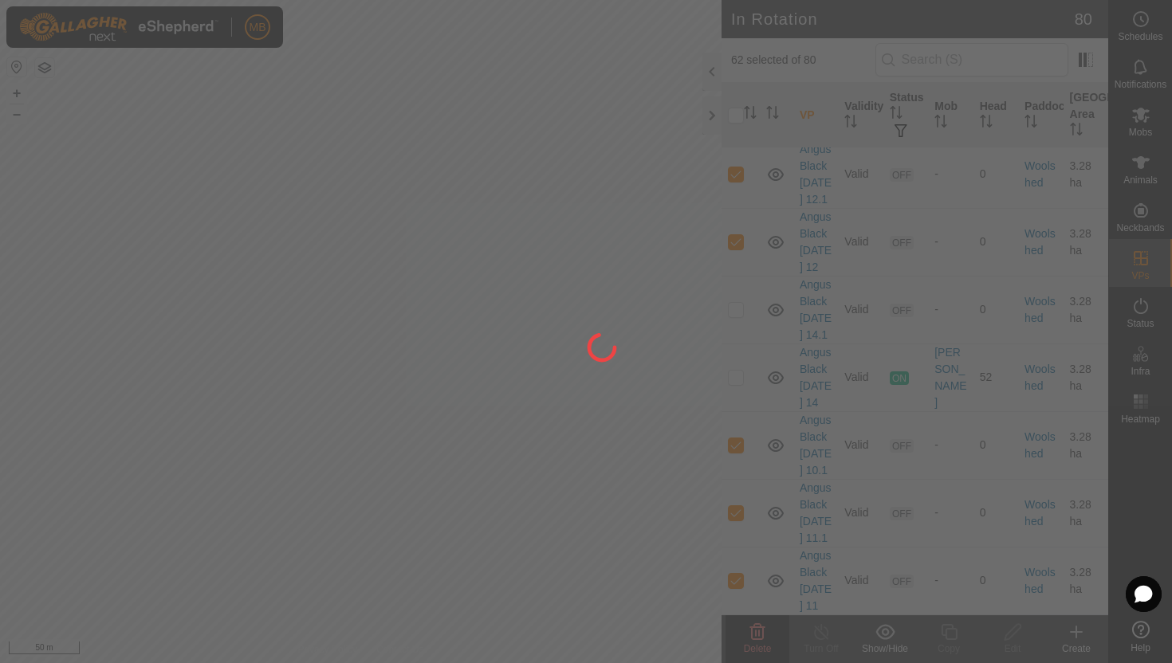
checkbox input "false"
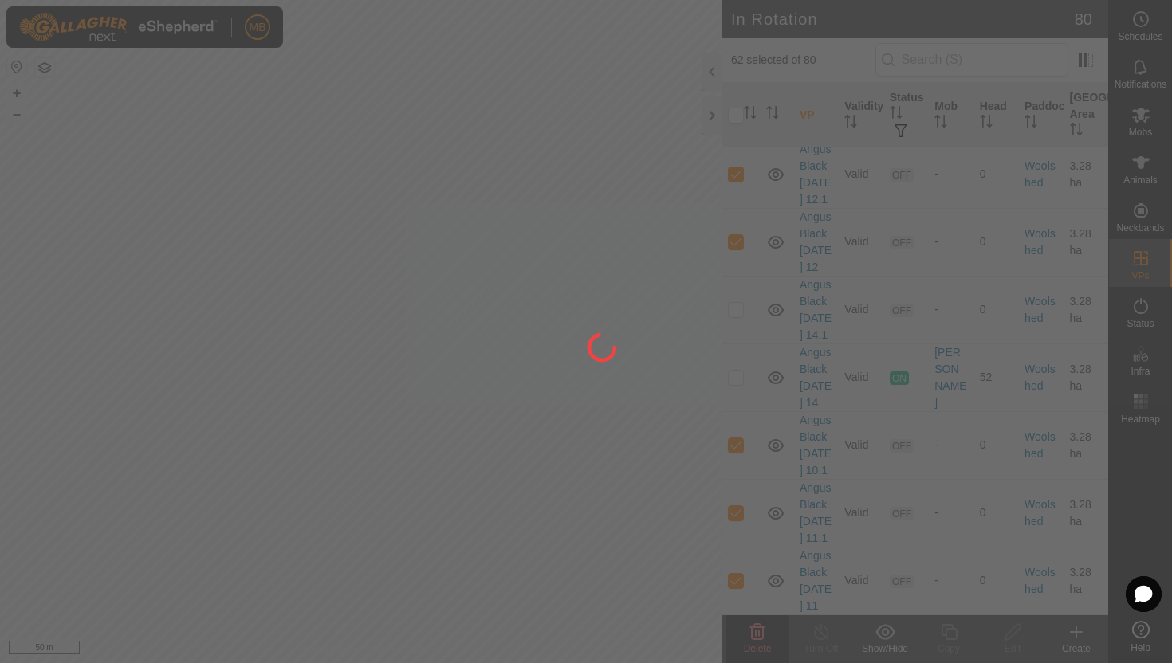
checkbox input "false"
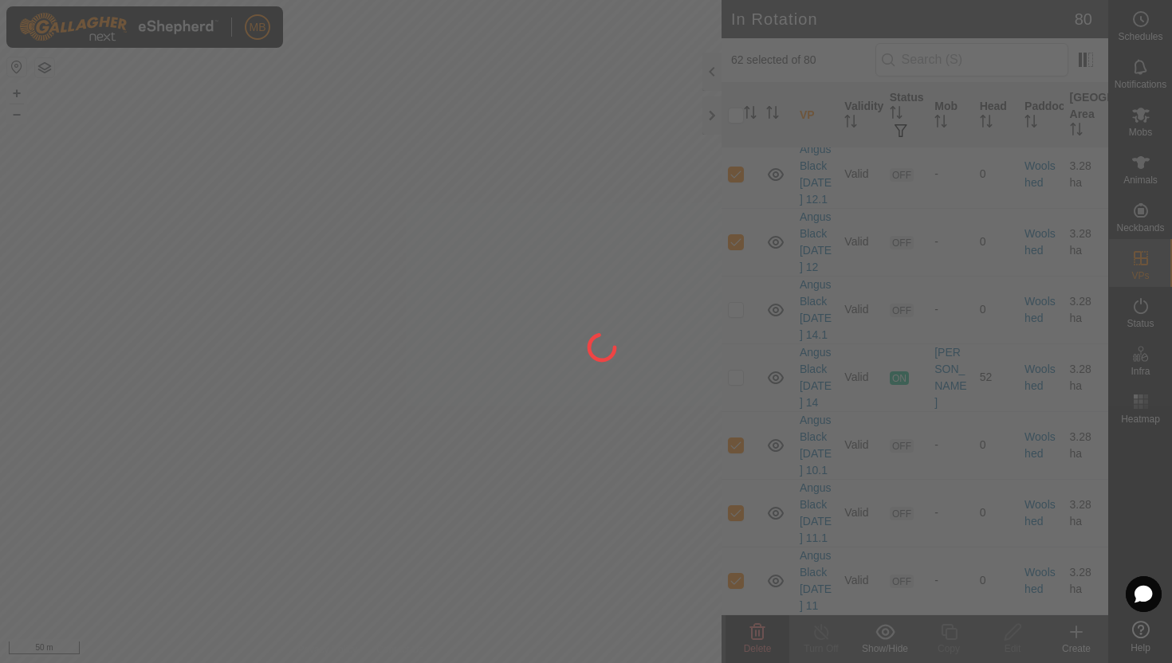
checkbox input "false"
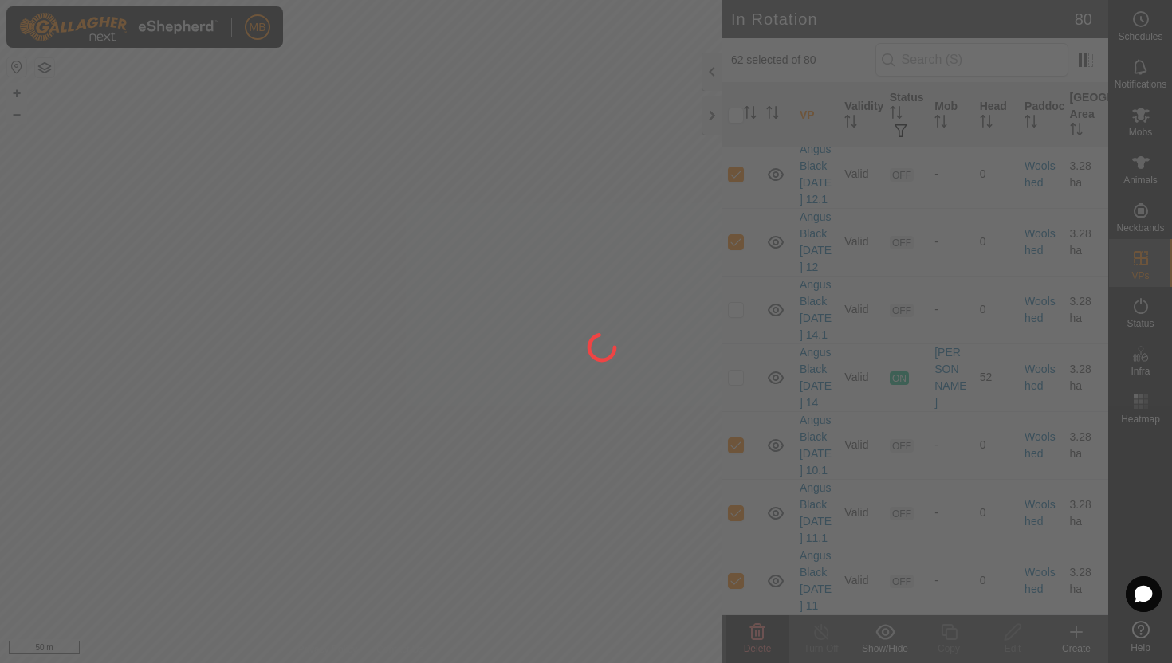
checkbox input "false"
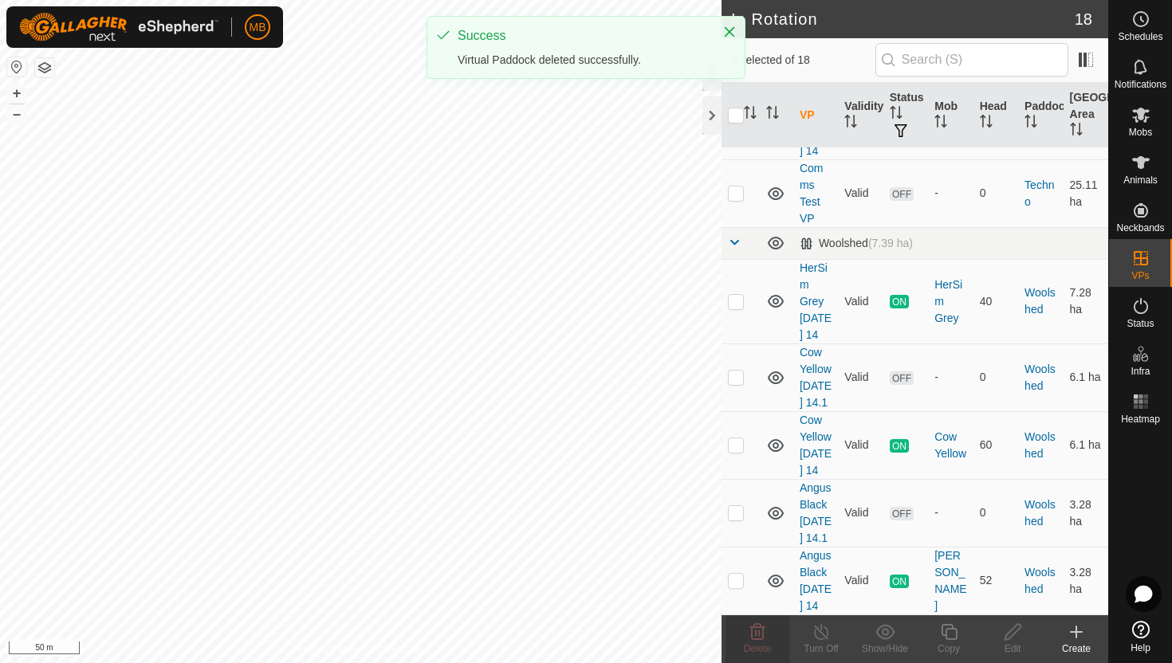
scroll to position [0, 0]
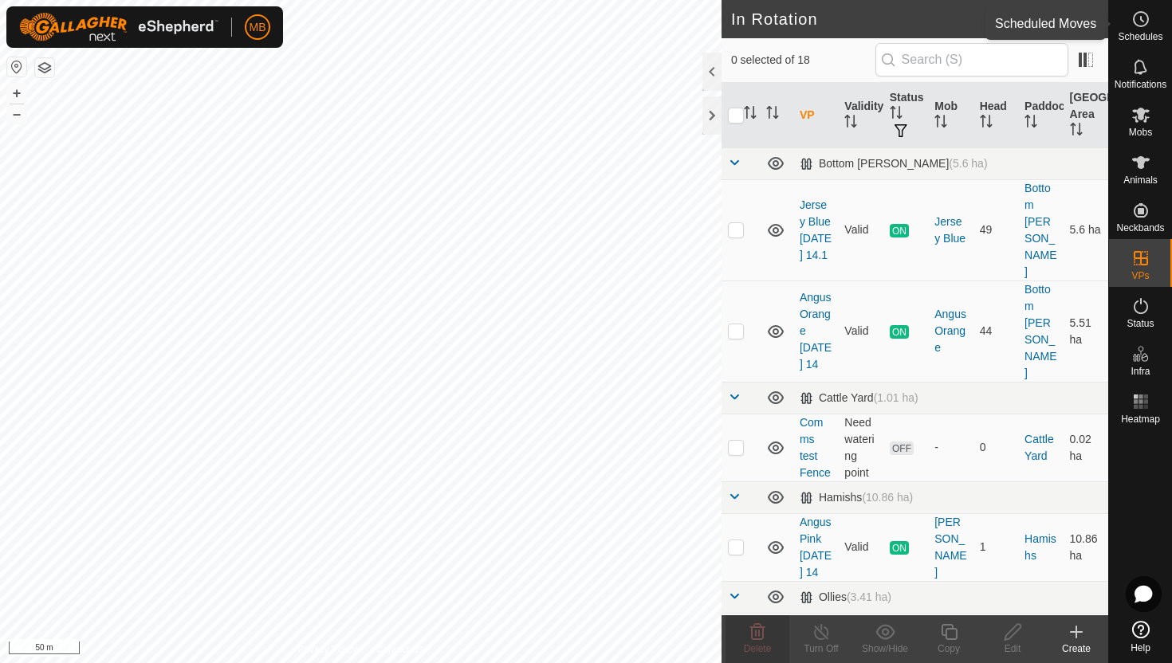
click at [1142, 33] on span "Schedules" at bounding box center [1140, 37] width 45 height 10
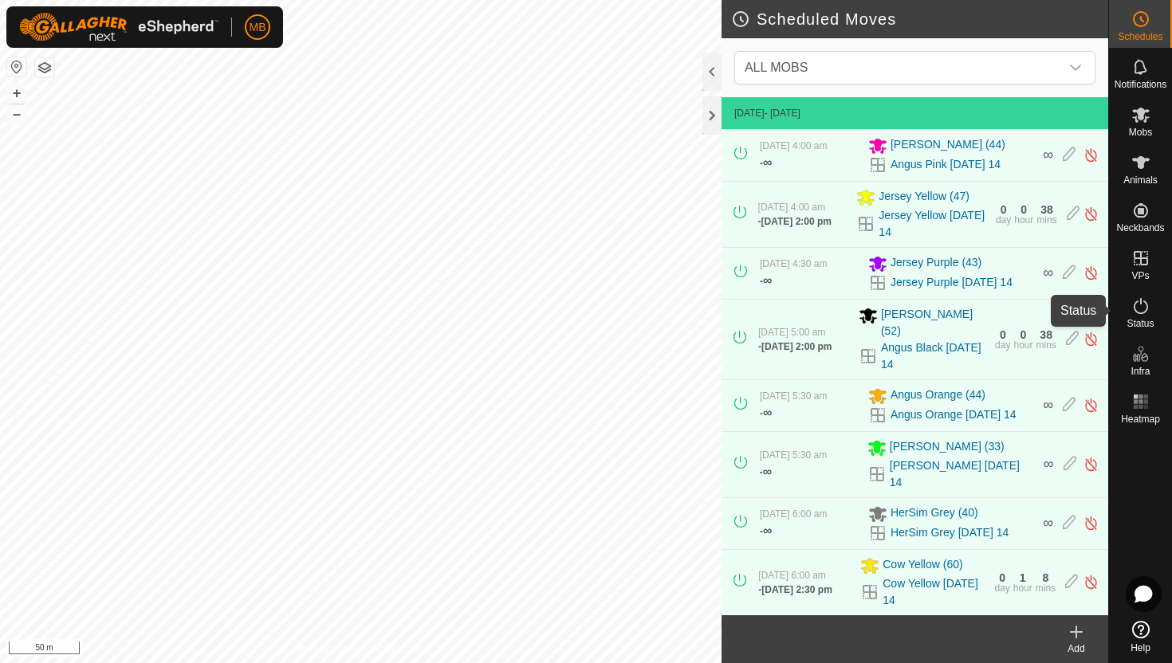
click at [1134, 307] on icon at bounding box center [1141, 306] width 14 height 16
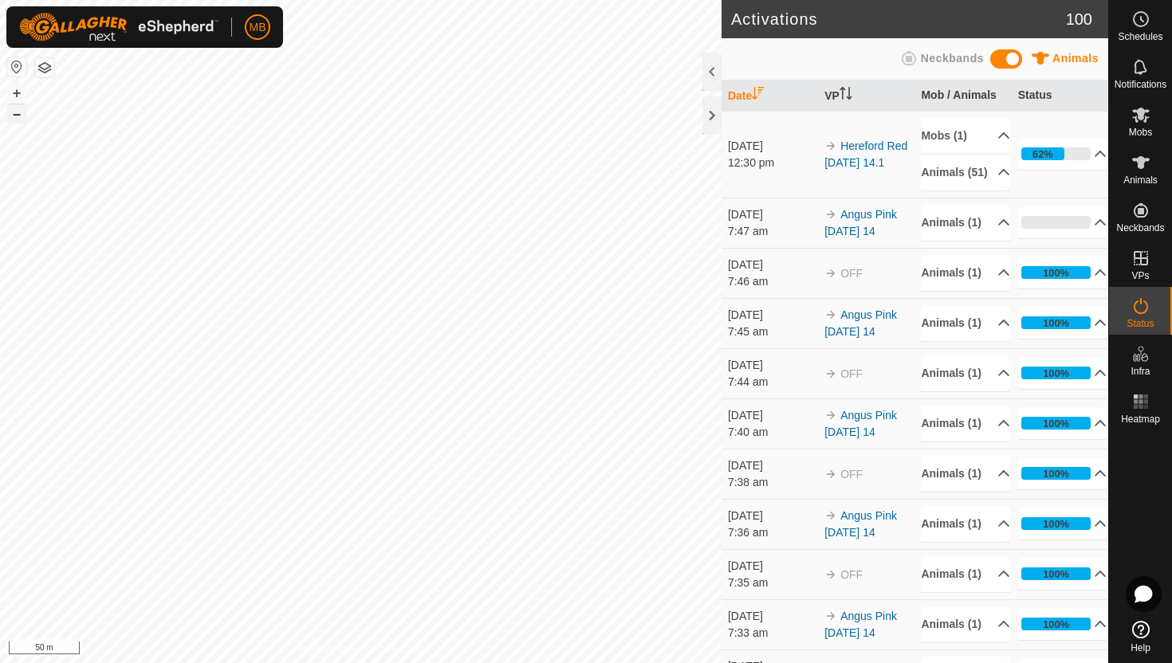
click at [18, 114] on button "–" at bounding box center [16, 113] width 19 height 19
click at [1140, 163] on icon at bounding box center [1141, 162] width 18 height 13
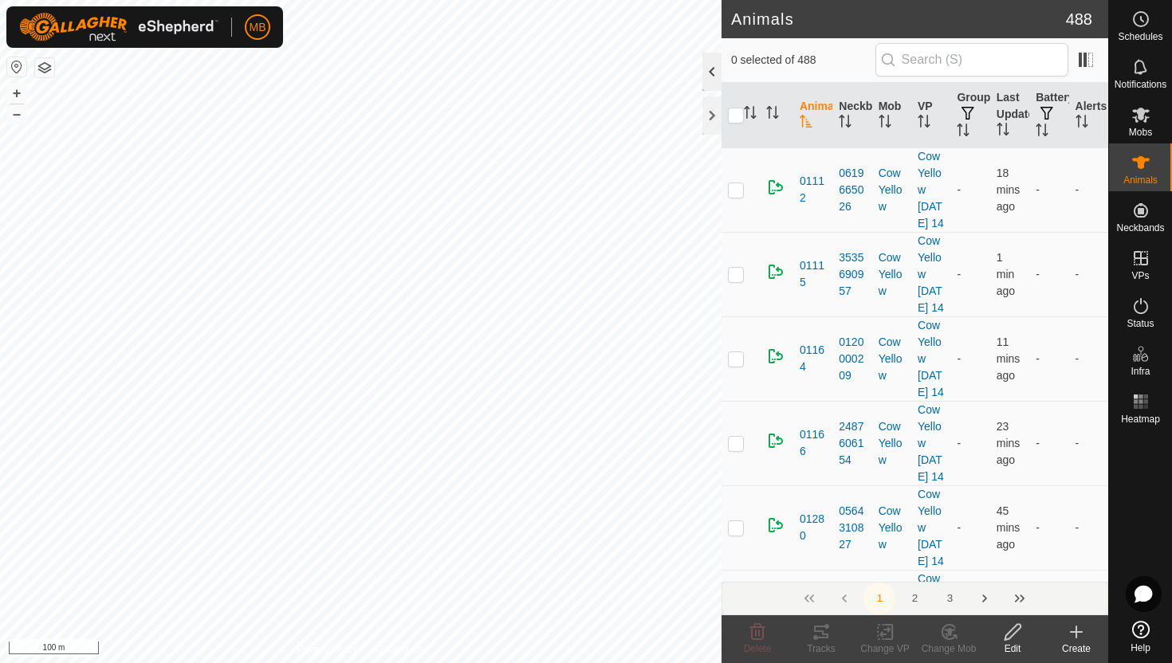
click at [703, 72] on div at bounding box center [711, 72] width 19 height 38
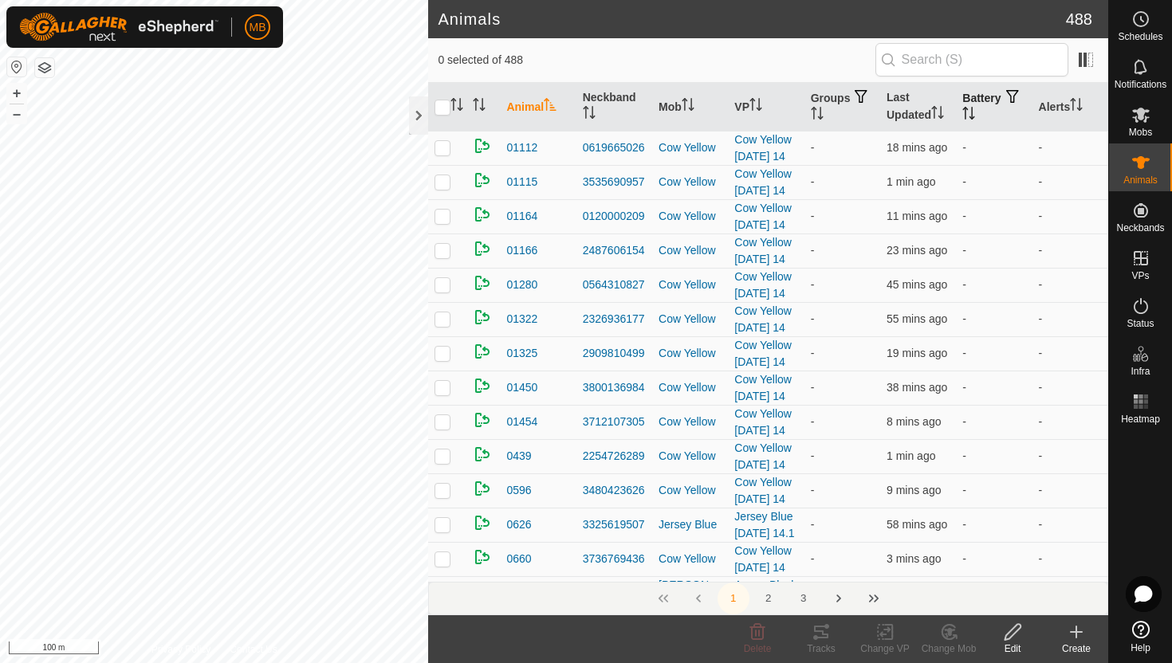
click at [975, 107] on icon "Activate to sort" at bounding box center [968, 113] width 13 height 13
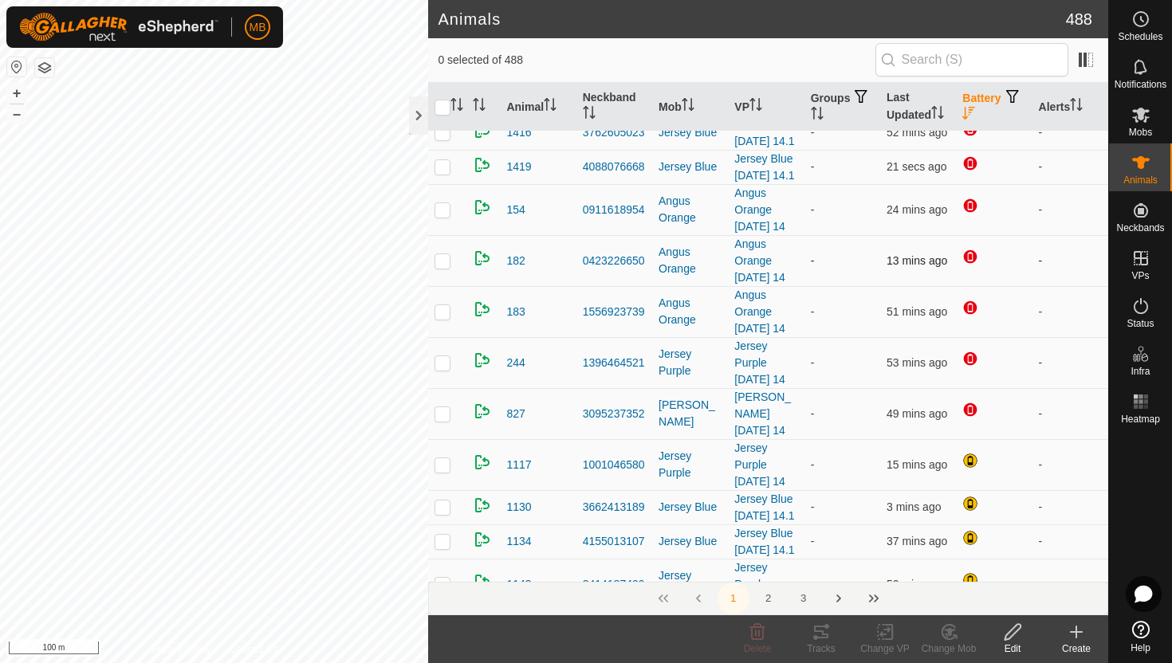
scroll to position [215, 0]
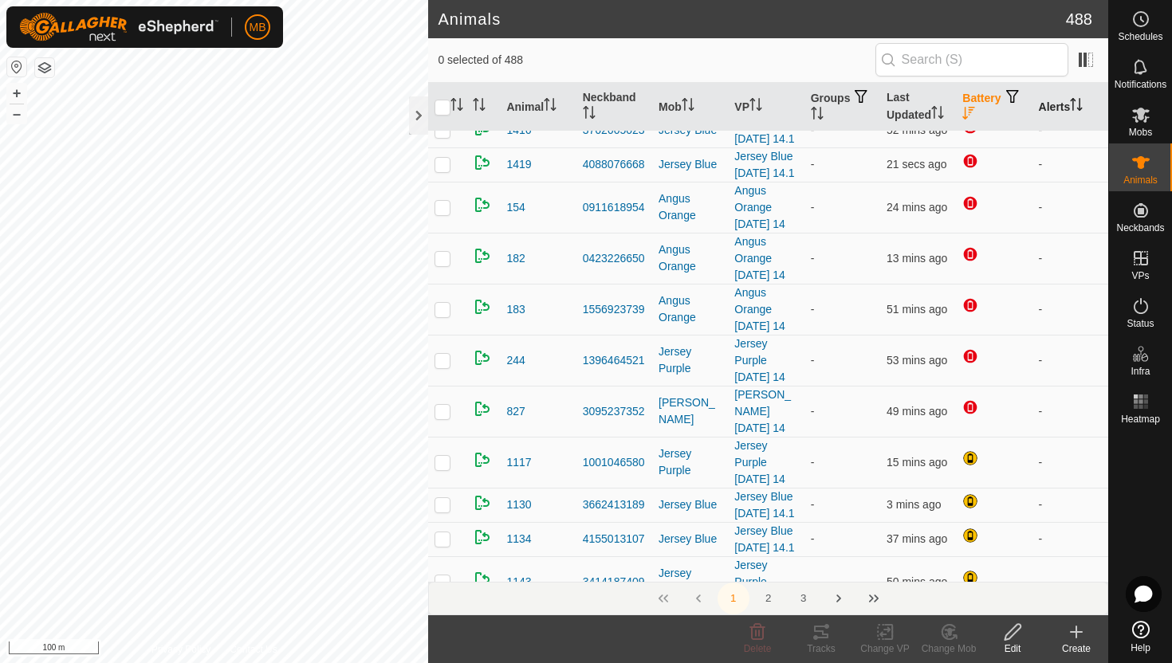
click at [1080, 100] on icon "Activate to sort" at bounding box center [1076, 104] width 13 height 13
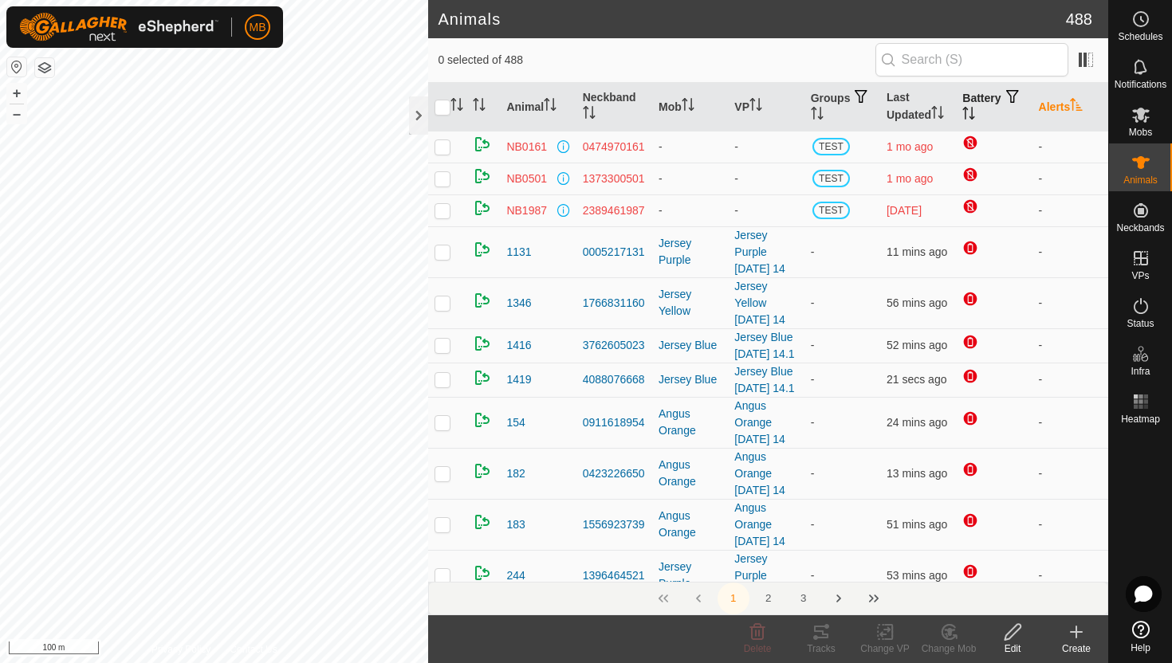
click at [1080, 100] on icon "Activate to sort" at bounding box center [1076, 104] width 13 height 13
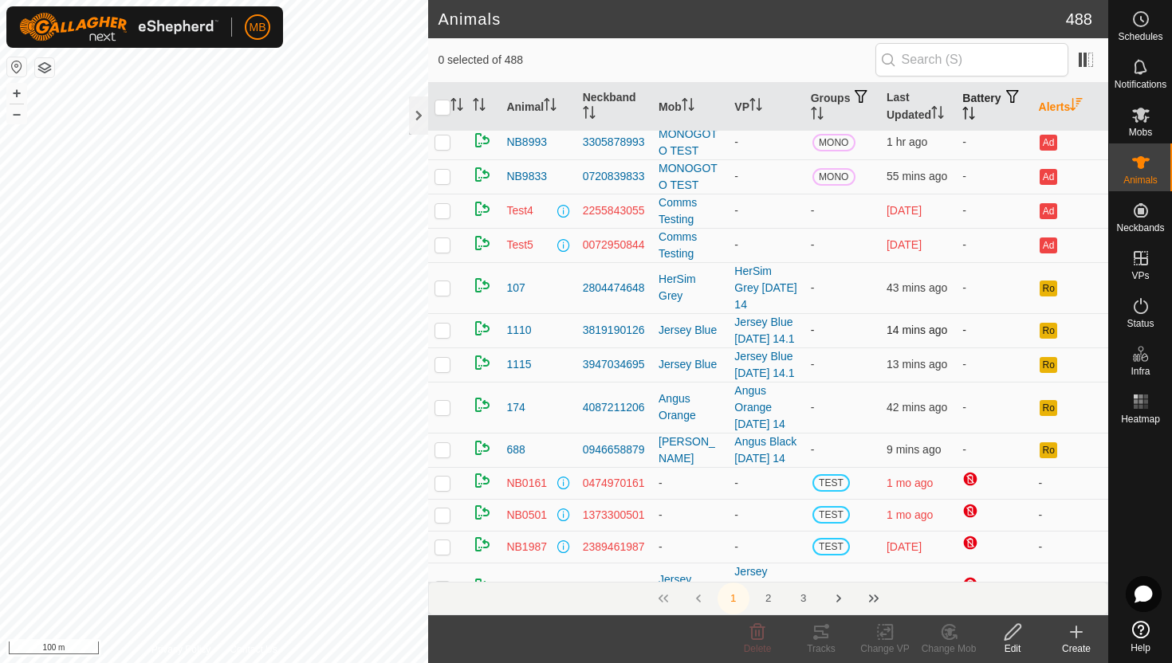
scroll to position [158, 0]
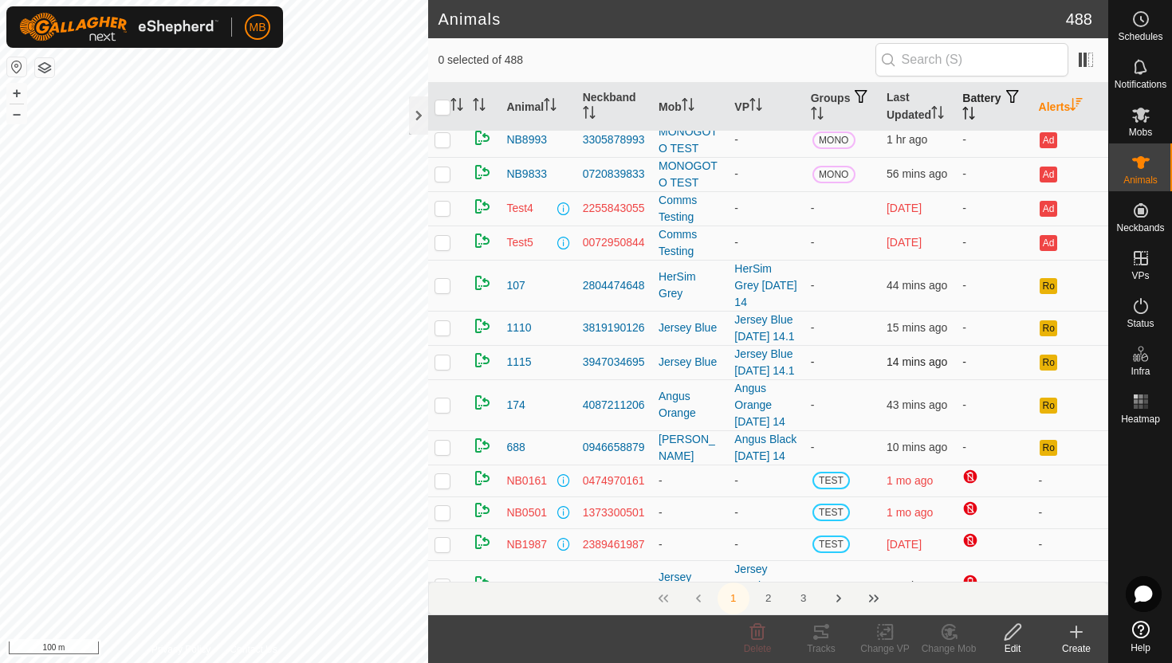
click at [443, 368] on p-checkbox at bounding box center [443, 362] width 16 height 13
click at [446, 368] on p-checkbox at bounding box center [443, 362] width 16 height 13
click at [442, 368] on p-checkbox at bounding box center [443, 362] width 16 height 13
checkbox input "false"
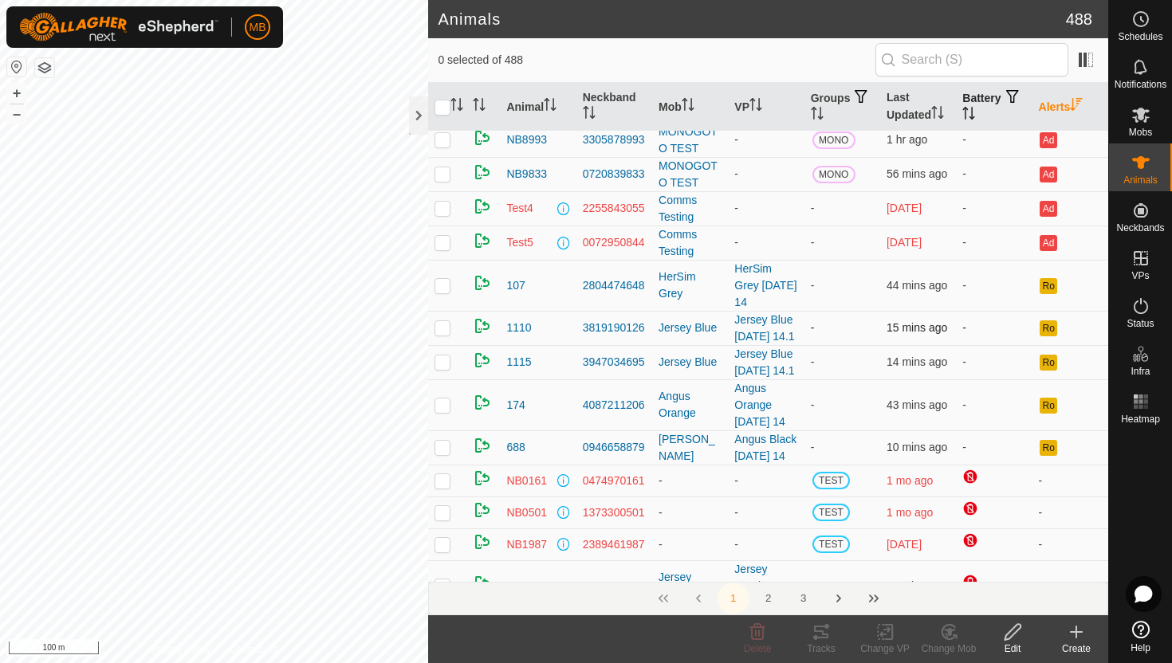
click at [445, 334] on p-checkbox at bounding box center [443, 327] width 16 height 13
checkbox input "false"
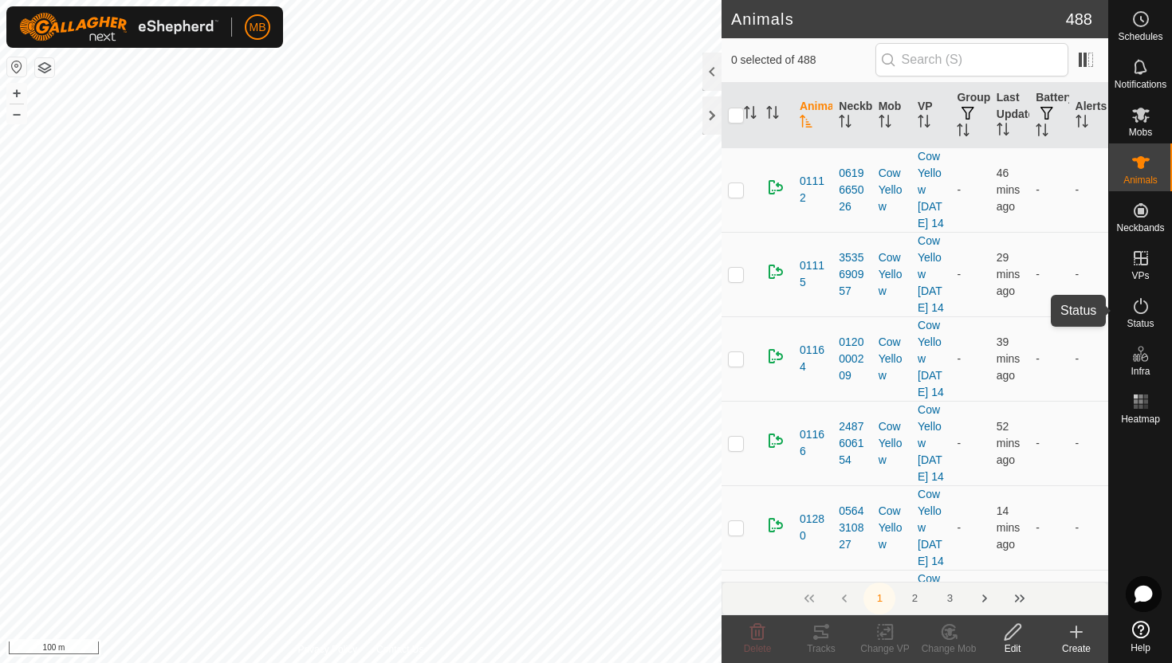
click at [1140, 311] on icon at bounding box center [1140, 306] width 19 height 19
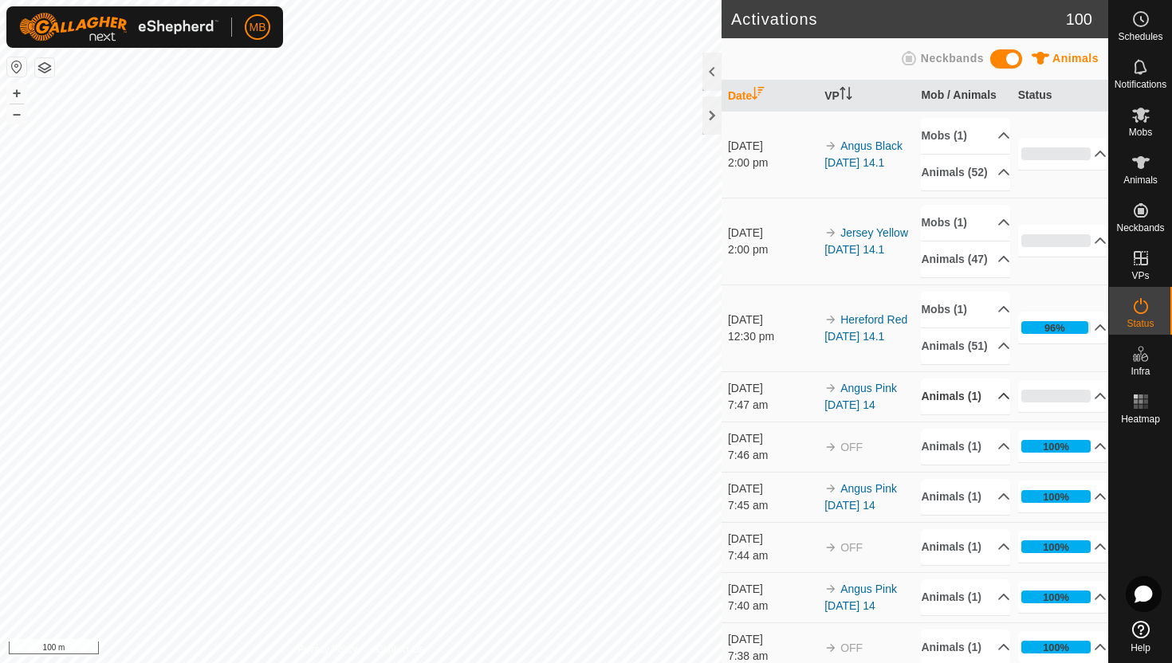
click at [990, 415] on p-accordion-header "Animals (1)" at bounding box center [965, 397] width 89 height 36
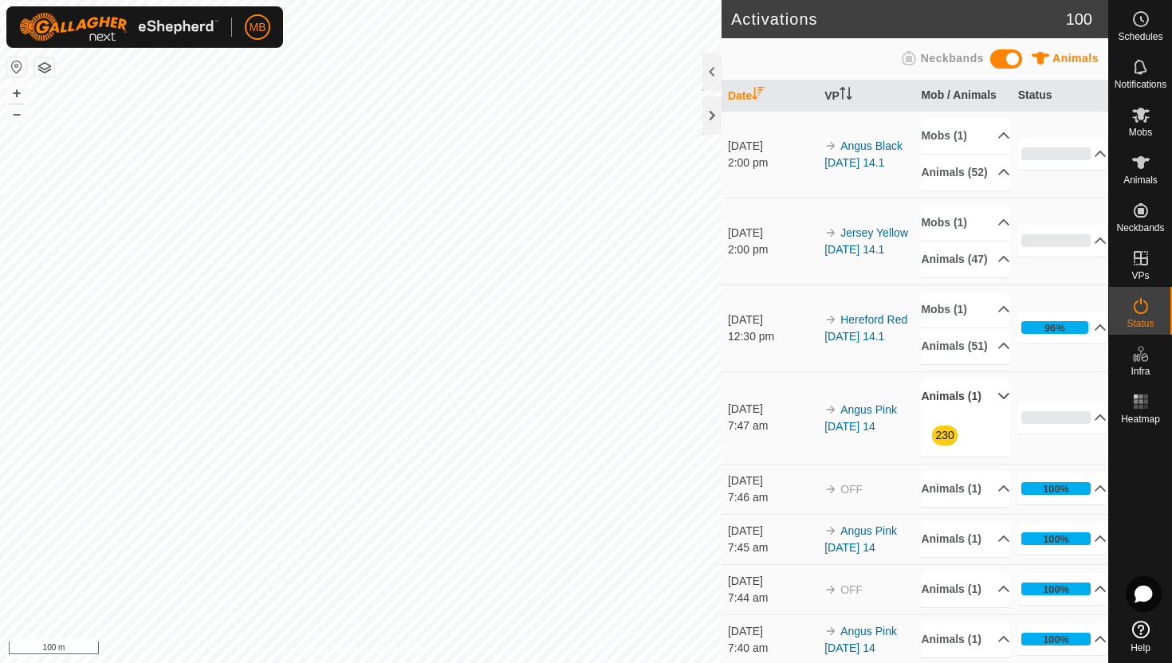
click at [990, 415] on p-accordion-header "Animals (1)" at bounding box center [965, 397] width 89 height 36
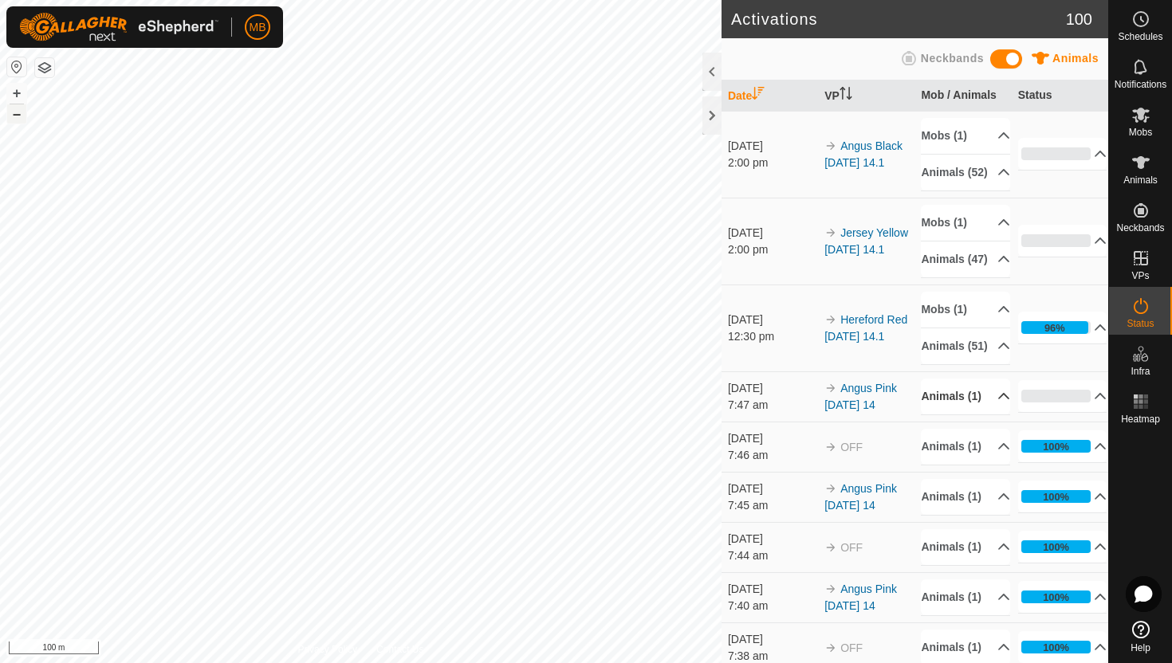
click at [14, 119] on button "–" at bounding box center [16, 113] width 19 height 19
click at [996, 364] on p-accordion-header "Animals (51)" at bounding box center [965, 347] width 89 height 36
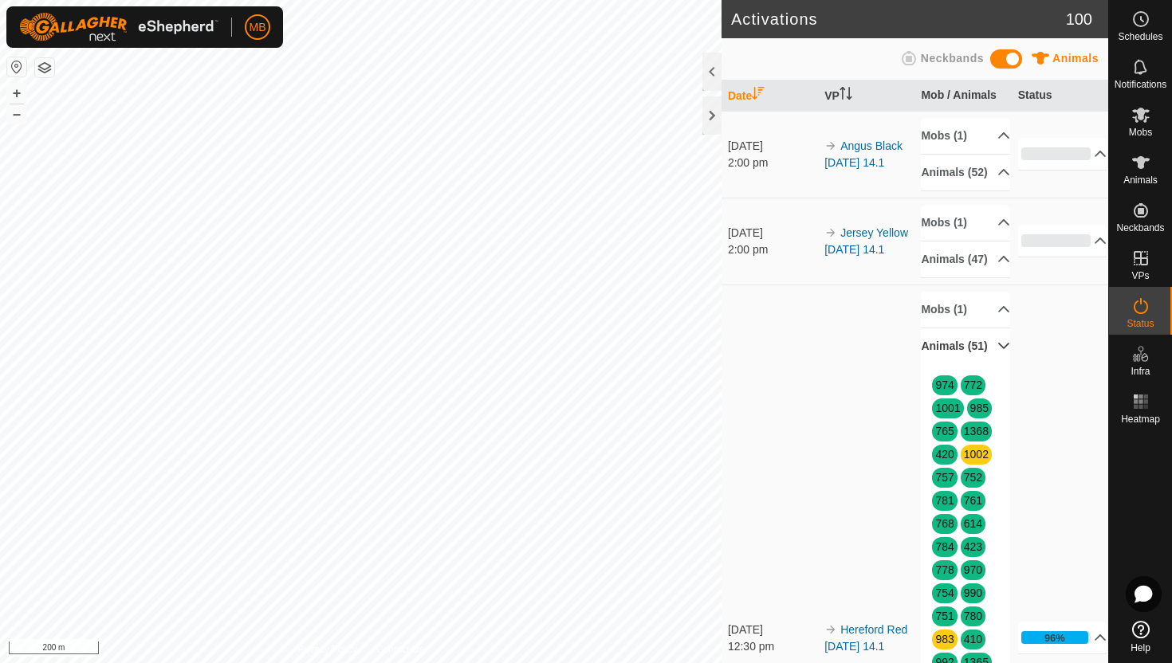
click at [995, 364] on p-accordion-header "Animals (51)" at bounding box center [965, 347] width 89 height 36
